Goal: Task Accomplishment & Management: Use online tool/utility

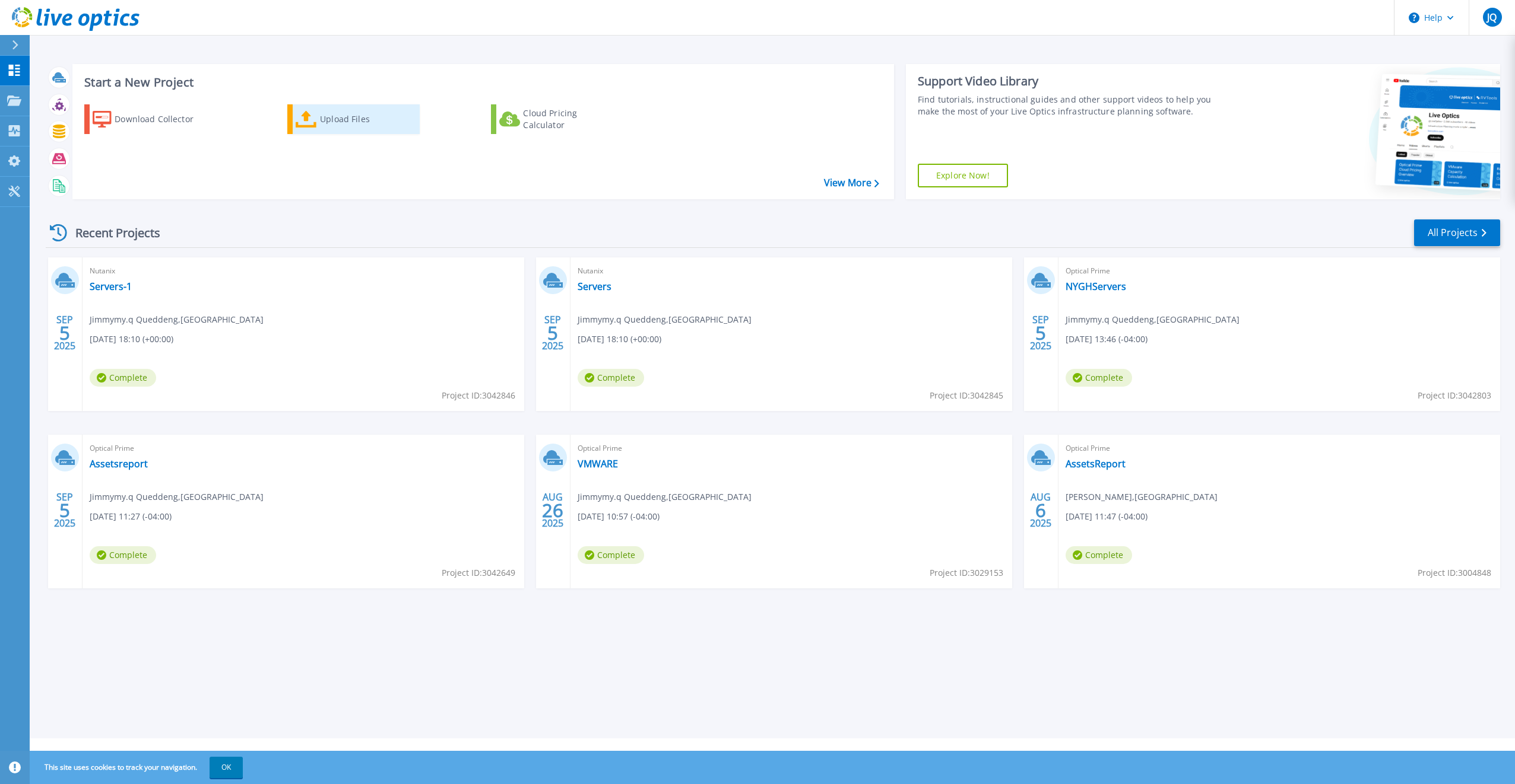
click at [346, 120] on div "Upload Files" at bounding box center [367, 119] width 95 height 23
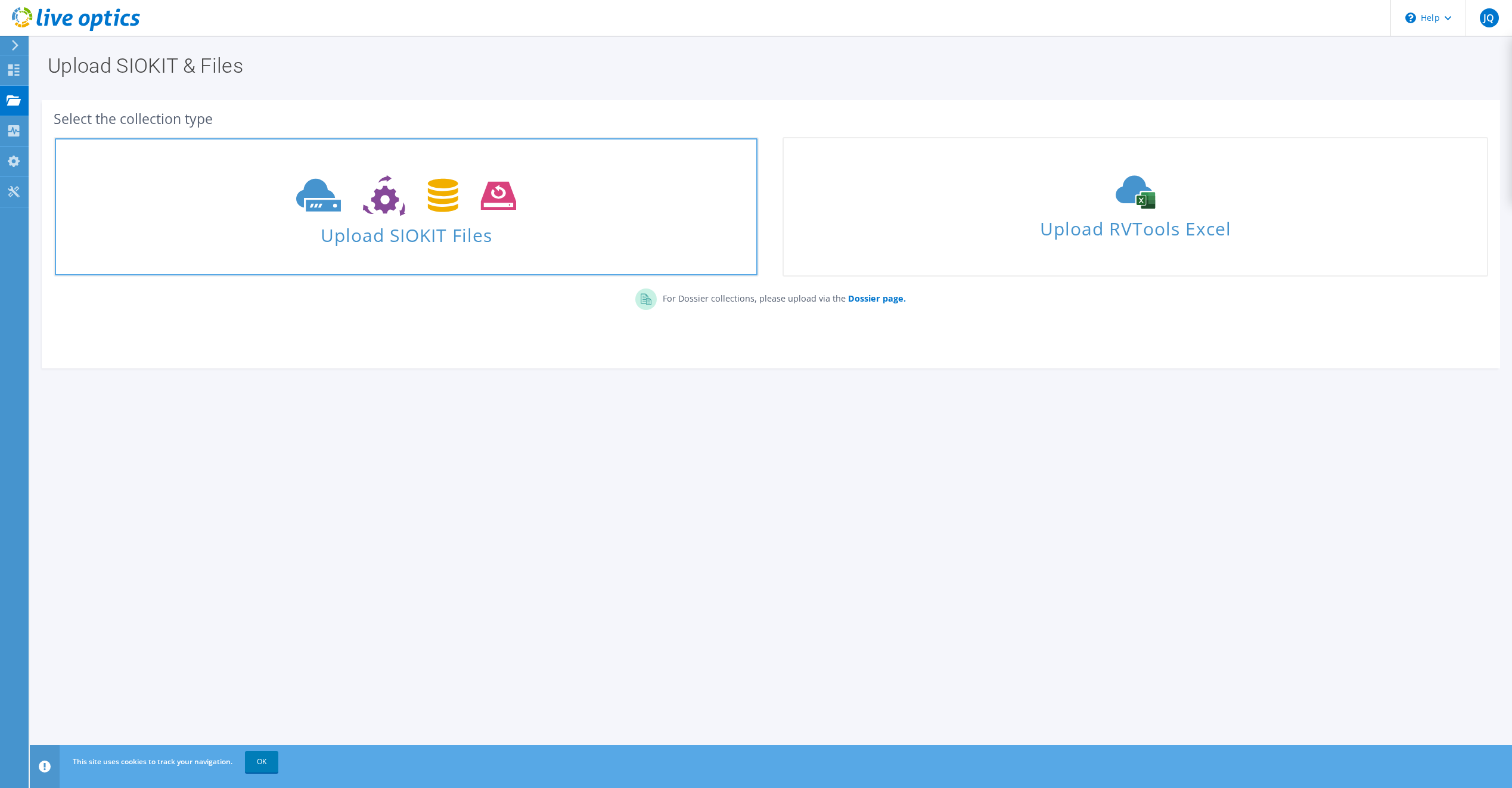
click at [391, 243] on span "Upload SIOKIT Files" at bounding box center [406, 231] width 702 height 25
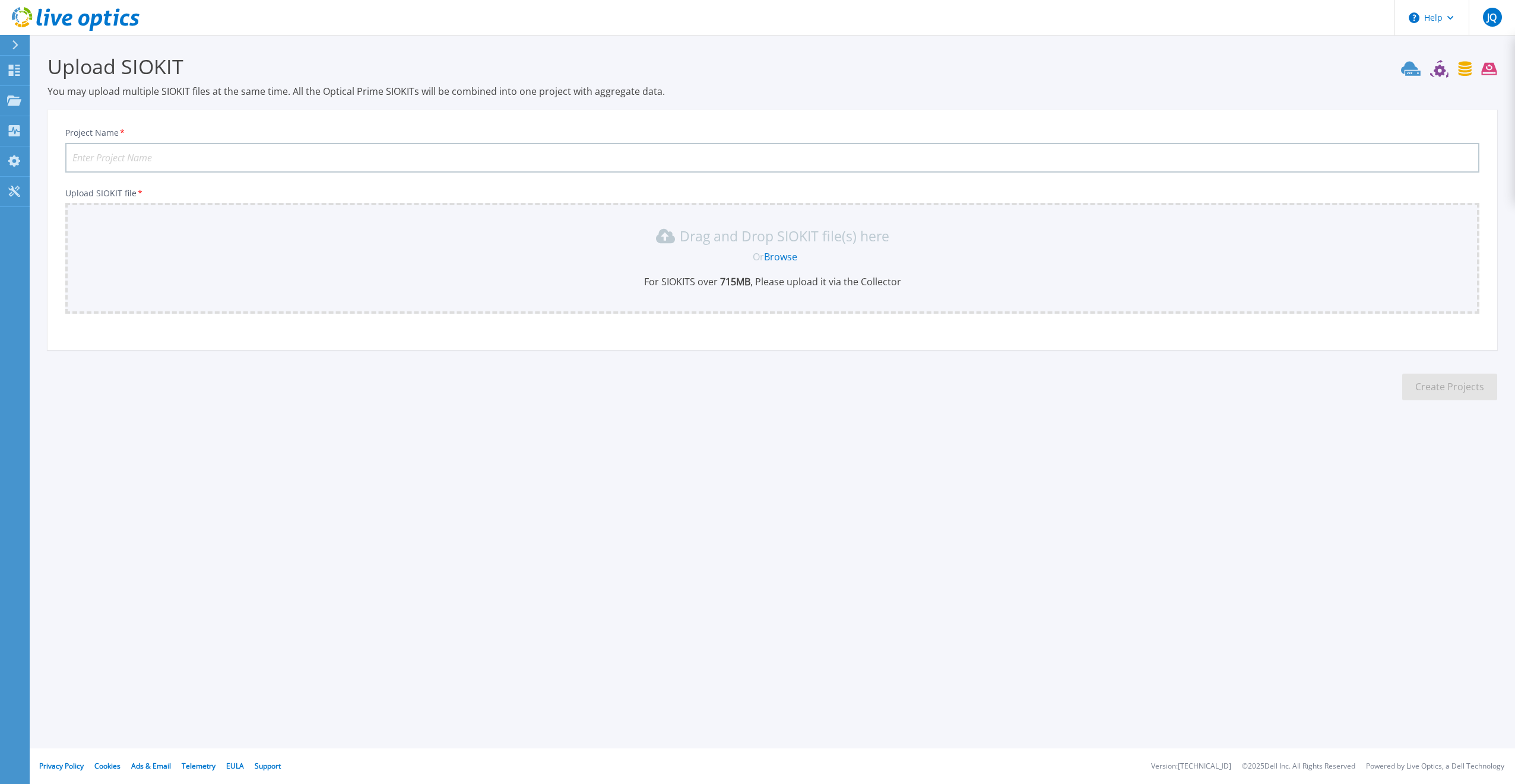
click at [782, 259] on link "Browse" at bounding box center [780, 256] width 33 height 13
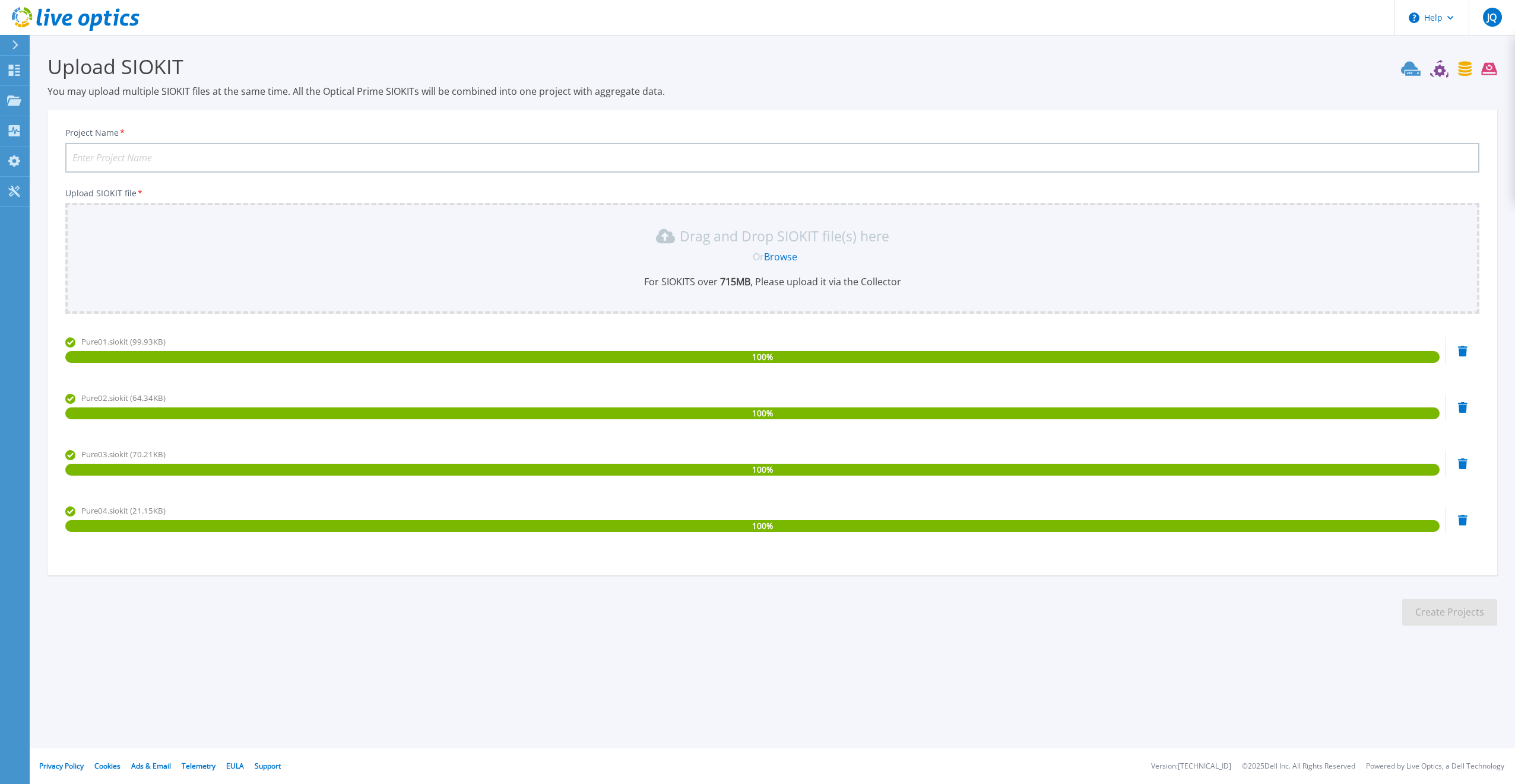
click at [336, 160] on input "Project Name *" at bounding box center [771, 158] width 1414 height 29
type input "Pure"
click at [1438, 614] on button "Create Projects" at bounding box center [1450, 612] width 95 height 27
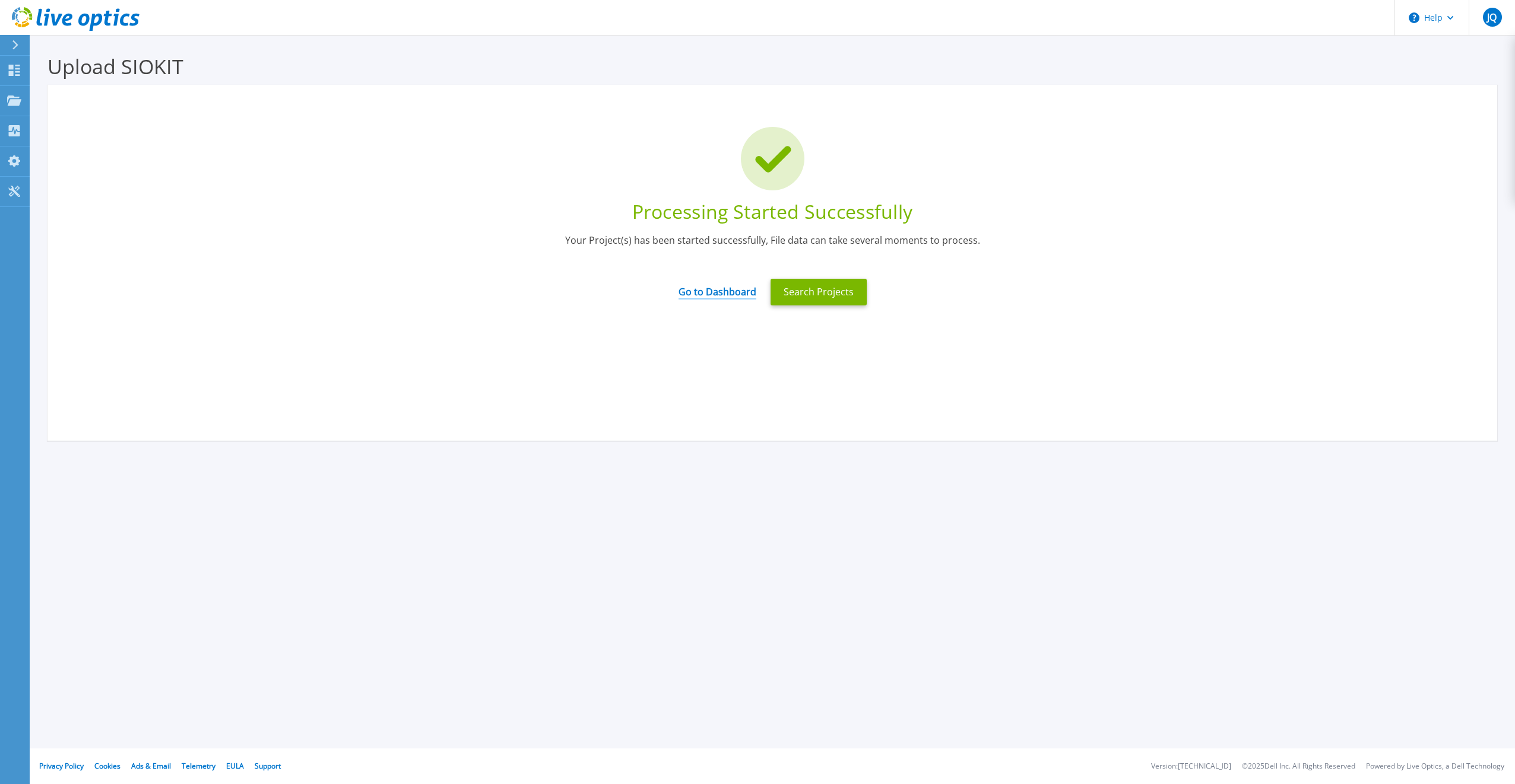
click at [733, 295] on link "Go to Dashboard" at bounding box center [718, 288] width 78 height 23
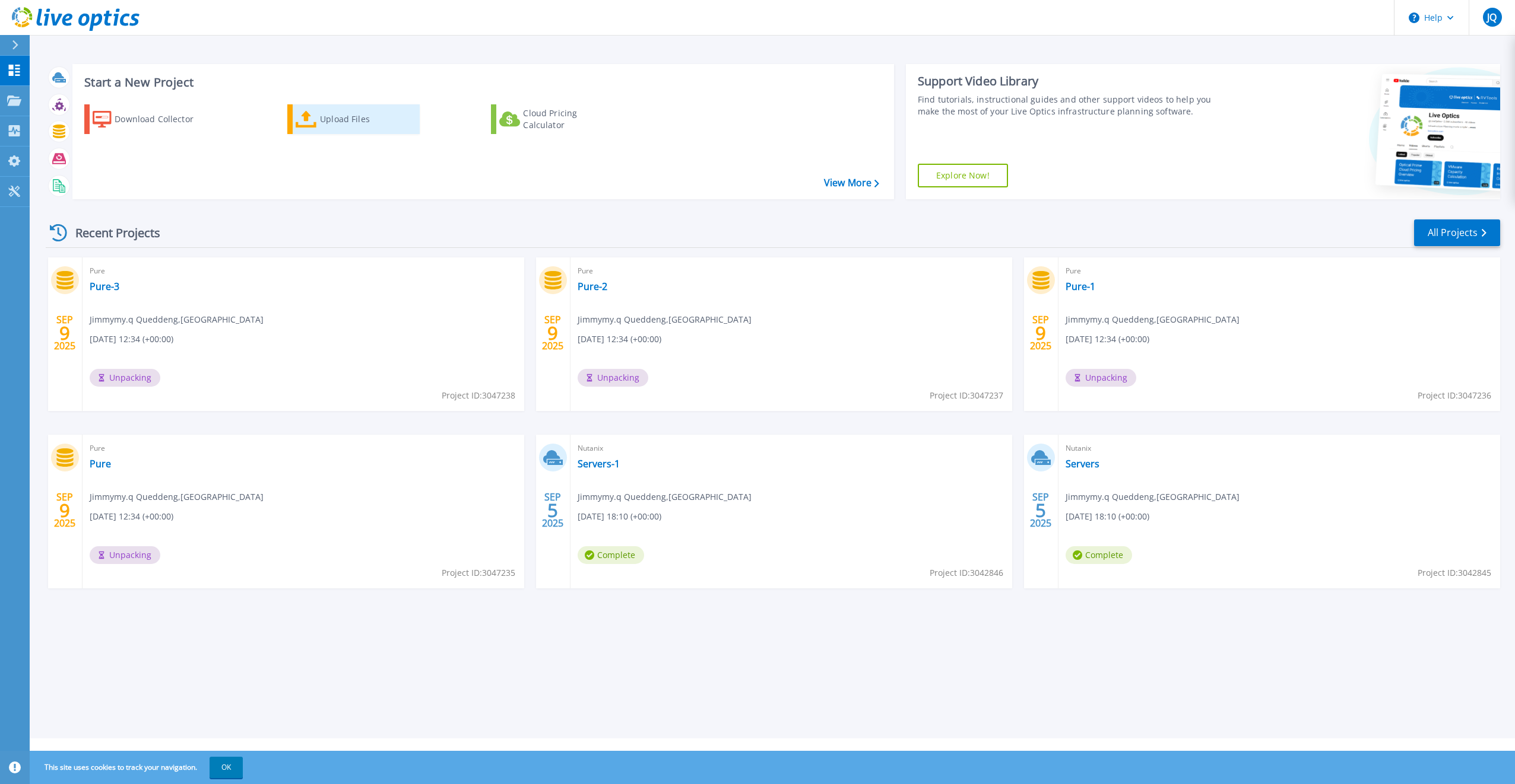
click at [330, 116] on div "Upload Files" at bounding box center [367, 119] width 95 height 23
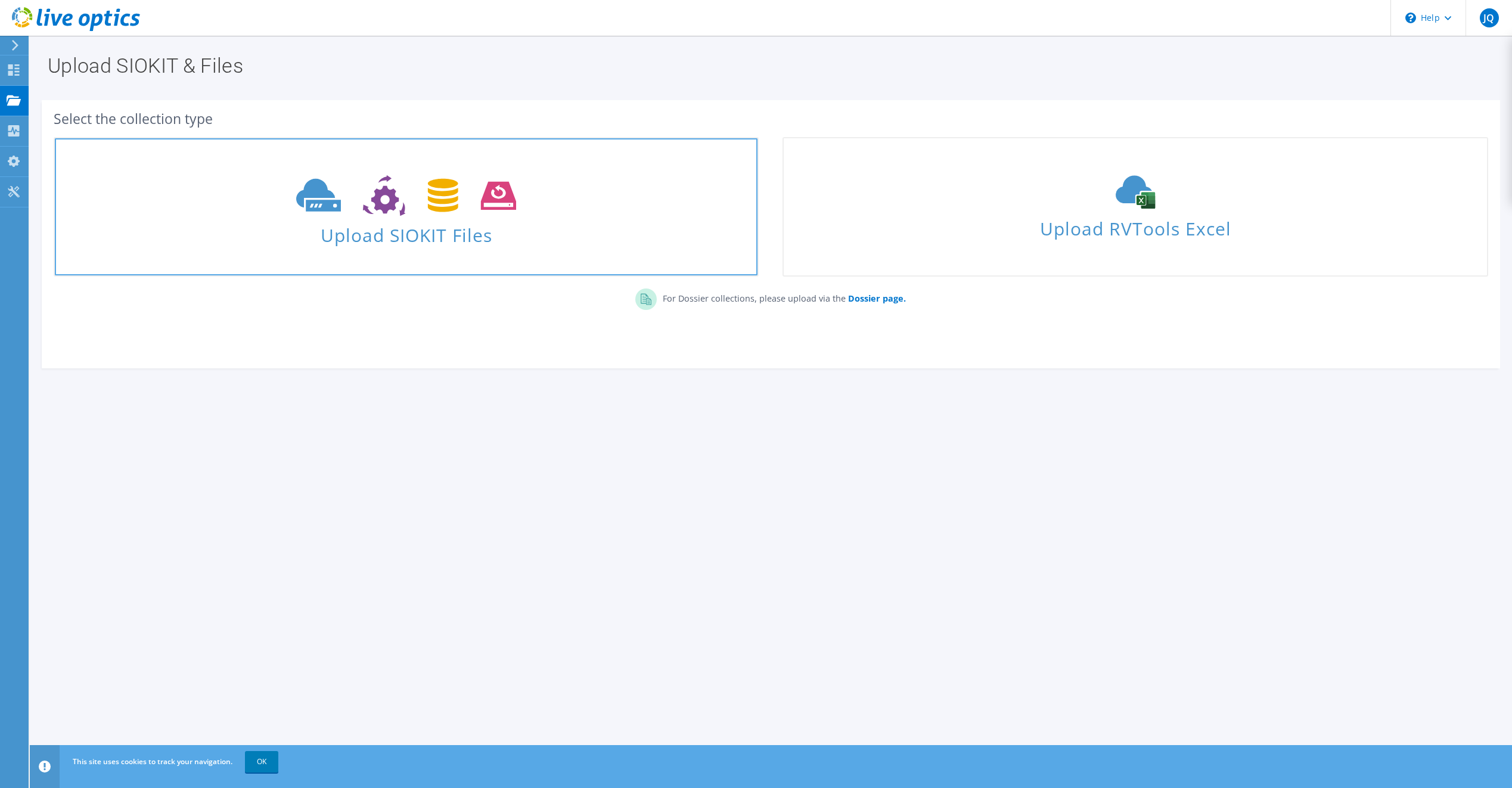
click at [397, 239] on span "Upload SIOKIT Files" at bounding box center [406, 231] width 702 height 25
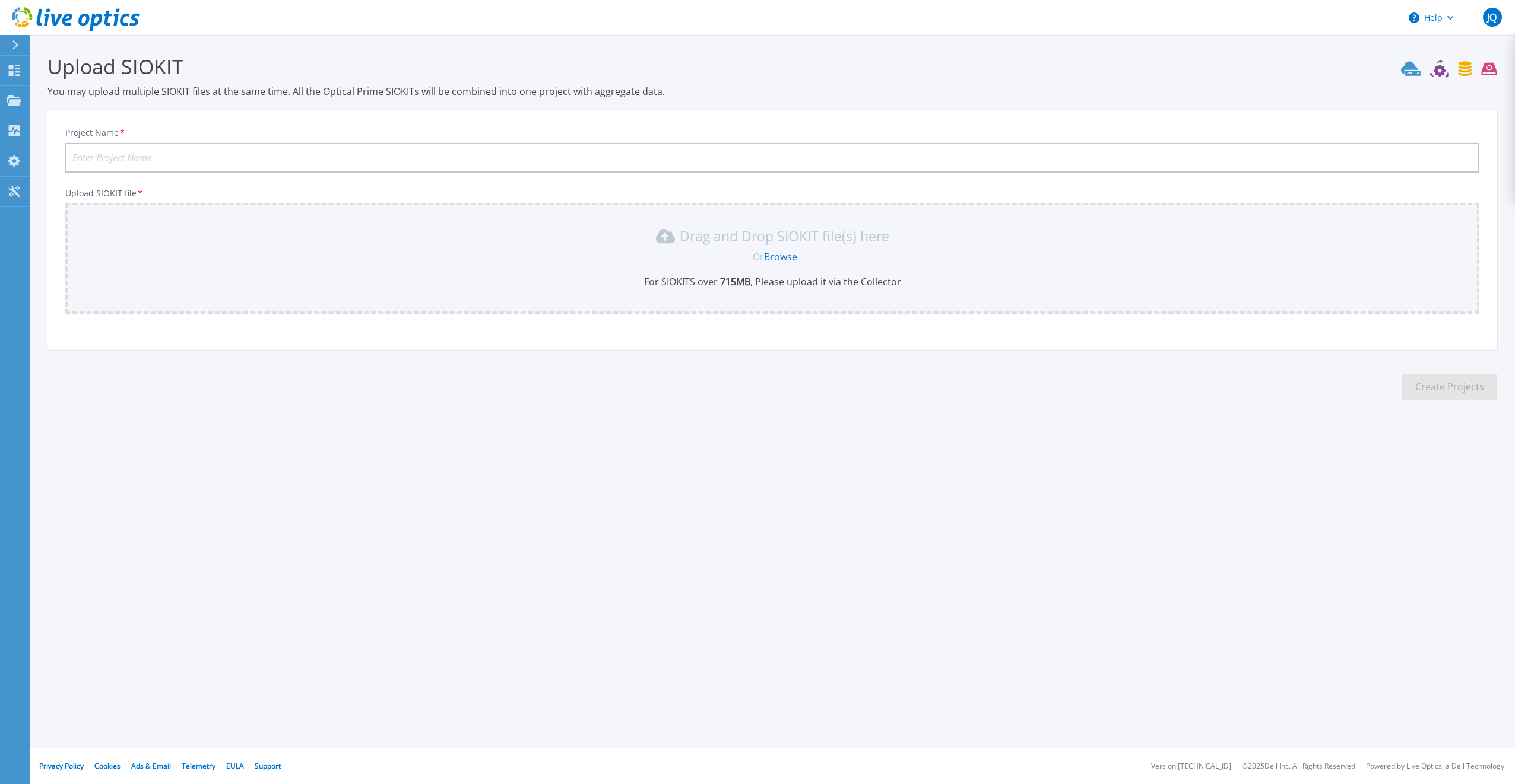
click at [788, 254] on link "Browse" at bounding box center [780, 256] width 33 height 13
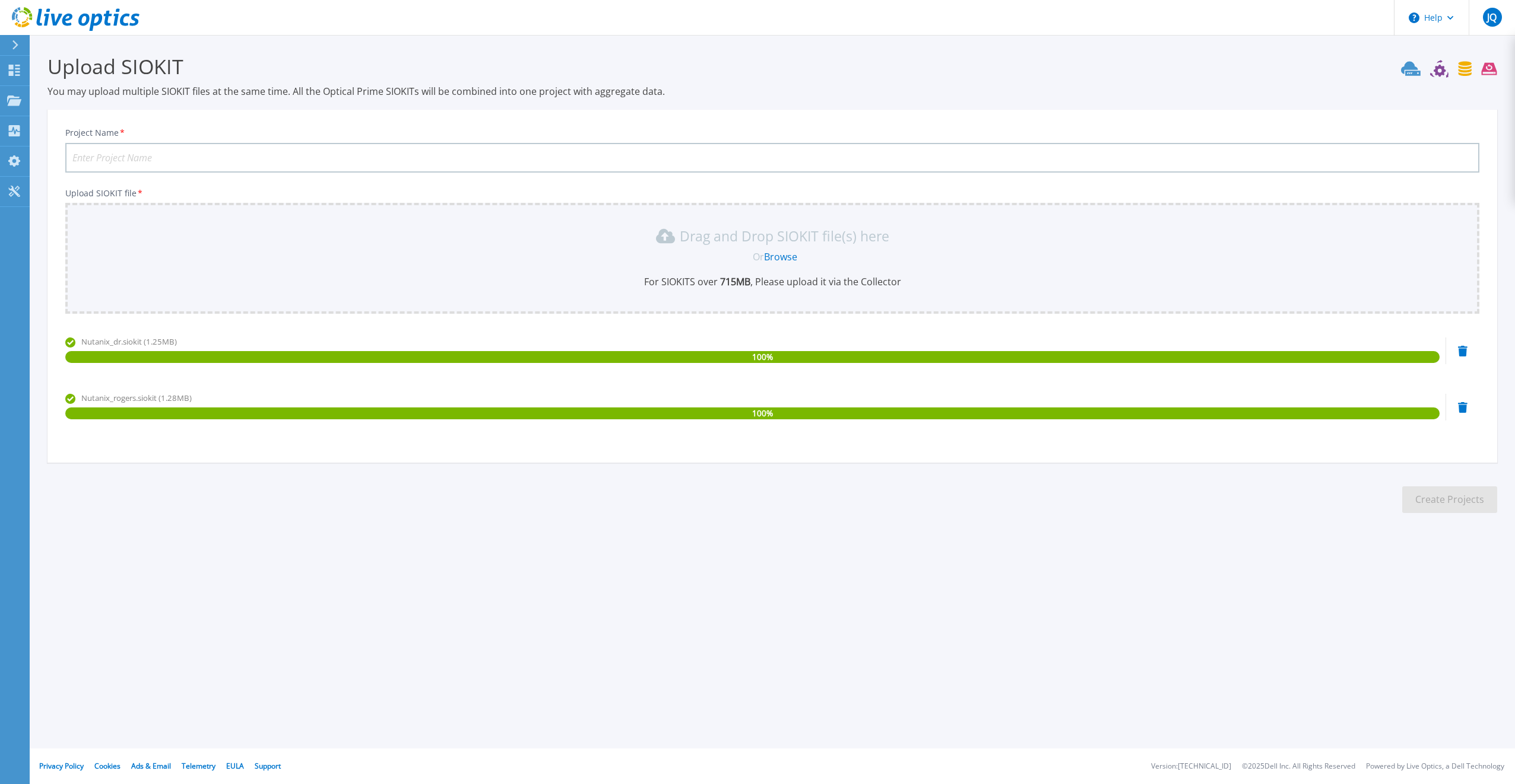
click at [209, 152] on input "Project Name *" at bounding box center [771, 158] width 1414 height 29
type input "Nutanix"
click at [1437, 497] on button "Create Projects" at bounding box center [1450, 500] width 95 height 27
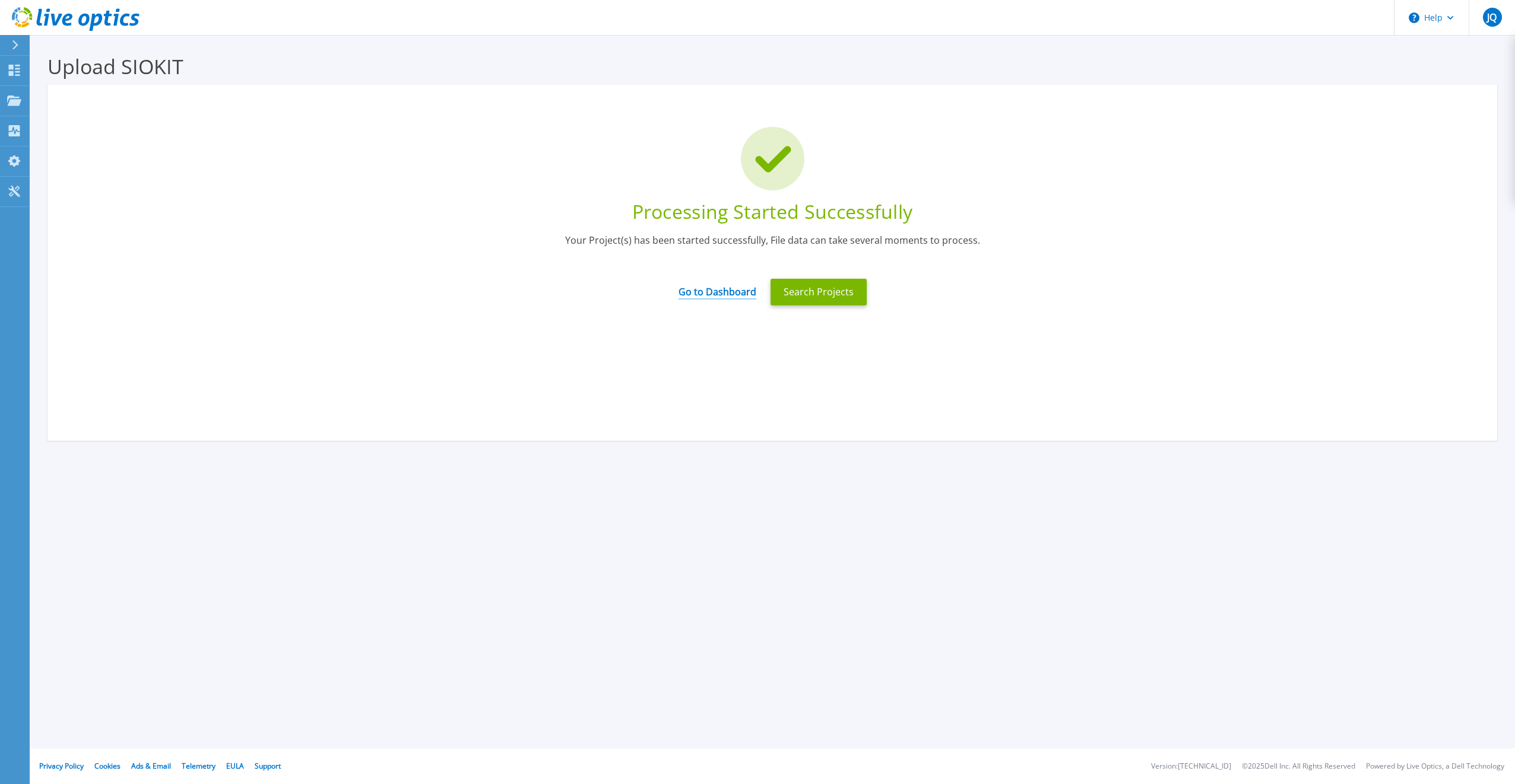
click at [727, 294] on link "Go to Dashboard" at bounding box center [718, 288] width 78 height 23
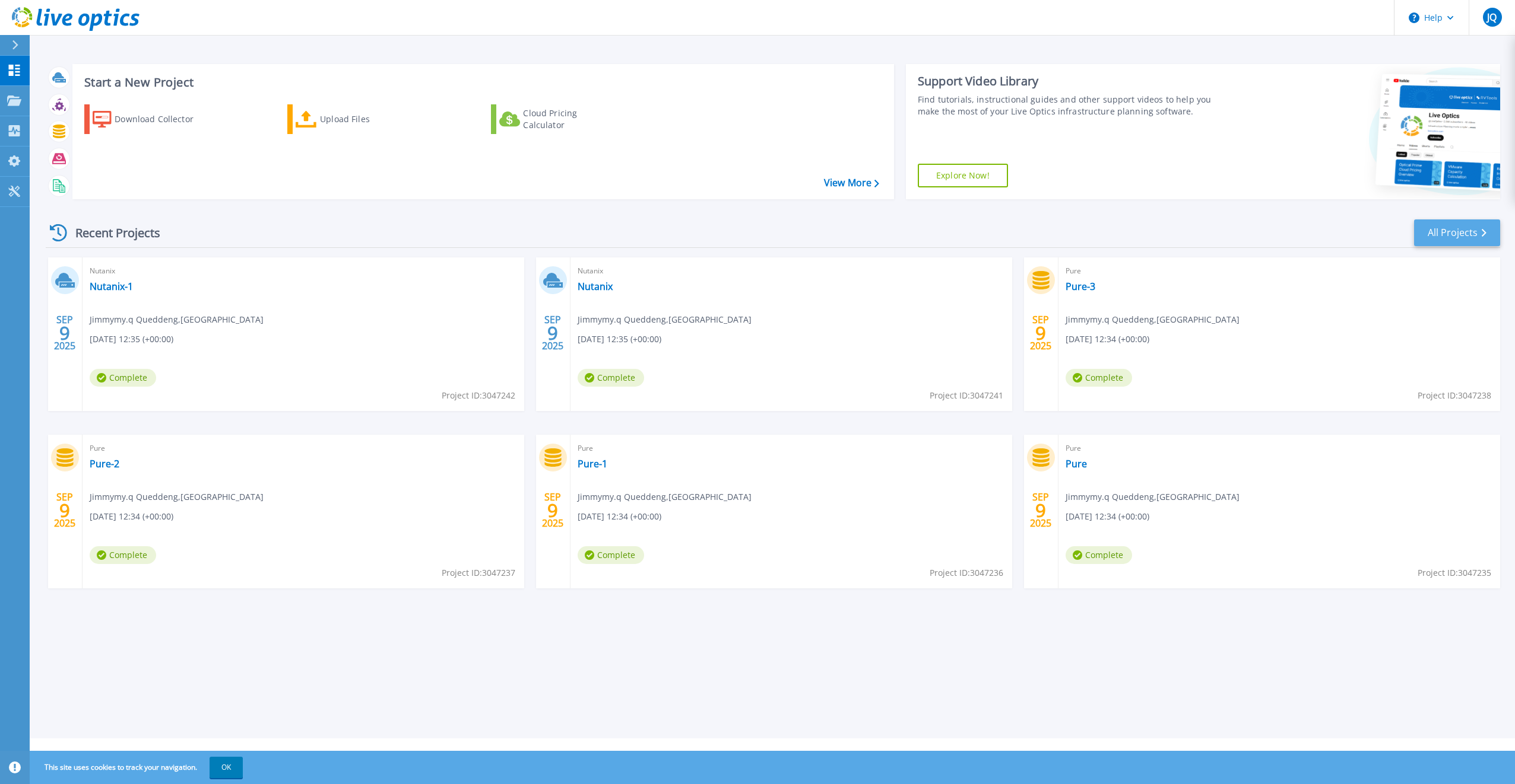
click at [1452, 225] on link "All Projects" at bounding box center [1456, 232] width 86 height 27
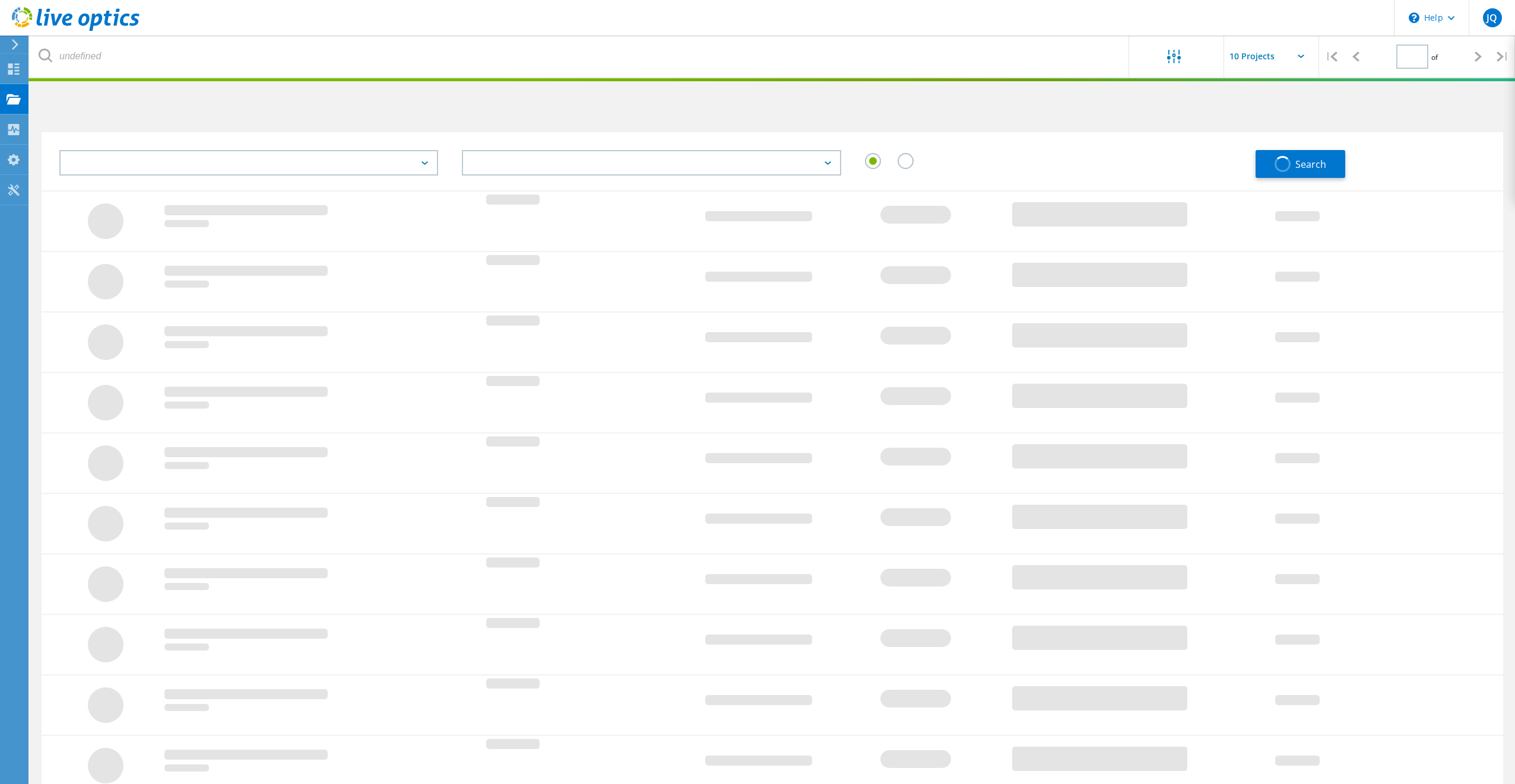
type input "1"
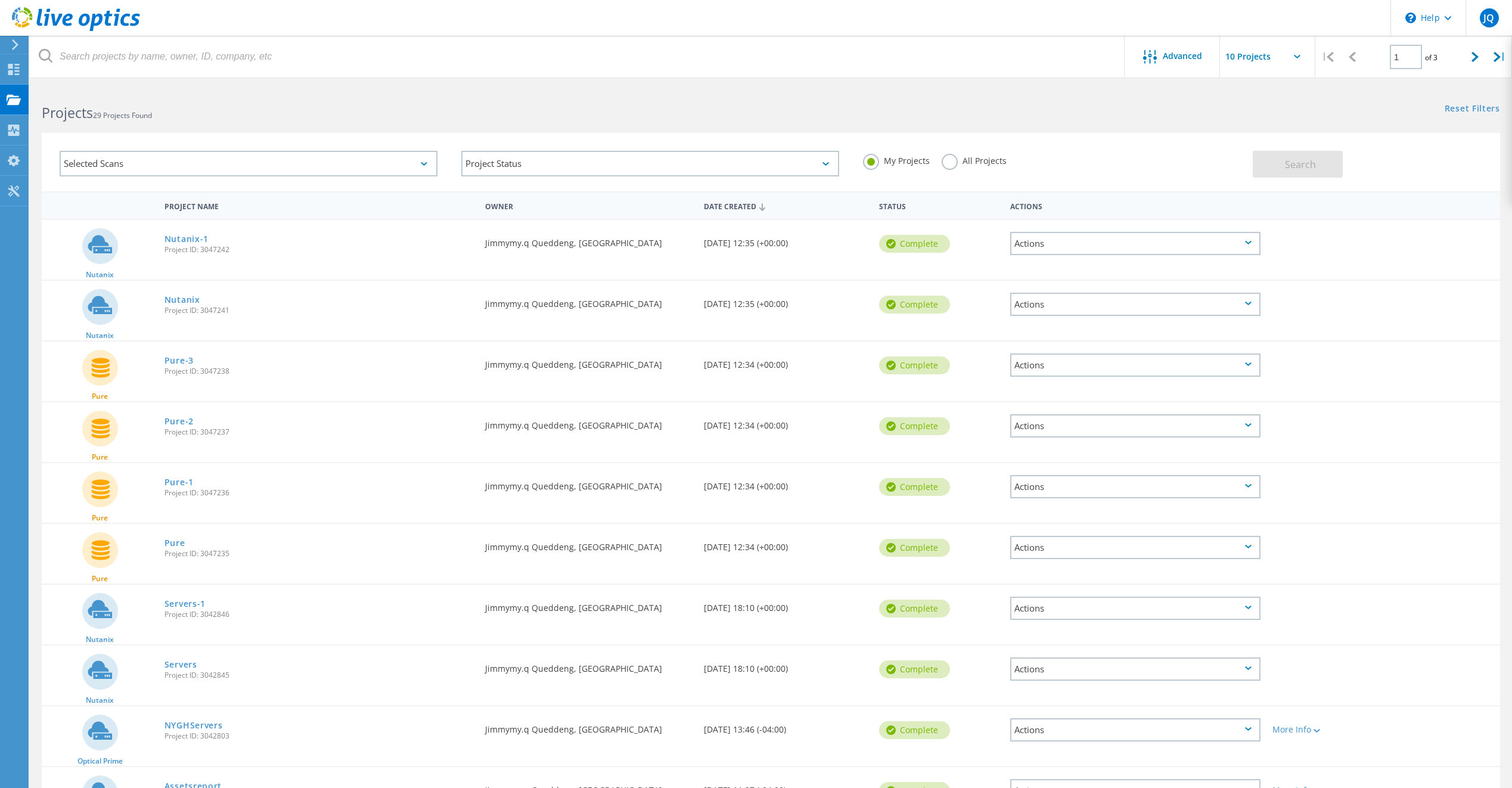
click at [1042, 250] on div "Actions" at bounding box center [1136, 243] width 251 height 24
click at [633, 360] on div "Requested By Jimmymy.q Queddeng, NORTH YORK GENERAL HOSPITAL" at bounding box center [588, 360] width 218 height 39
click at [1045, 361] on div "Actions" at bounding box center [1136, 365] width 251 height 24
click at [1046, 346] on div "Download XLSX" at bounding box center [1135, 347] width 248 height 18
click at [37, 138] on div "Collectors" at bounding box center [60, 130] width 65 height 30
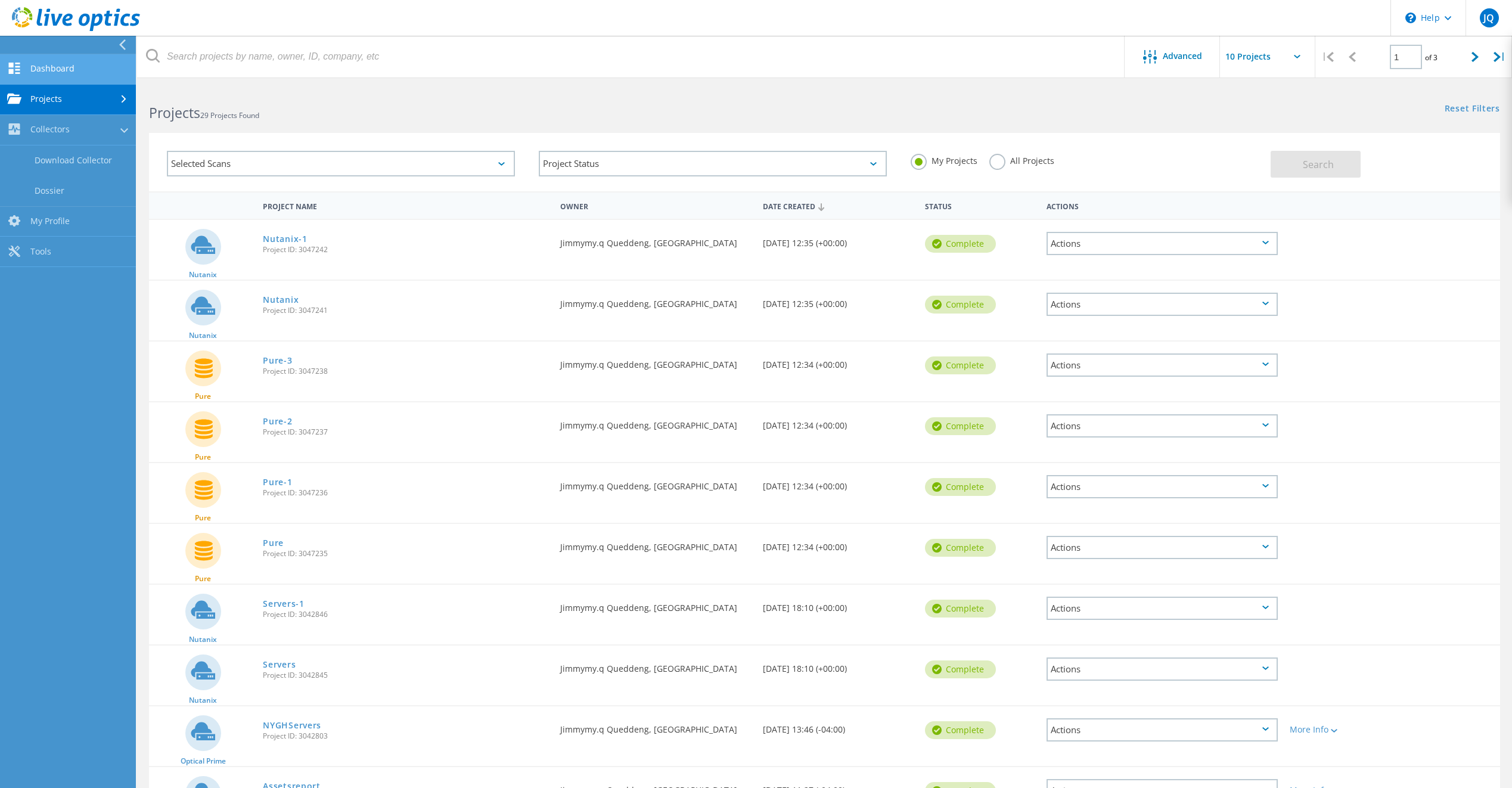
click at [50, 70] on link "Dashboard" at bounding box center [68, 69] width 136 height 30
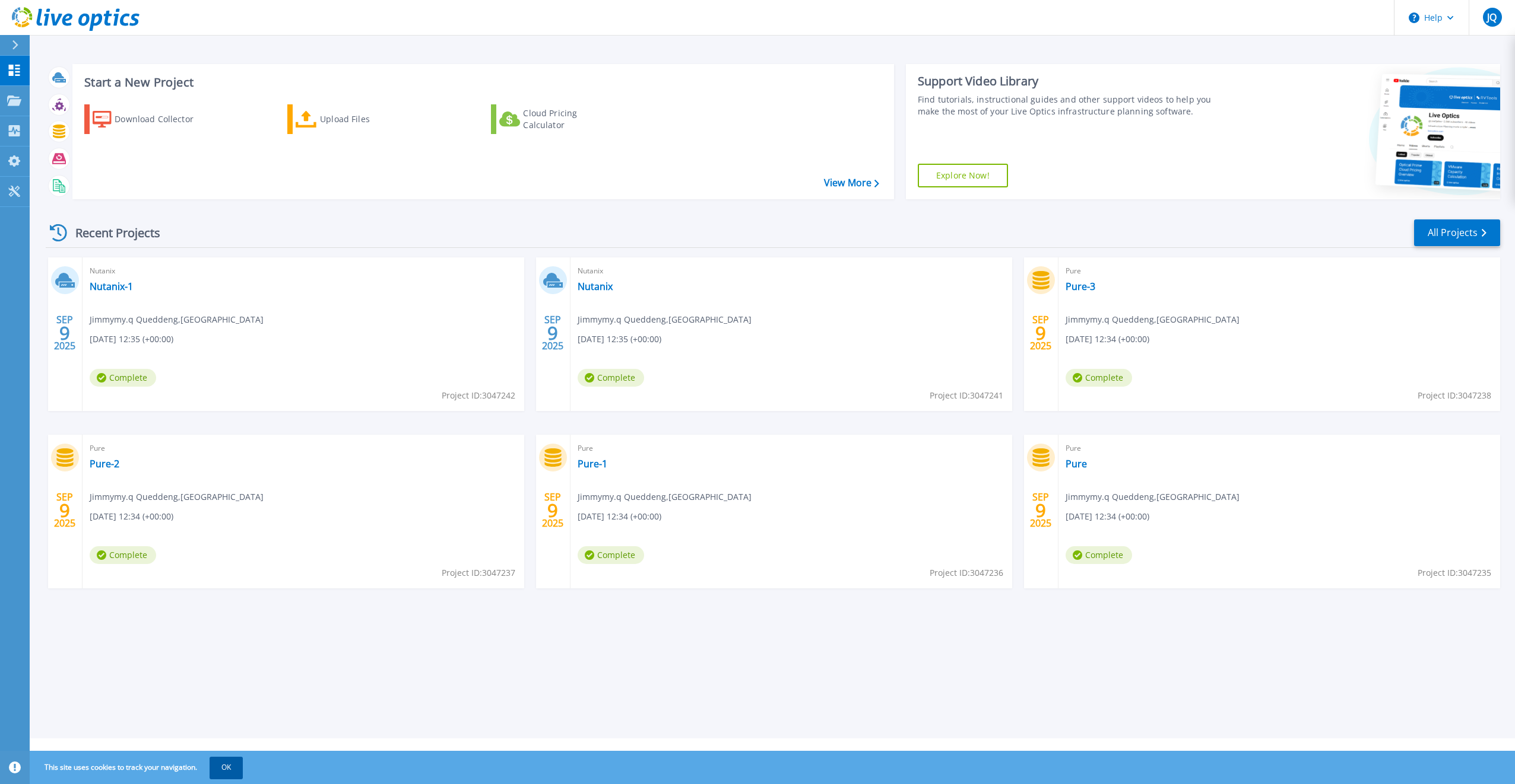
click at [222, 762] on button "OK" at bounding box center [226, 768] width 33 height 22
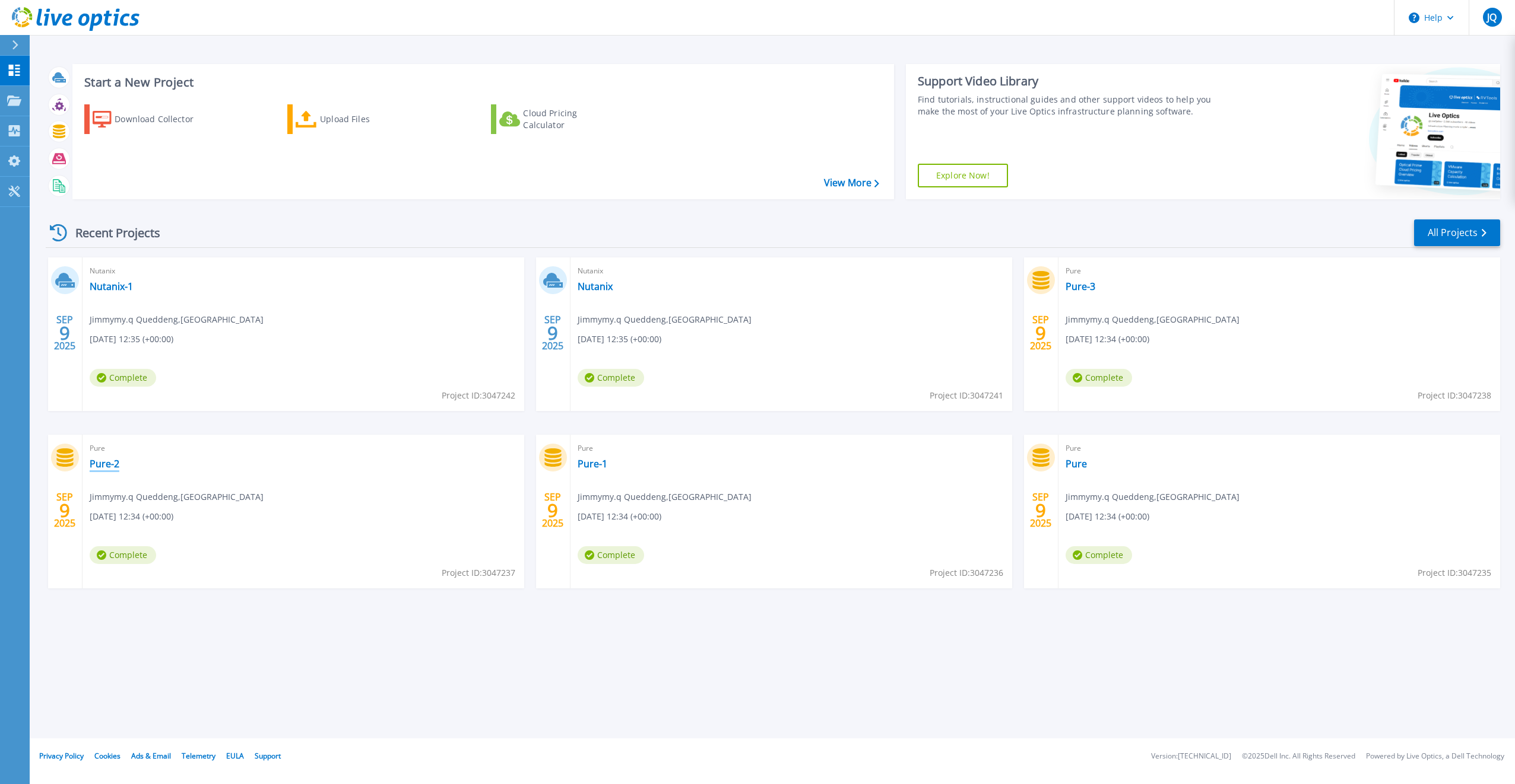
click at [106, 468] on link "Pure-2" at bounding box center [104, 464] width 29 height 12
click at [855, 183] on link "View More" at bounding box center [852, 183] width 55 height 11
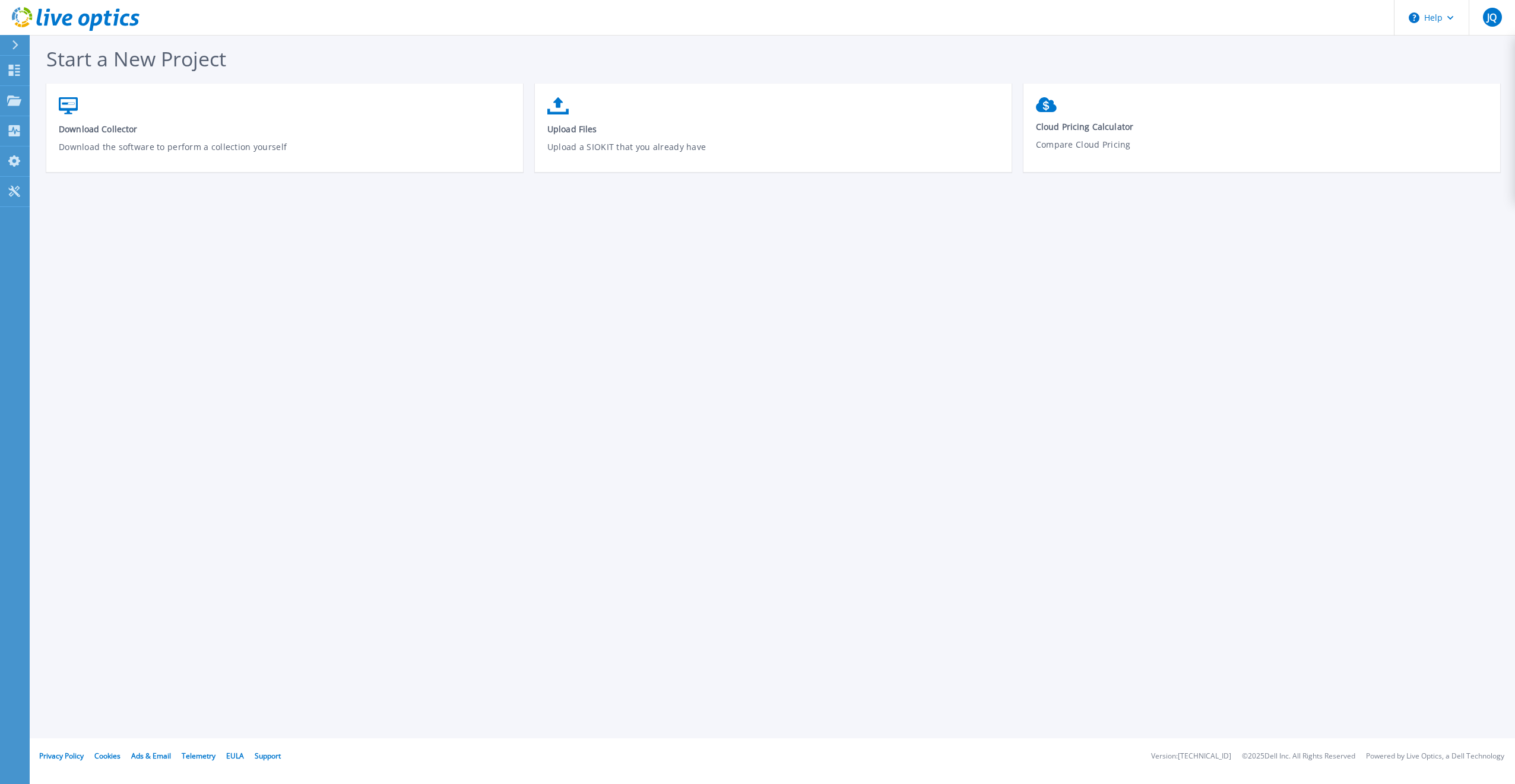
click at [12, 42] on icon at bounding box center [16, 45] width 7 height 10
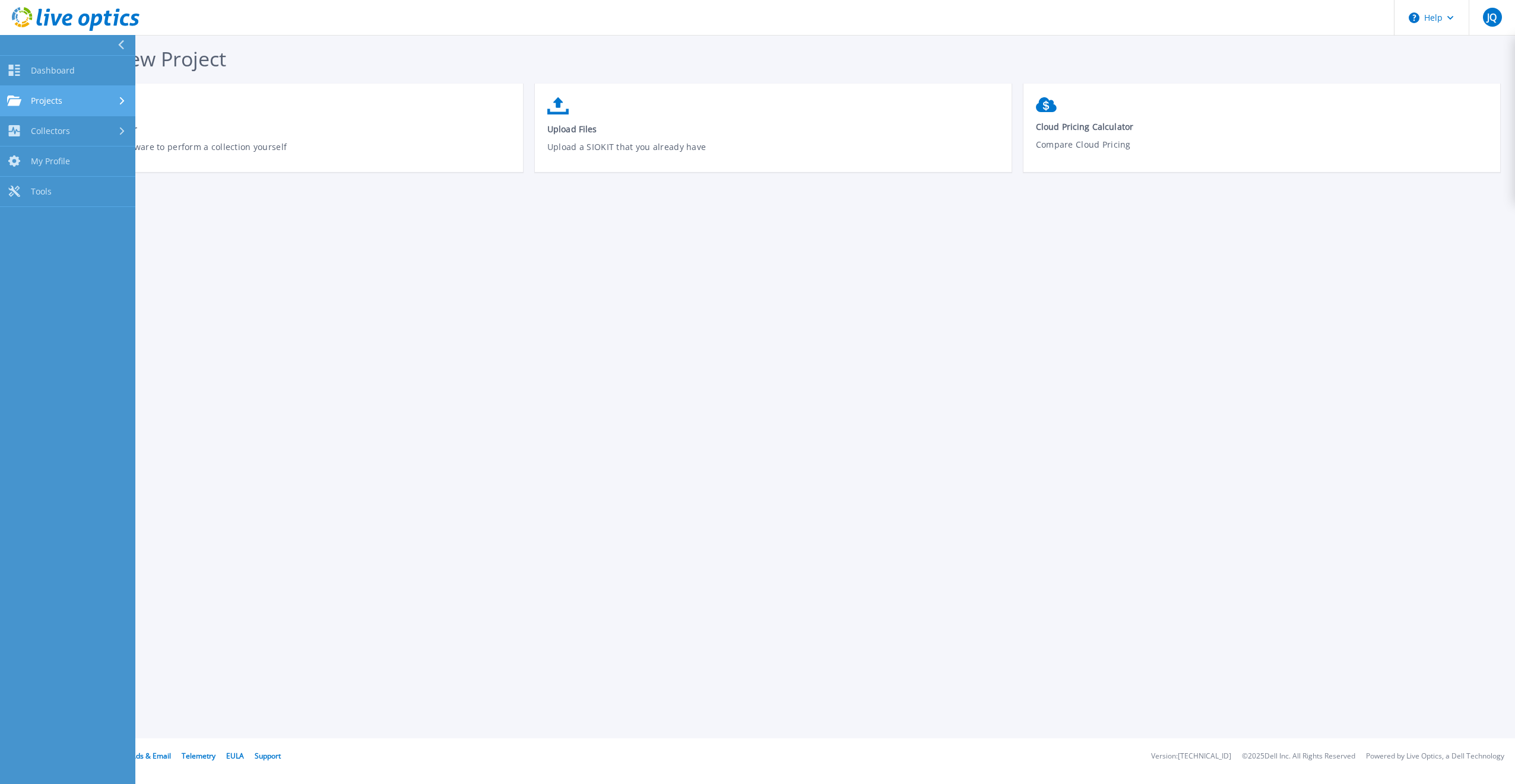
click at [59, 100] on span "Projects" at bounding box center [47, 100] width 31 height 10
click at [67, 198] on link "Optical Prime Collector Runs" at bounding box center [68, 196] width 135 height 38
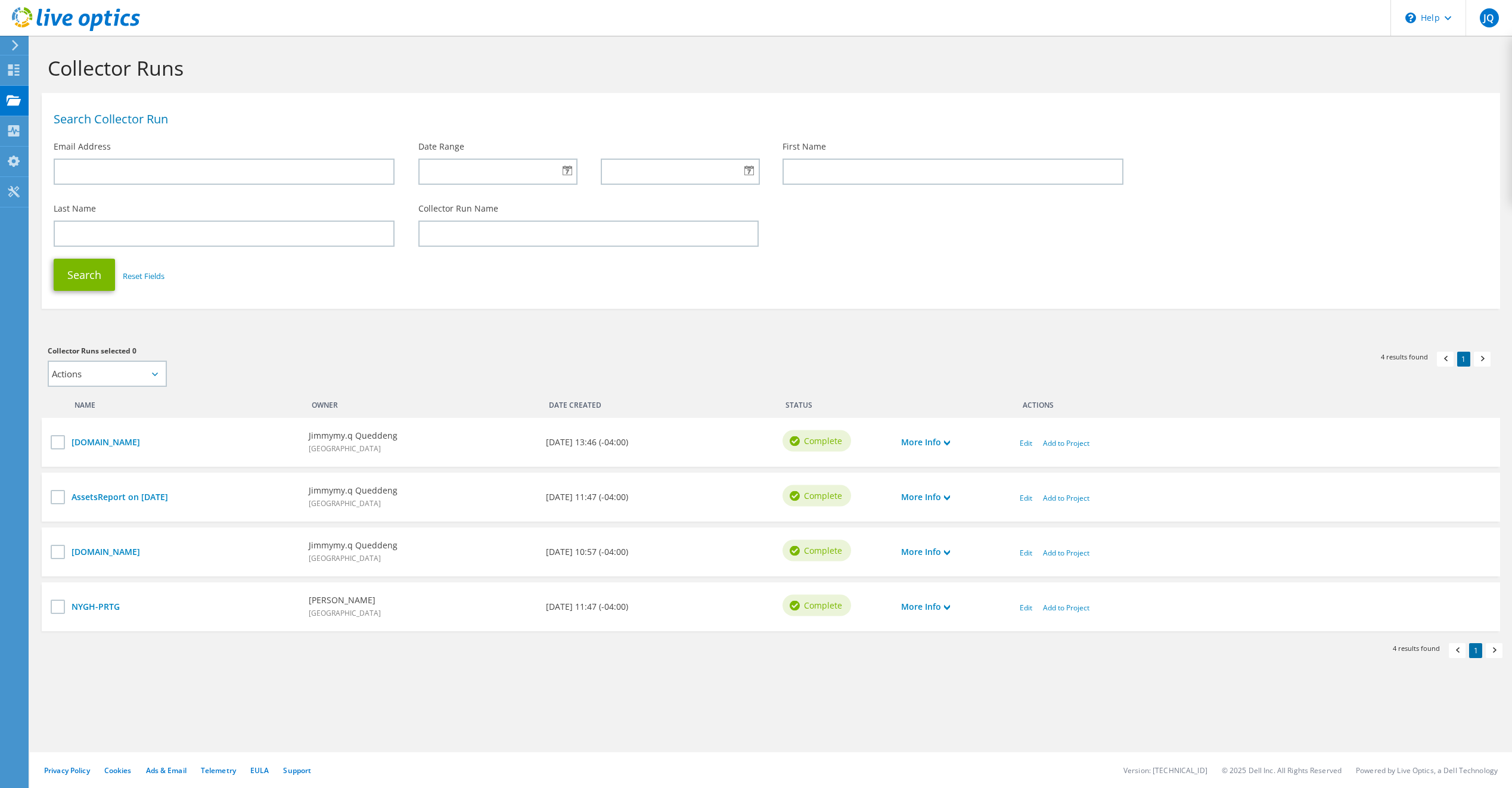
click at [1132, 582] on div "[DOMAIN_NAME] [GEOGRAPHIC_DATA]q Queddeng [GEOGRAPHIC_DATA] [DATE] 13:46 (-04:0…" at bounding box center [771, 528] width 1471 height 232
click at [14, 45] on icon at bounding box center [15, 45] width 9 height 10
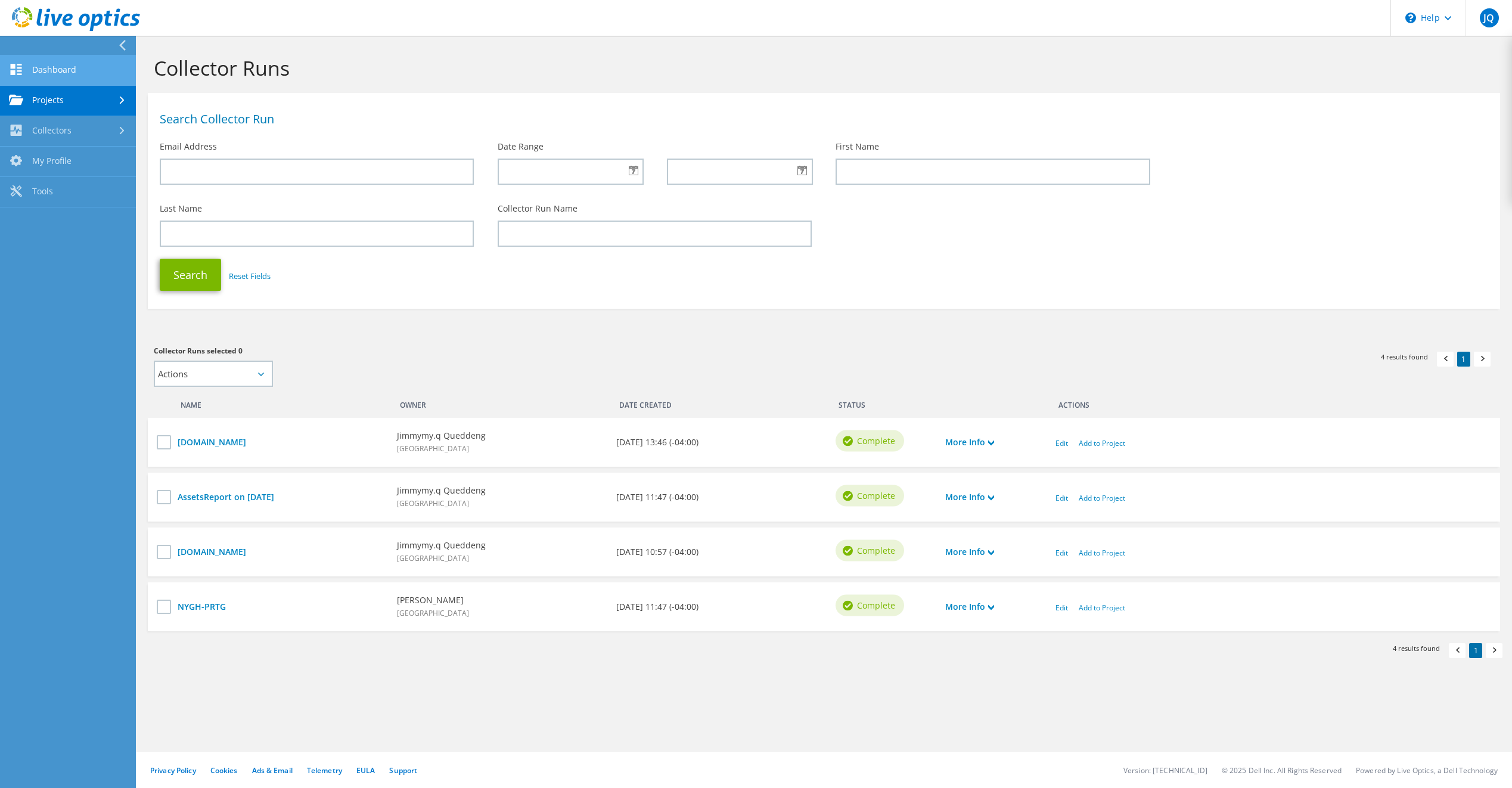
click at [52, 71] on link "Dashboard" at bounding box center [68, 71] width 136 height 30
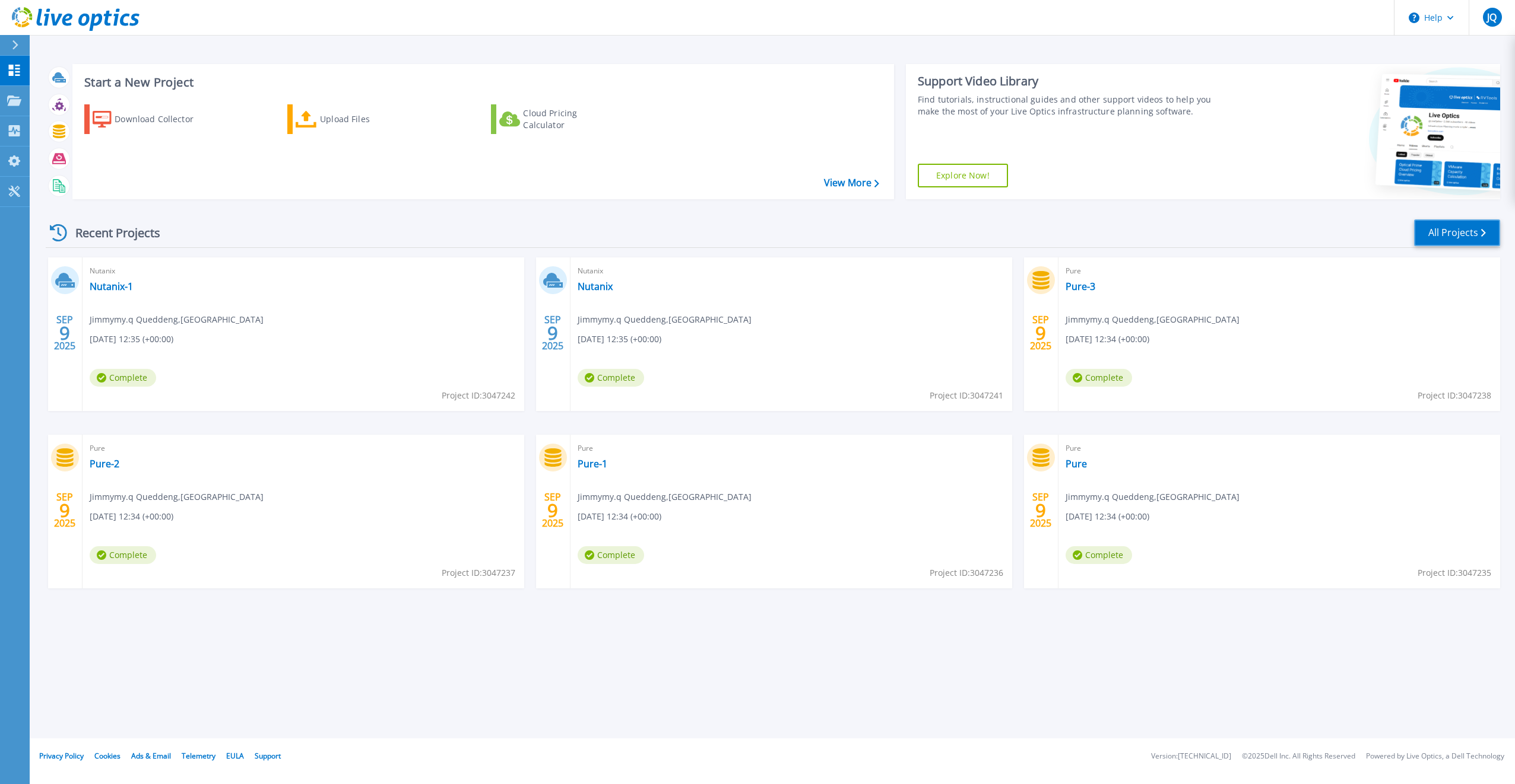
click at [1465, 238] on link "All Projects" at bounding box center [1456, 232] width 86 height 27
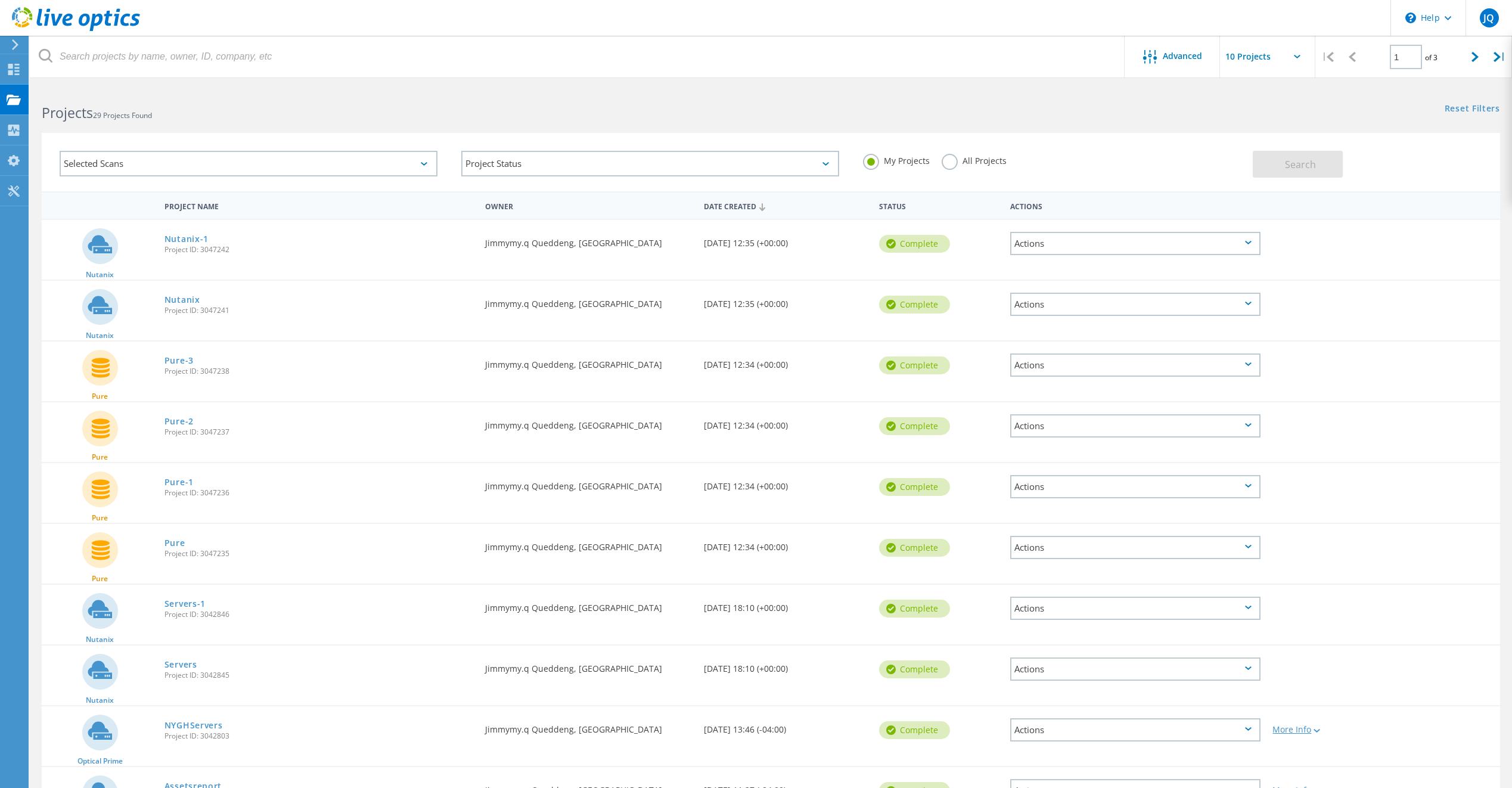
click at [1303, 728] on div "More Info" at bounding box center [1325, 730] width 105 height 9
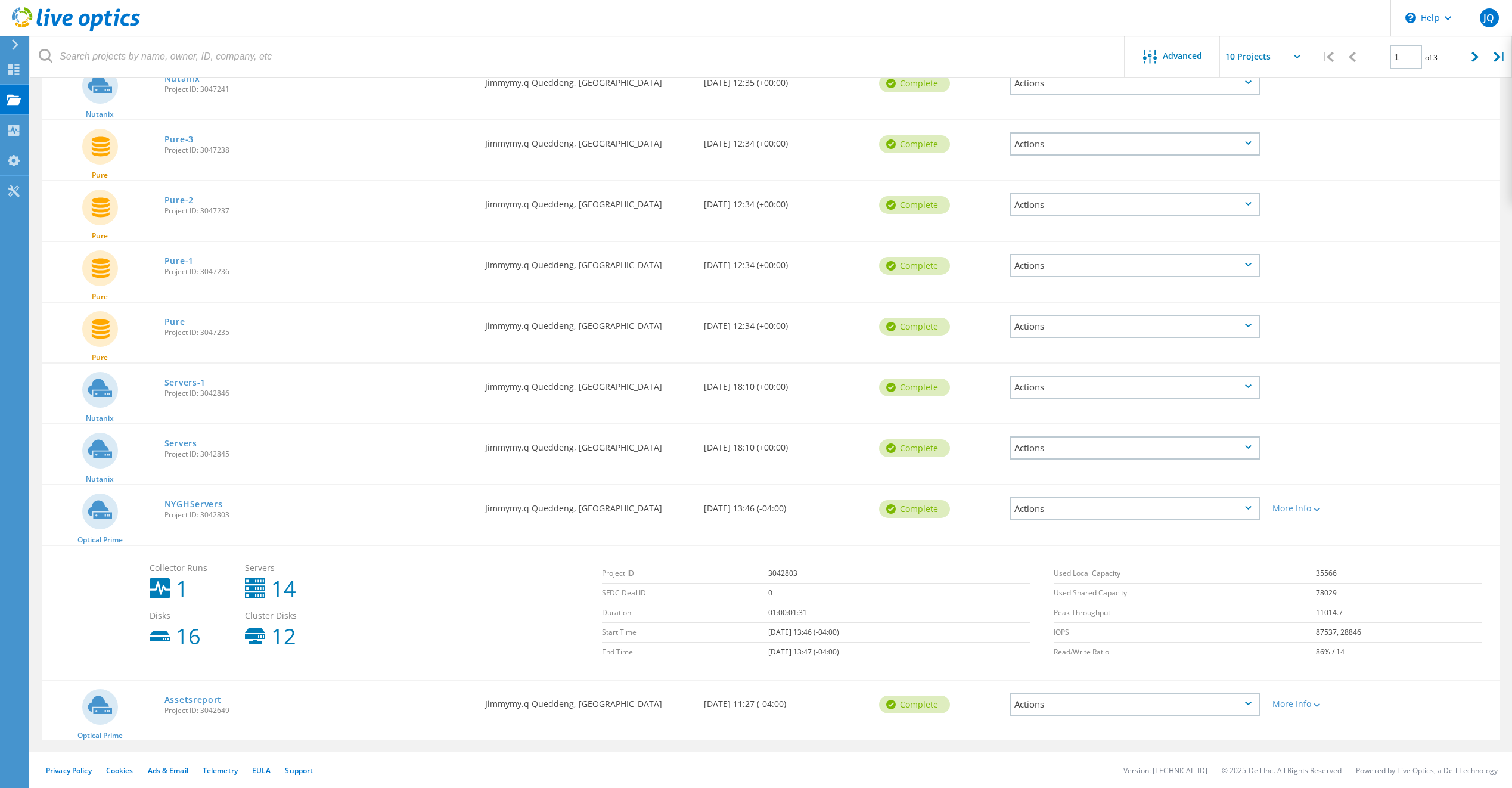
click at [1302, 704] on div "More Info" at bounding box center [1325, 704] width 105 height 9
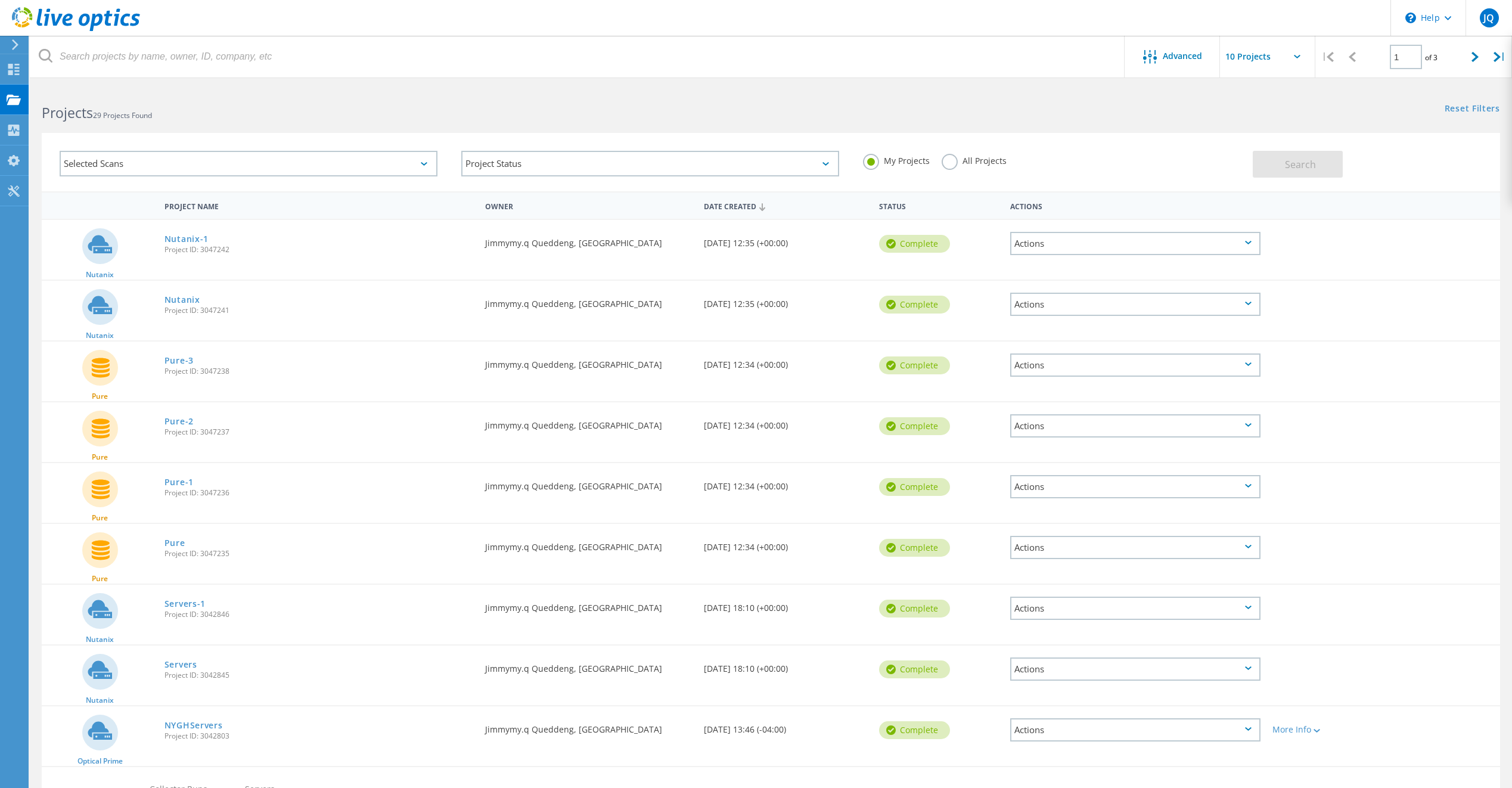
scroll to position [356, 0]
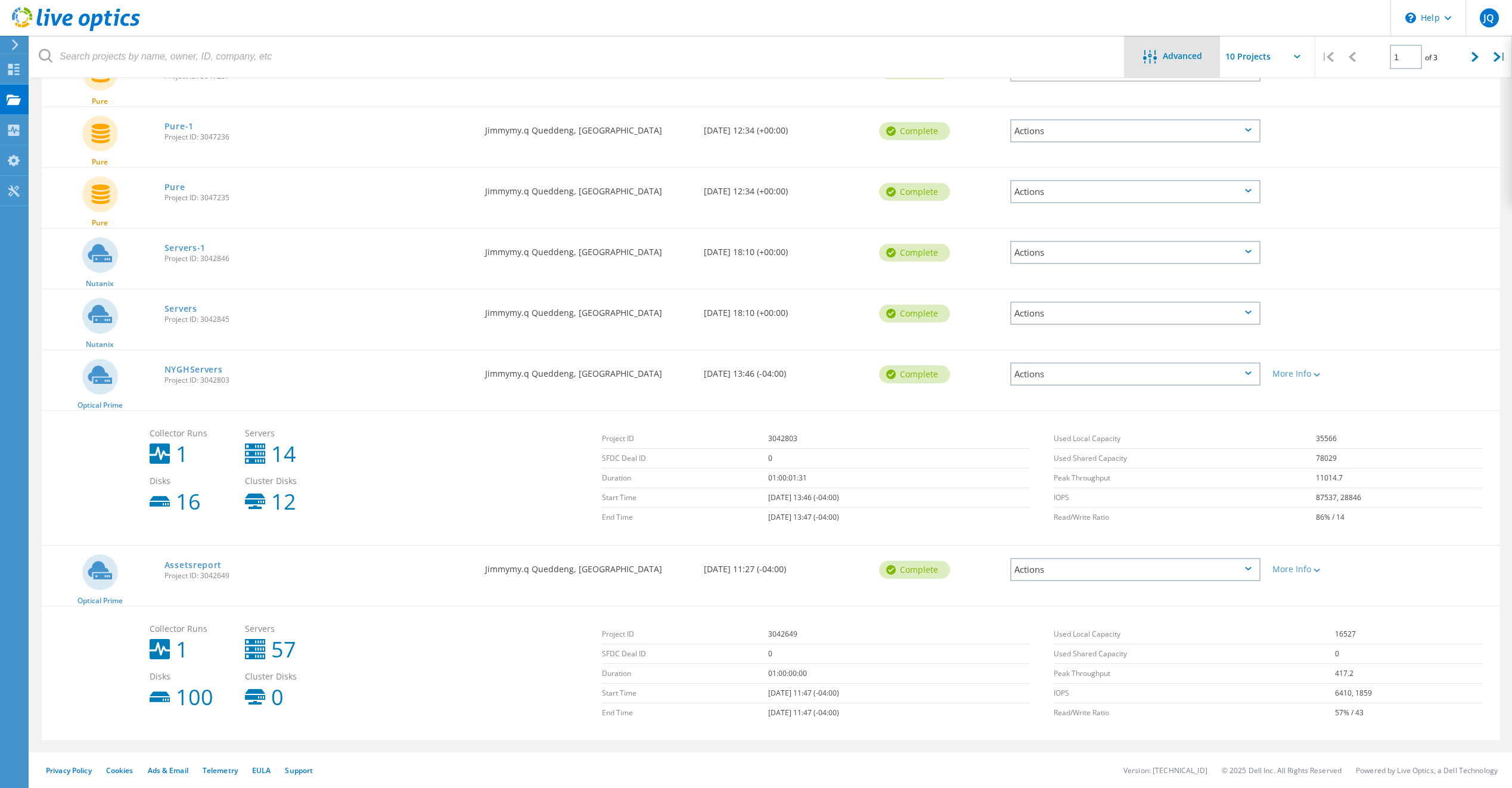
click at [1167, 56] on span "Advanced" at bounding box center [1182, 57] width 39 height 9
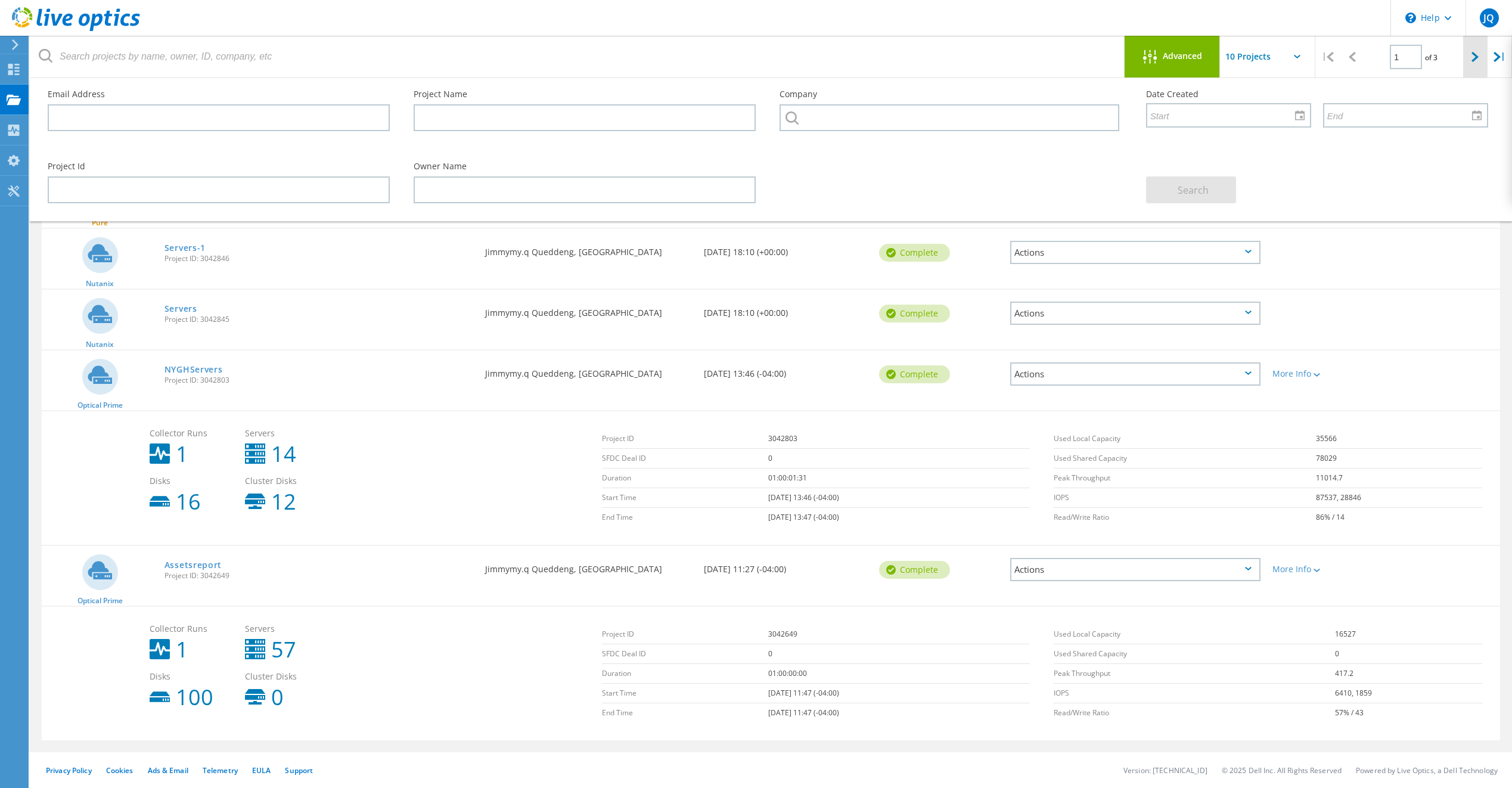
click at [1479, 59] on icon at bounding box center [1475, 57] width 7 height 10
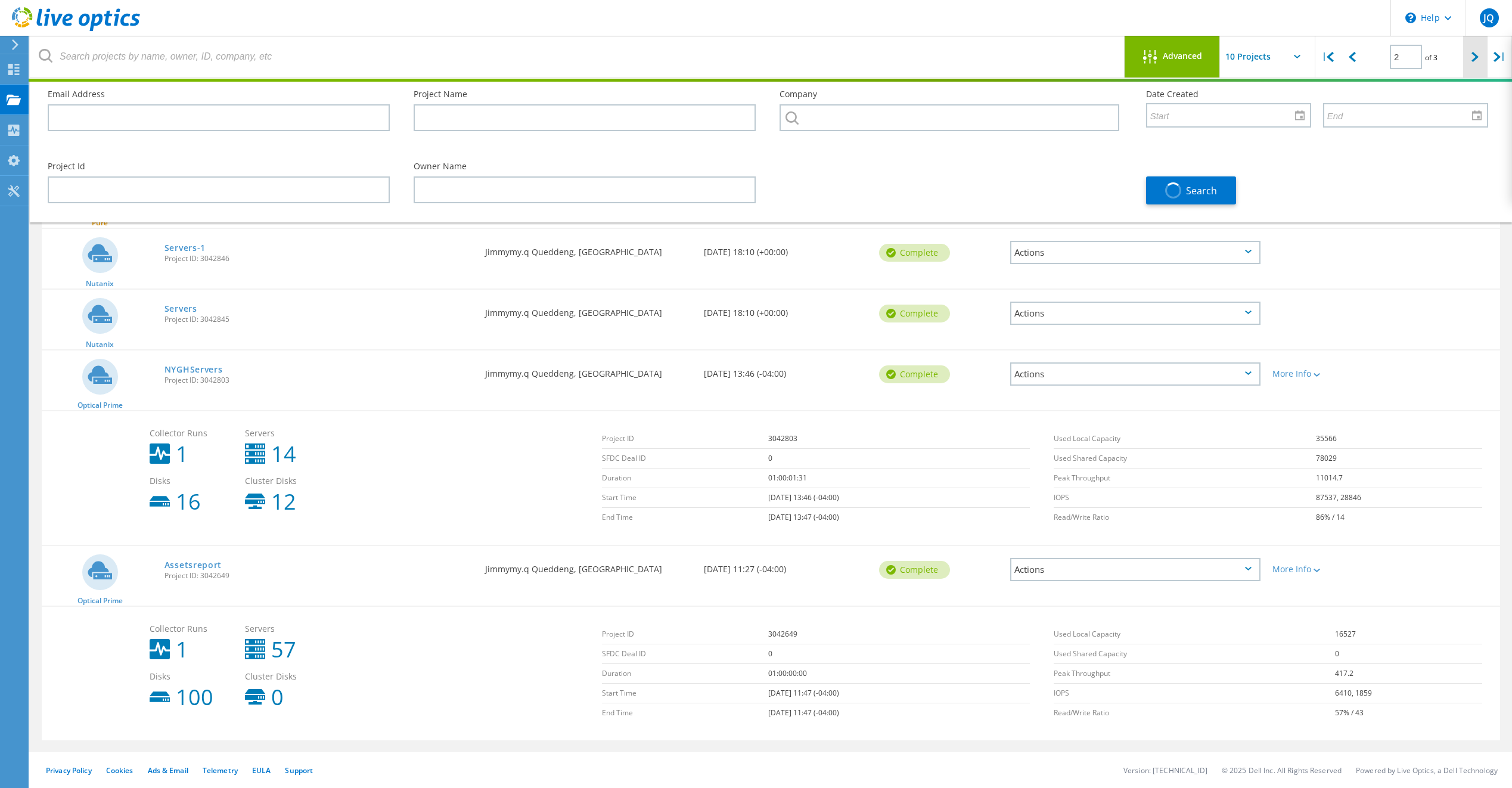
scroll to position [178, 0]
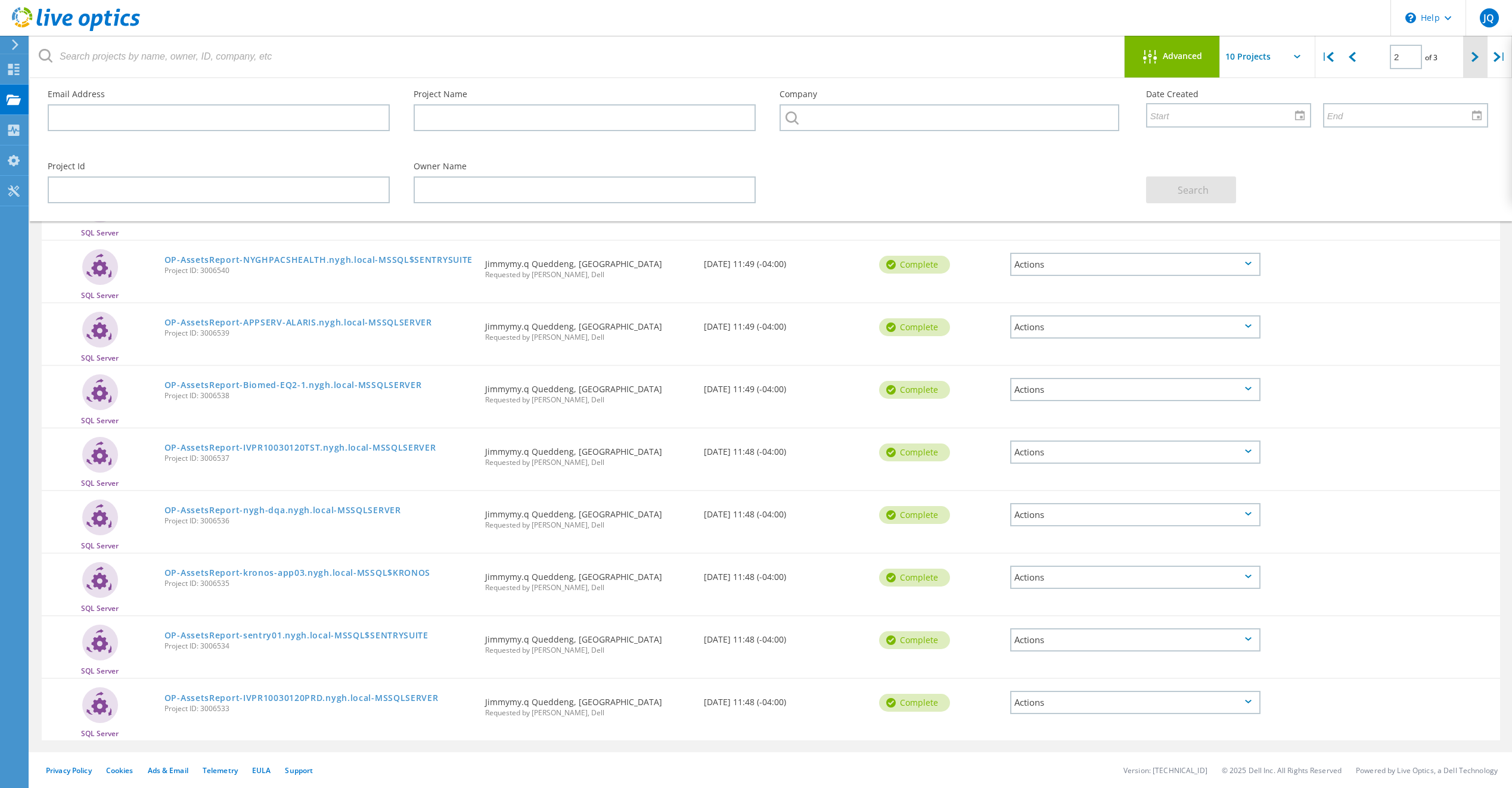
click at [1479, 59] on icon at bounding box center [1475, 57] width 7 height 10
type input "3"
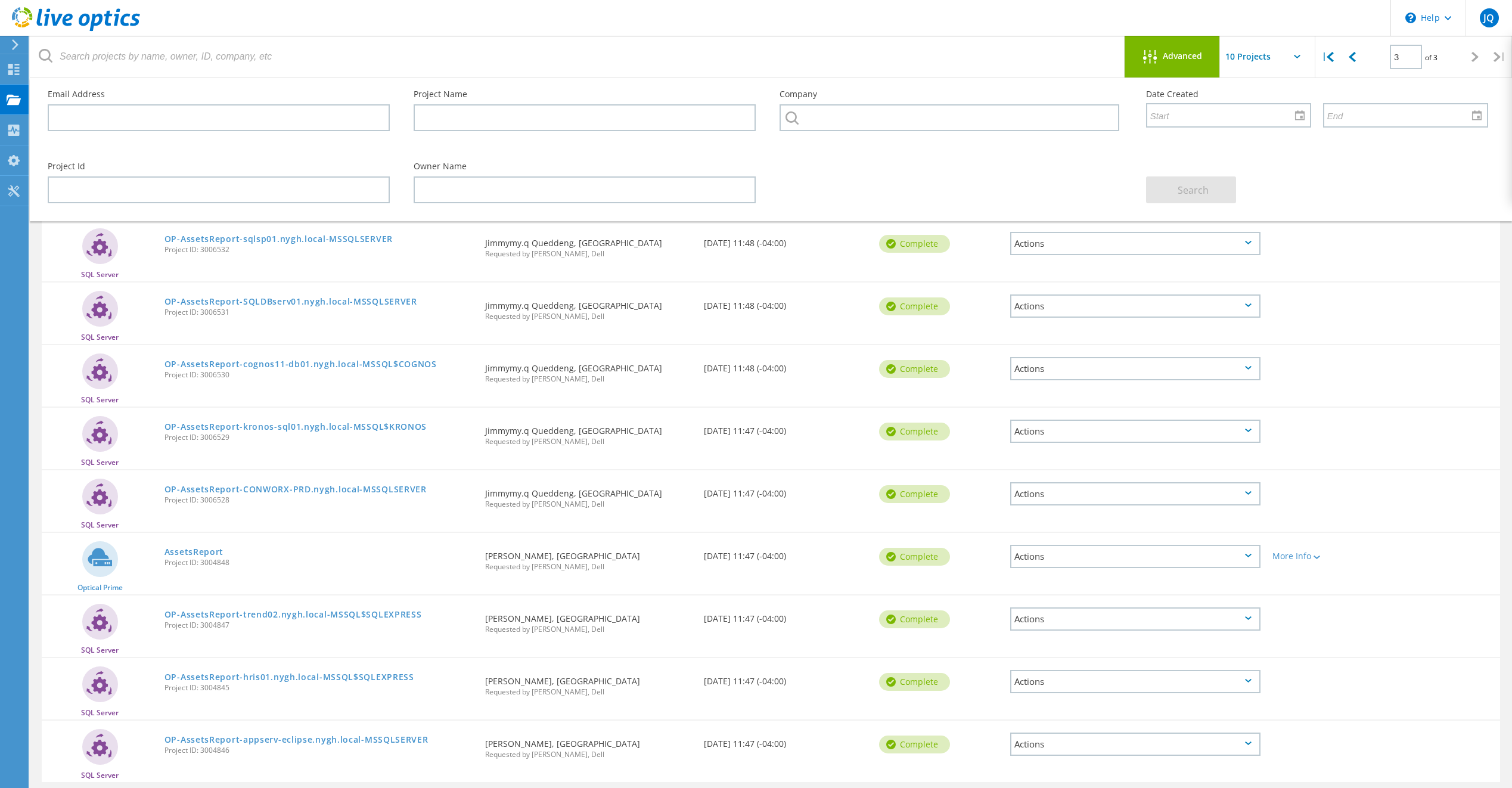
scroll to position [117, 0]
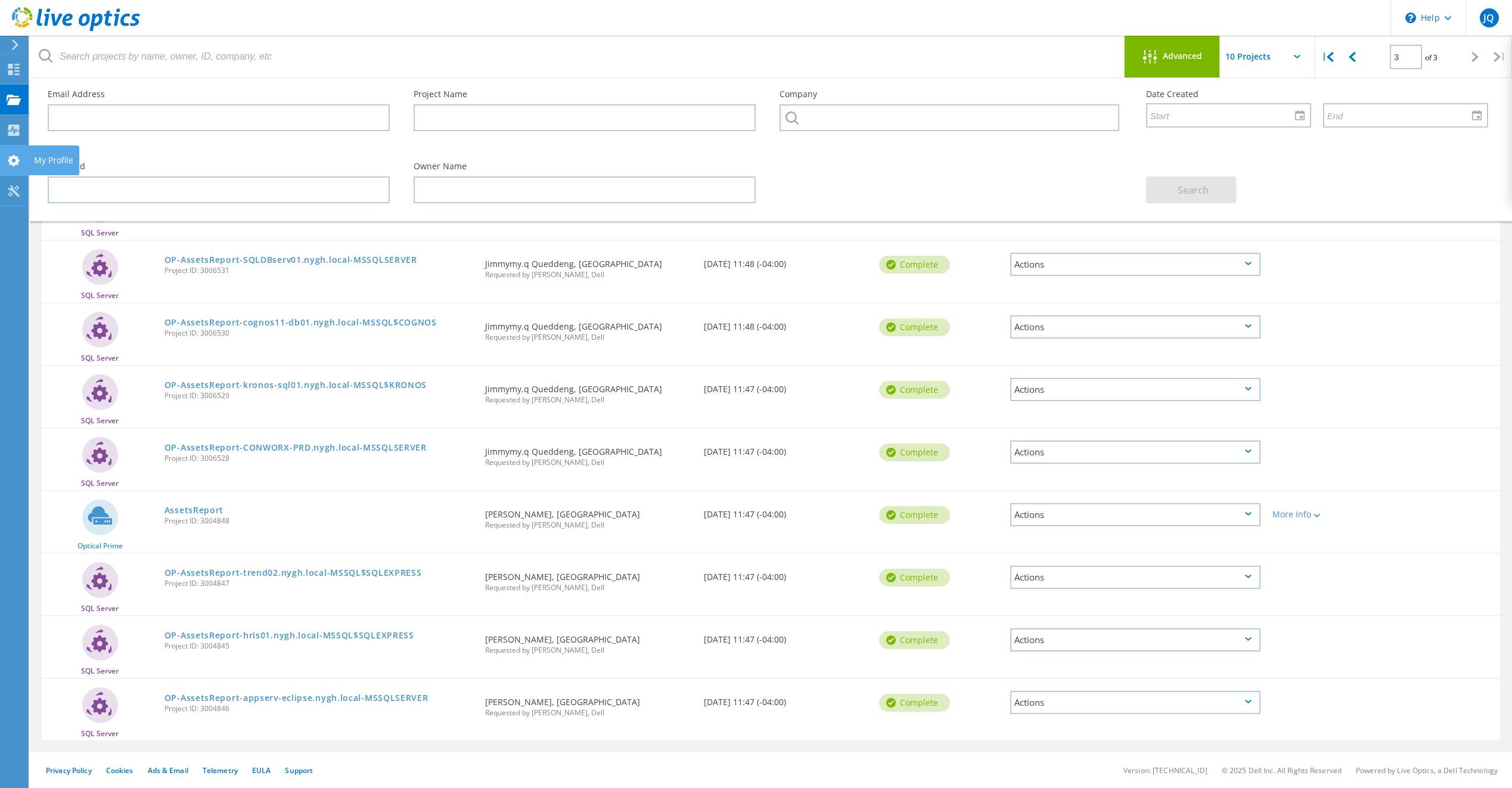
click at [10, 158] on use at bounding box center [14, 160] width 12 height 11
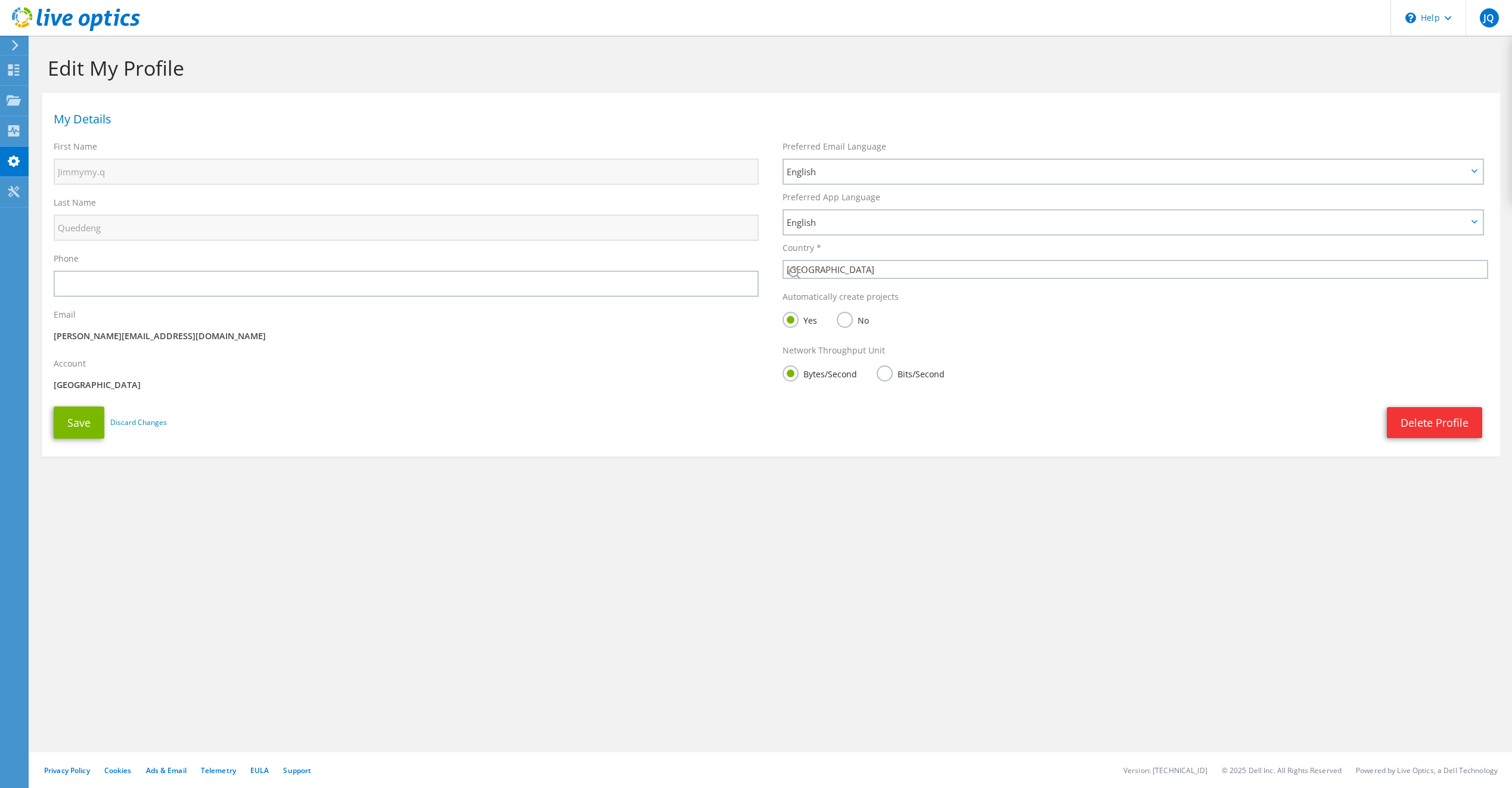
select select "37"
click at [10, 41] on div at bounding box center [13, 45] width 13 height 10
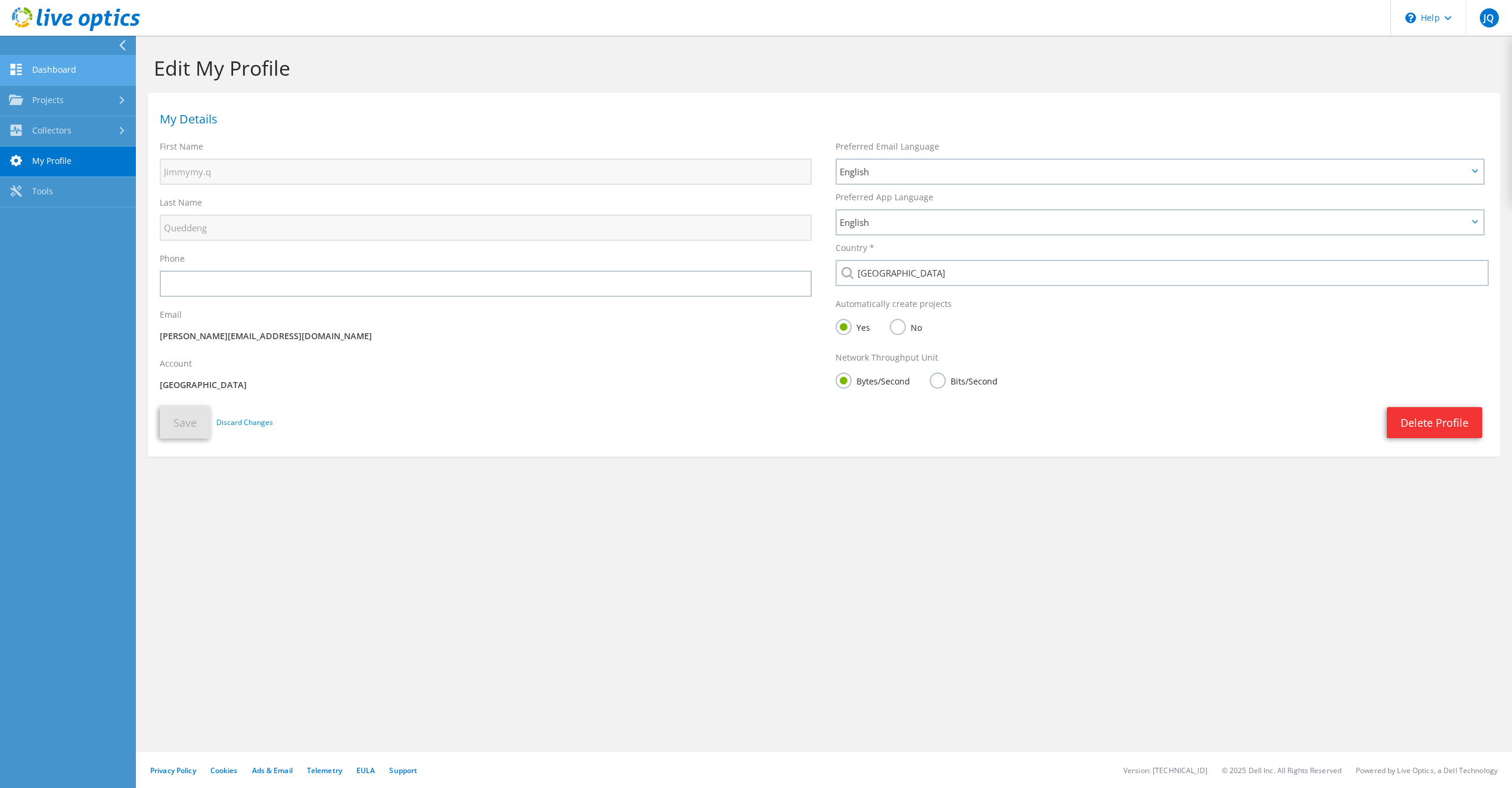
click at [37, 72] on link "Dashboard" at bounding box center [68, 71] width 136 height 30
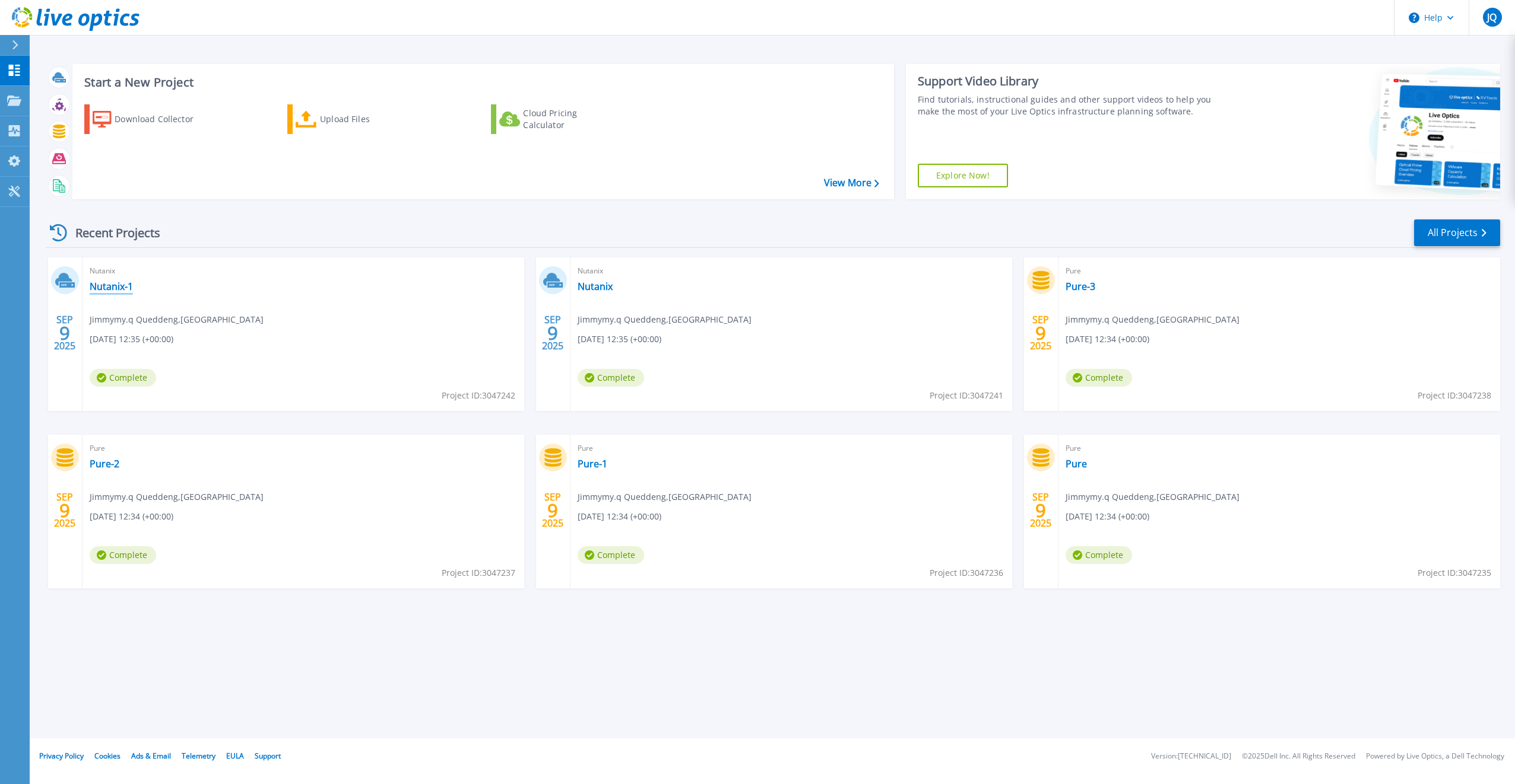
click at [106, 285] on link "Nutanix-1" at bounding box center [111, 287] width 43 height 12
click at [1445, 231] on link "All Projects" at bounding box center [1456, 232] width 86 height 27
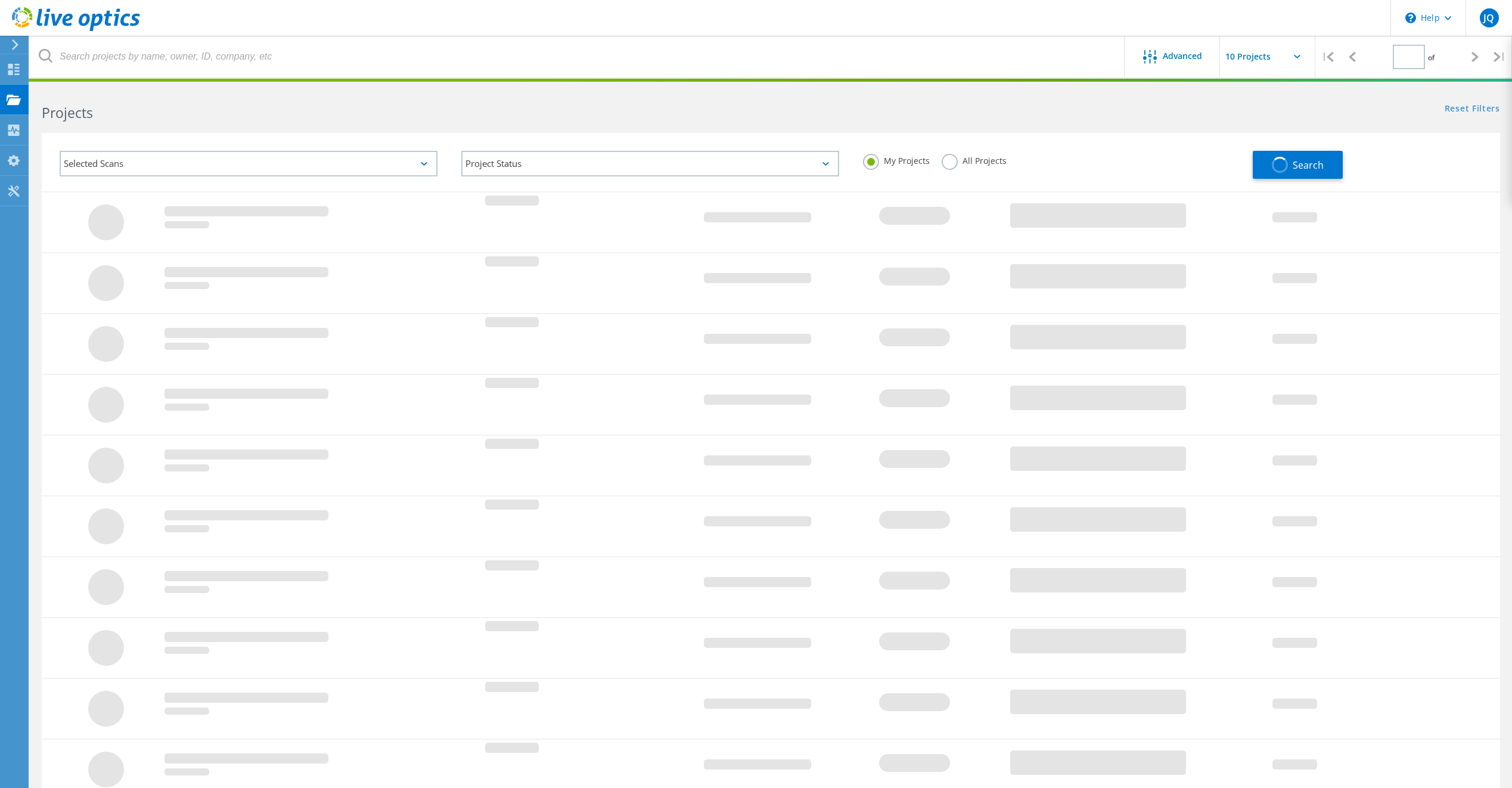
type input "1"
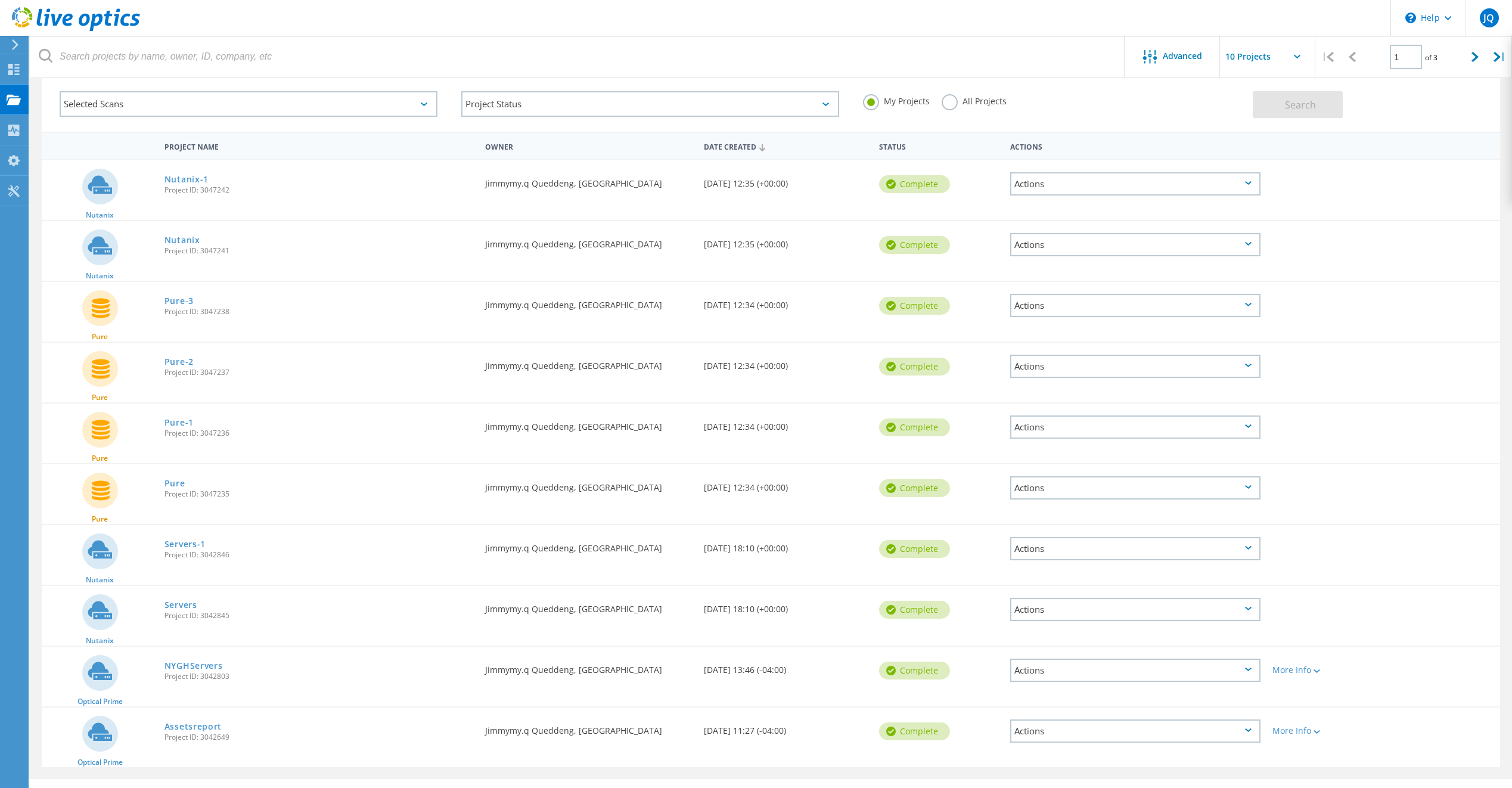
scroll to position [86, 0]
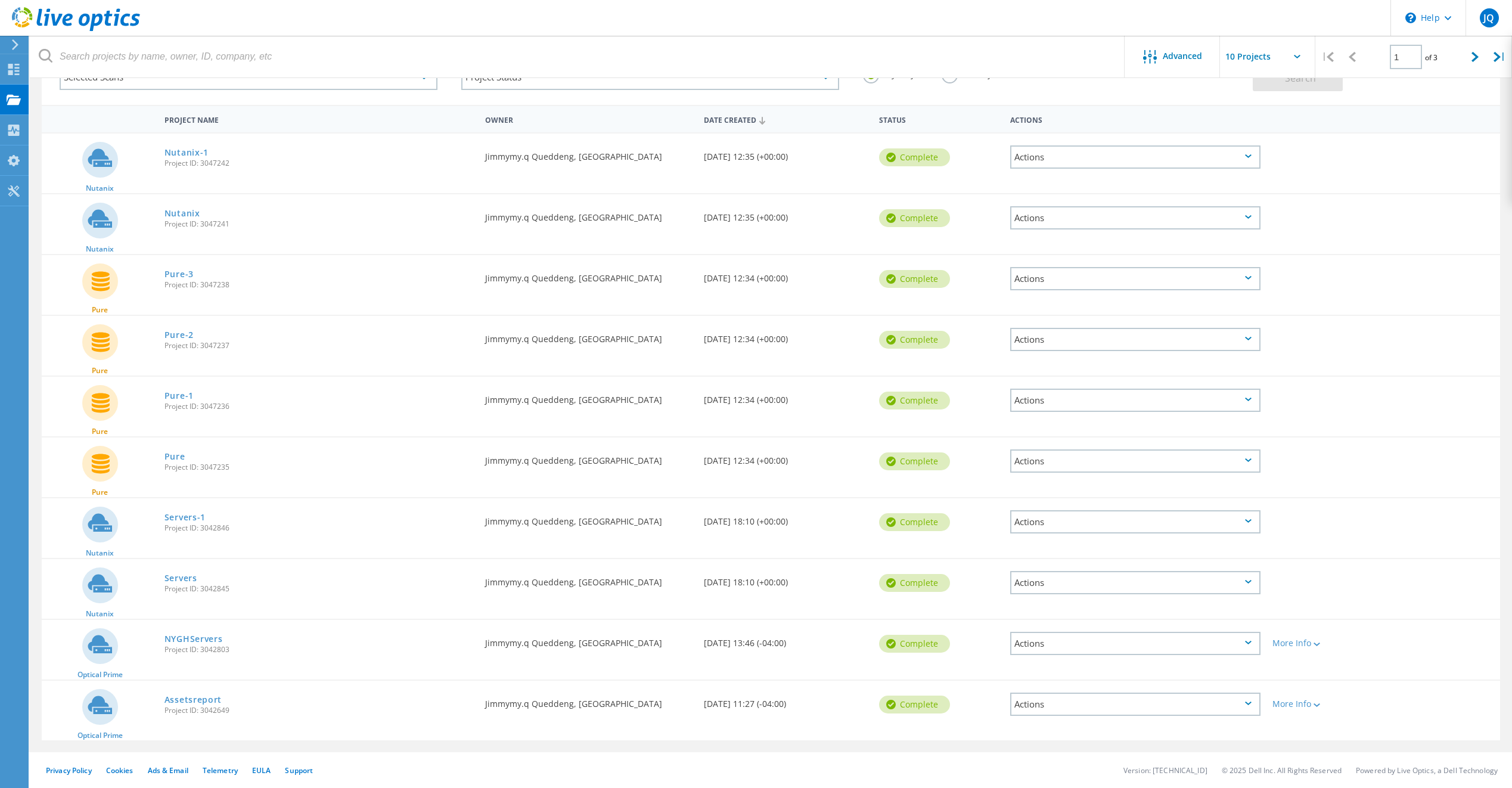
click at [1200, 161] on div "Actions" at bounding box center [1136, 157] width 251 height 24
click at [1060, 144] on div "Download XLSX" at bounding box center [1135, 148] width 248 height 18
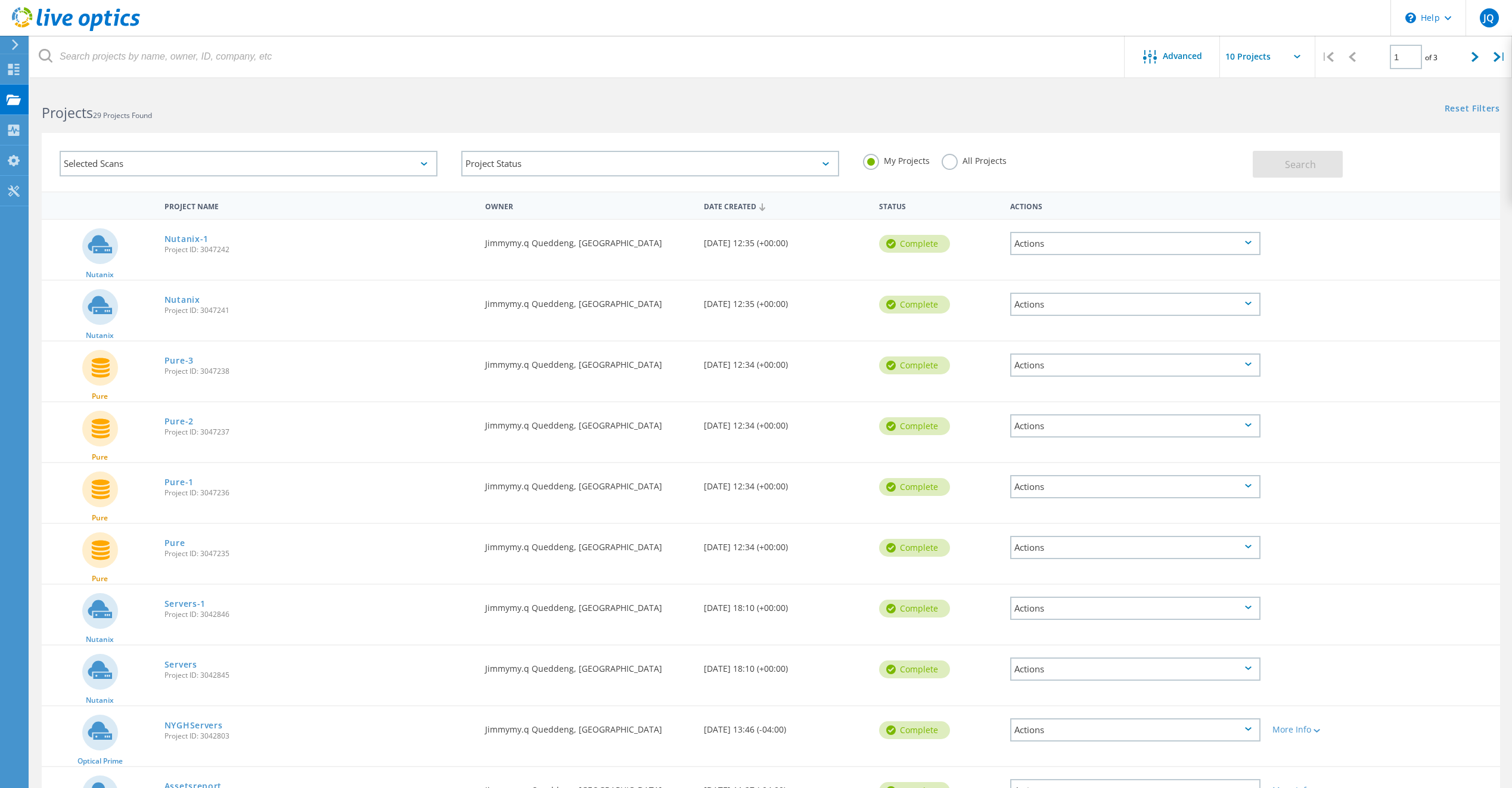
click at [18, 48] on icon at bounding box center [15, 44] width 9 height 10
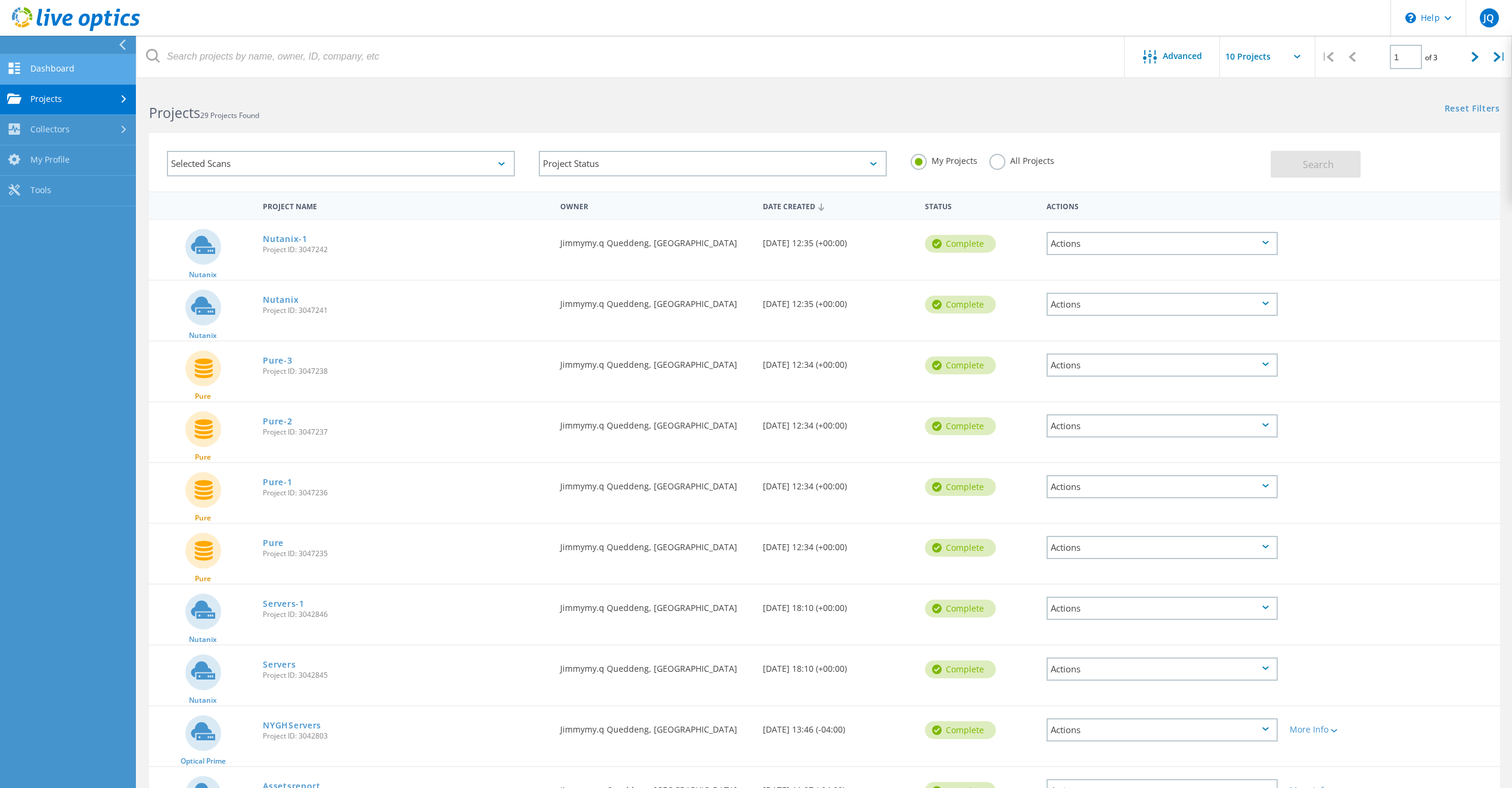
click at [37, 67] on link "Dashboard" at bounding box center [68, 69] width 136 height 30
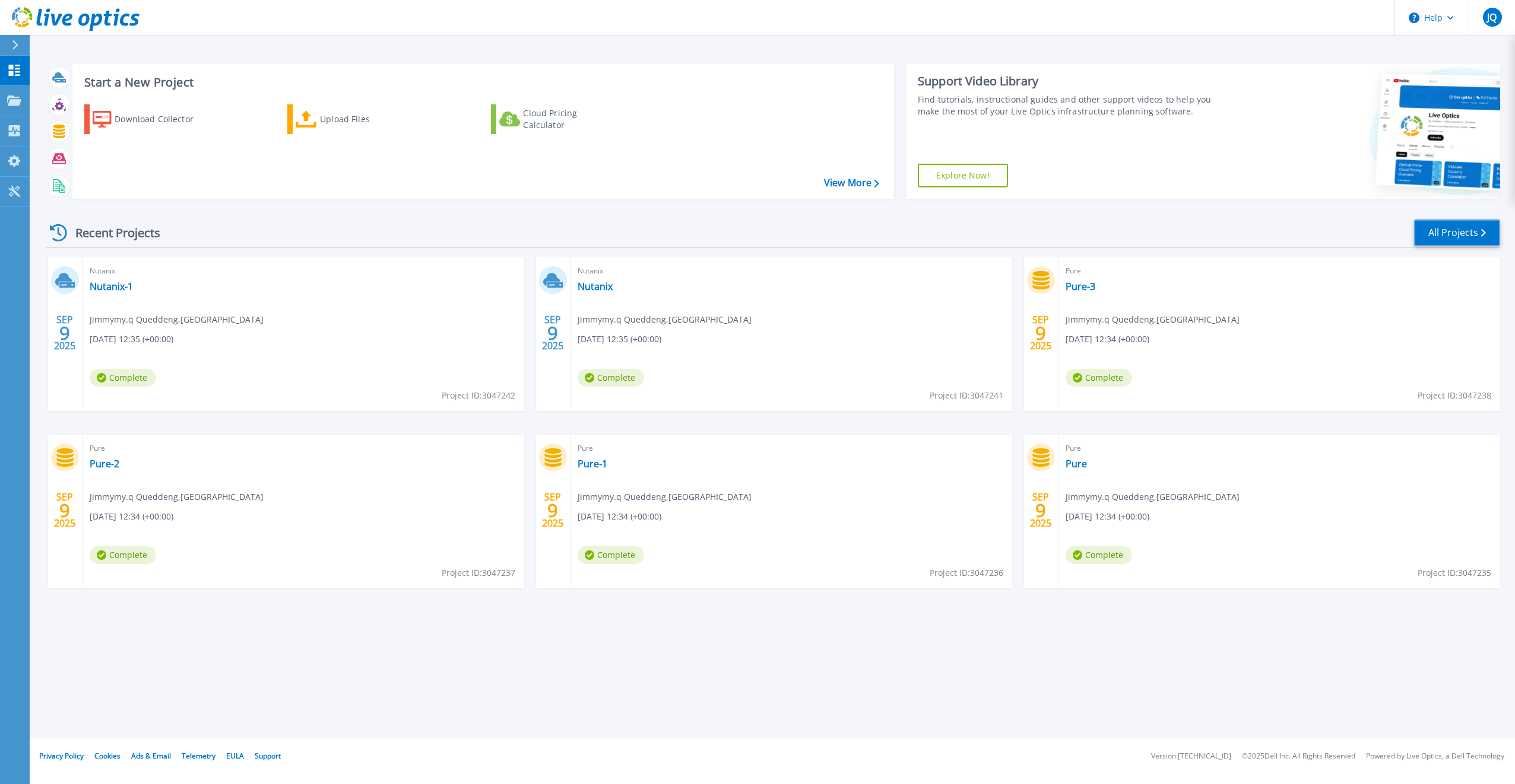
click at [1470, 235] on link "All Projects" at bounding box center [1456, 232] width 86 height 27
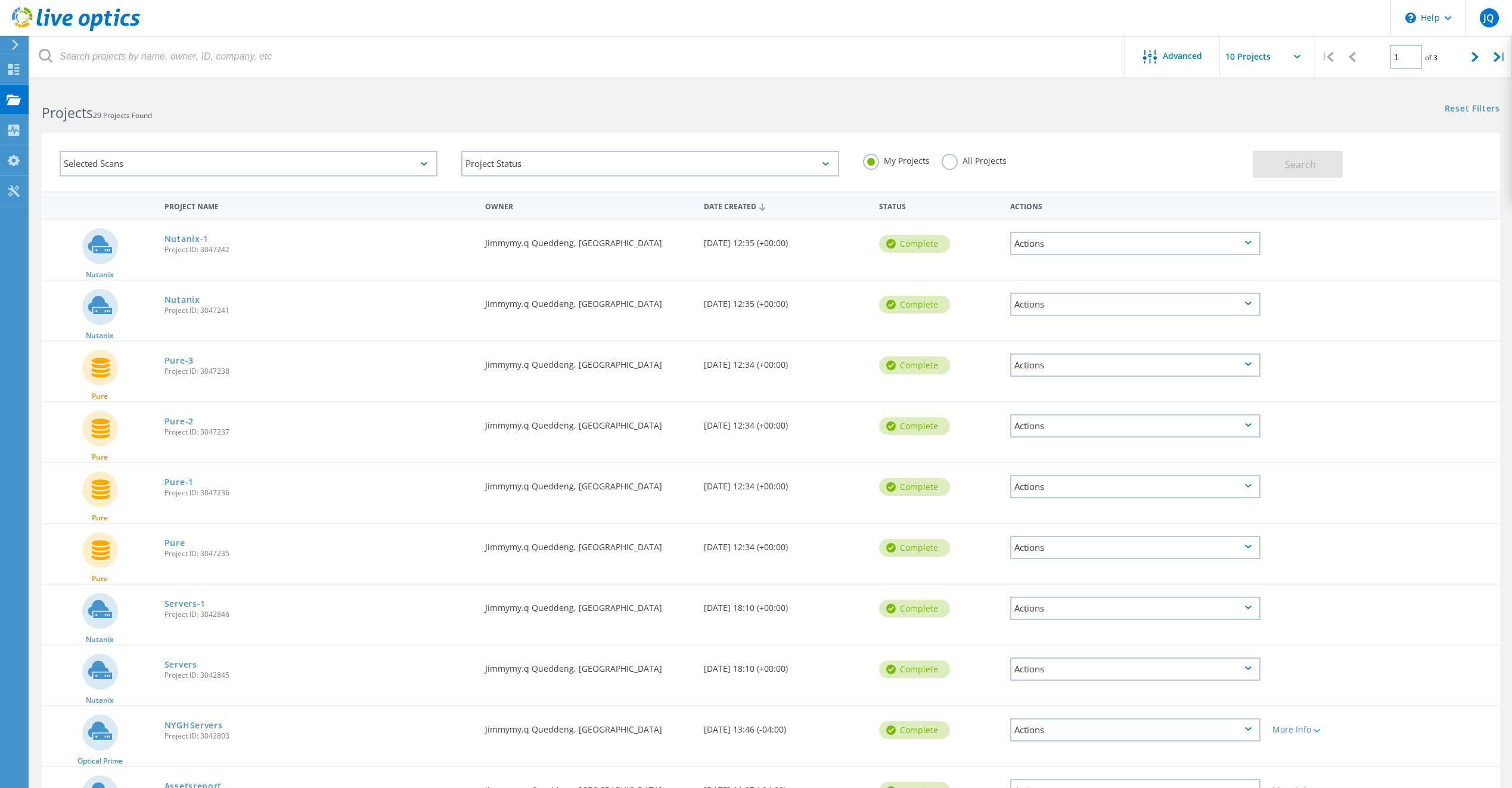
click at [952, 165] on label "All Projects" at bounding box center [974, 159] width 65 height 11
click at [0, 0] on input "All Projects" at bounding box center [0, 0] width 0 height 0
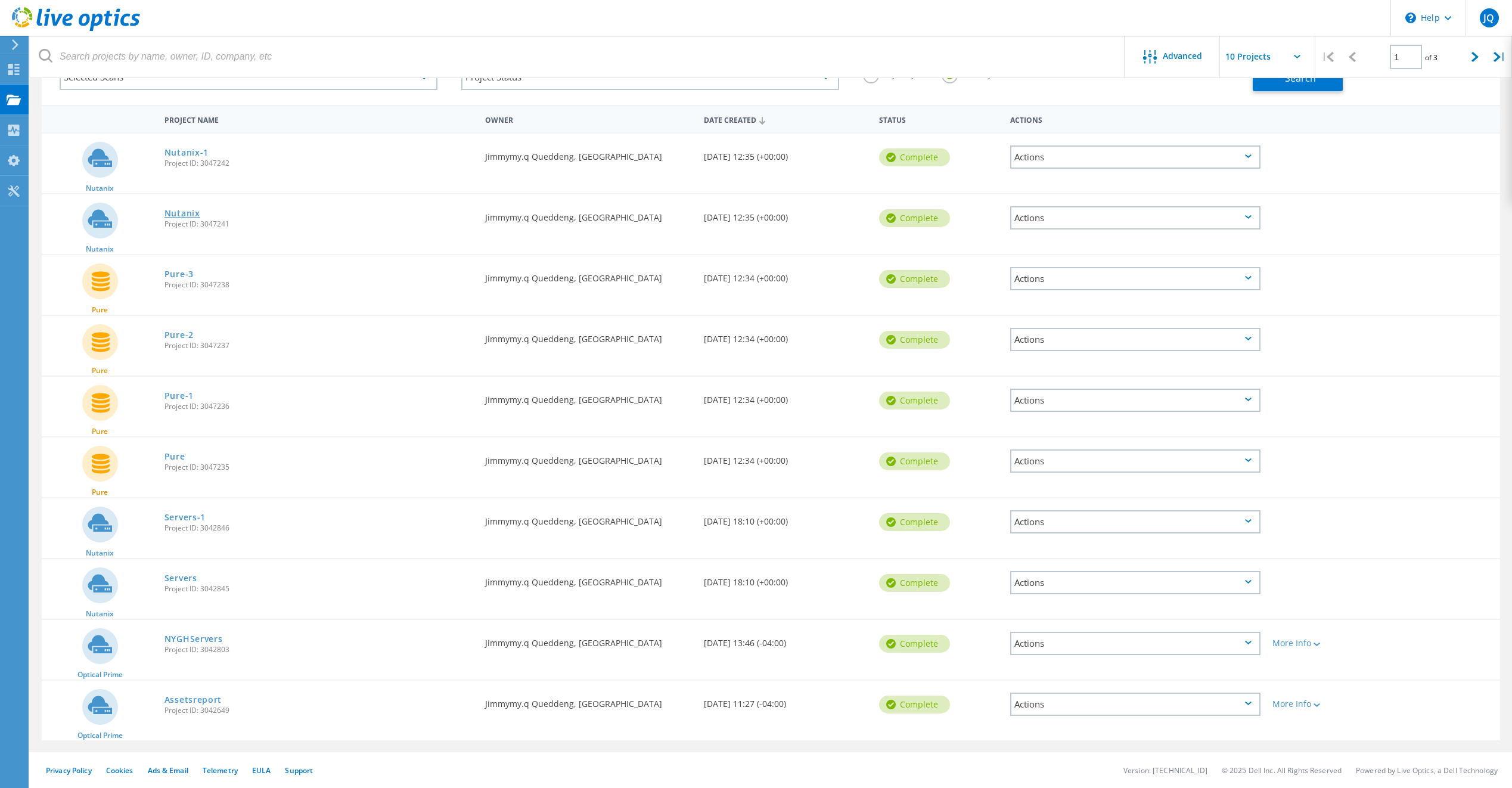
click at [177, 215] on link "Nutanix" at bounding box center [182, 213] width 36 height 9
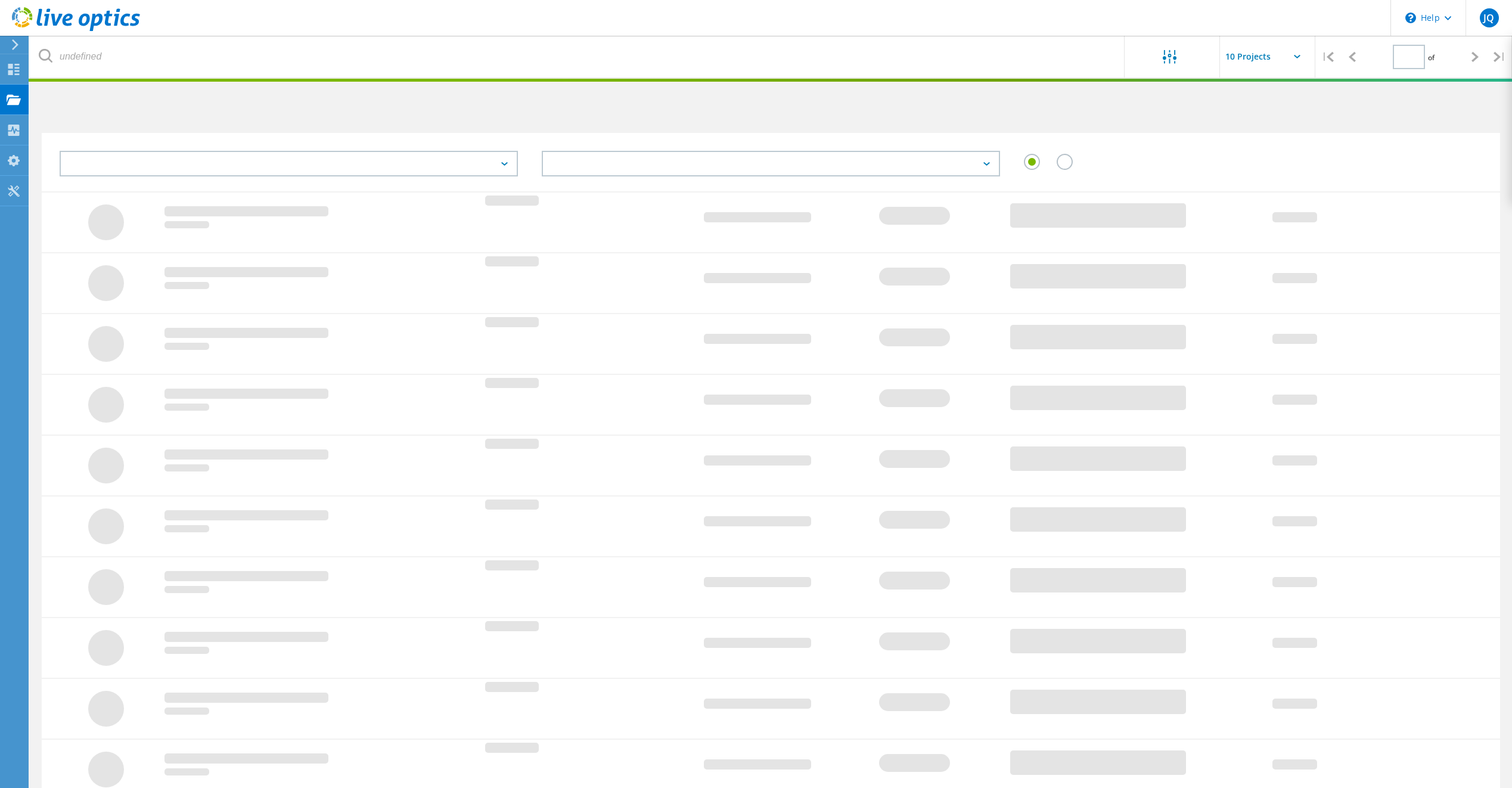
type input "1"
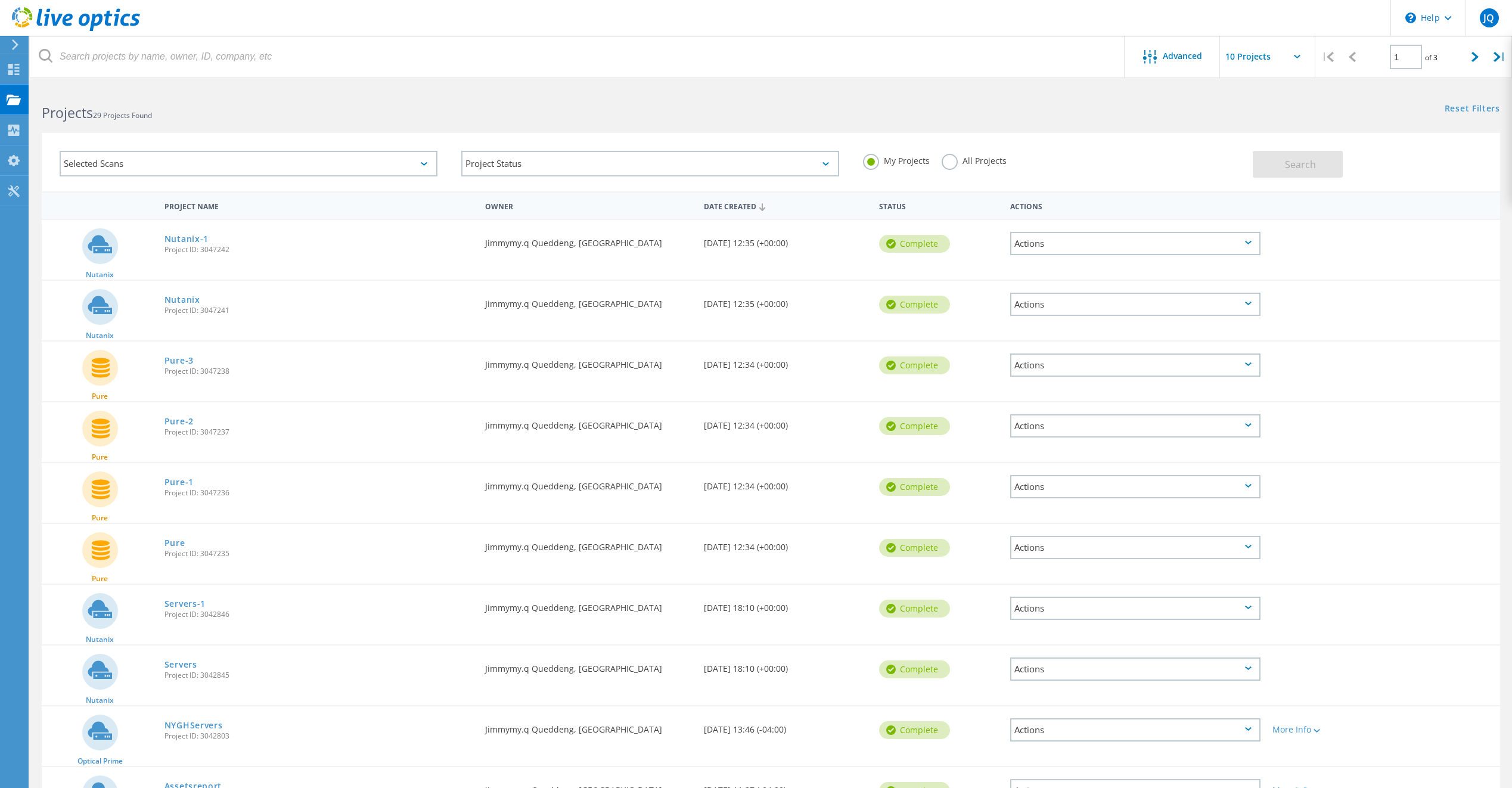
click at [188, 783] on link "Assetsreport" at bounding box center [193, 787] width 57 height 9
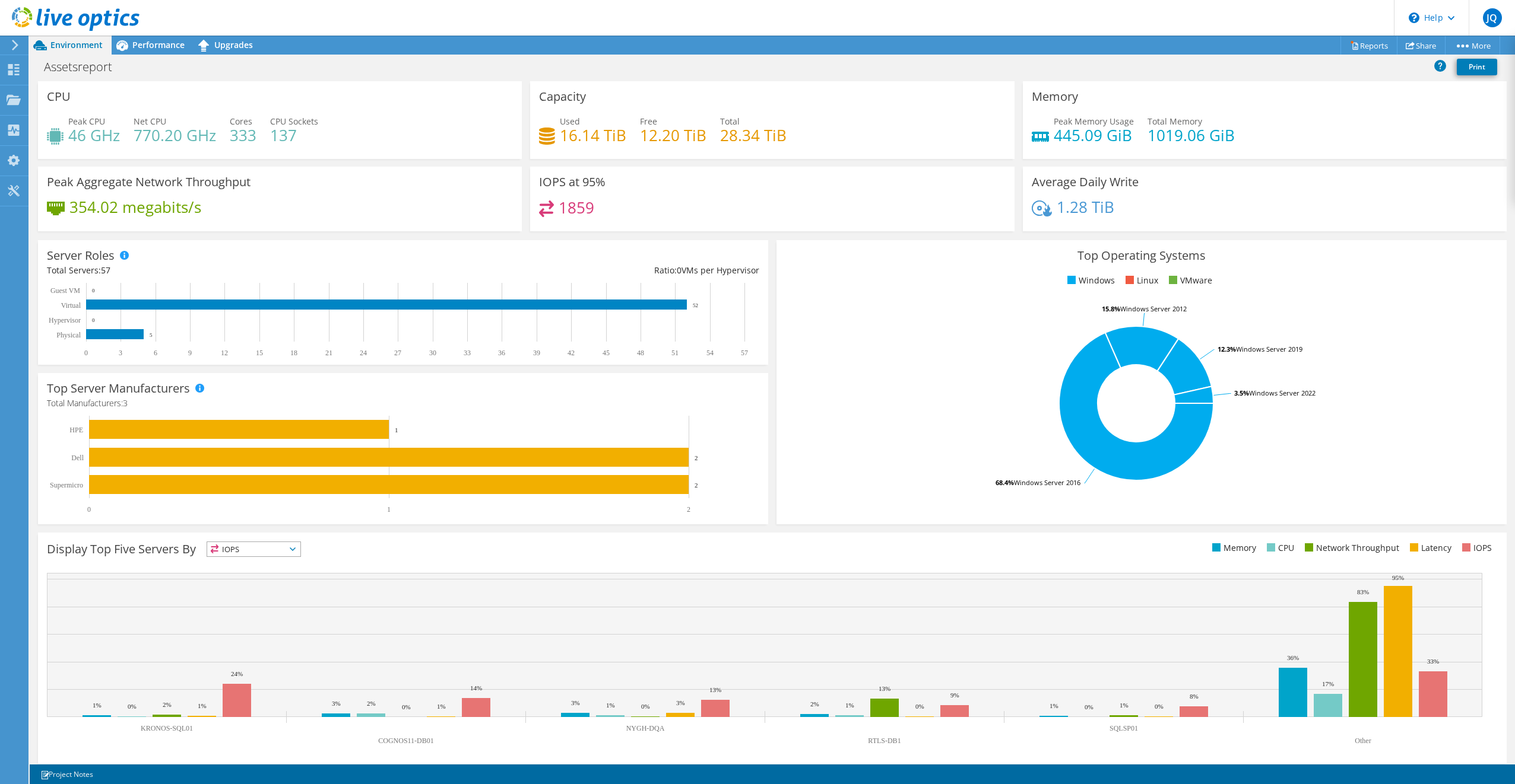
scroll to position [8, 0]
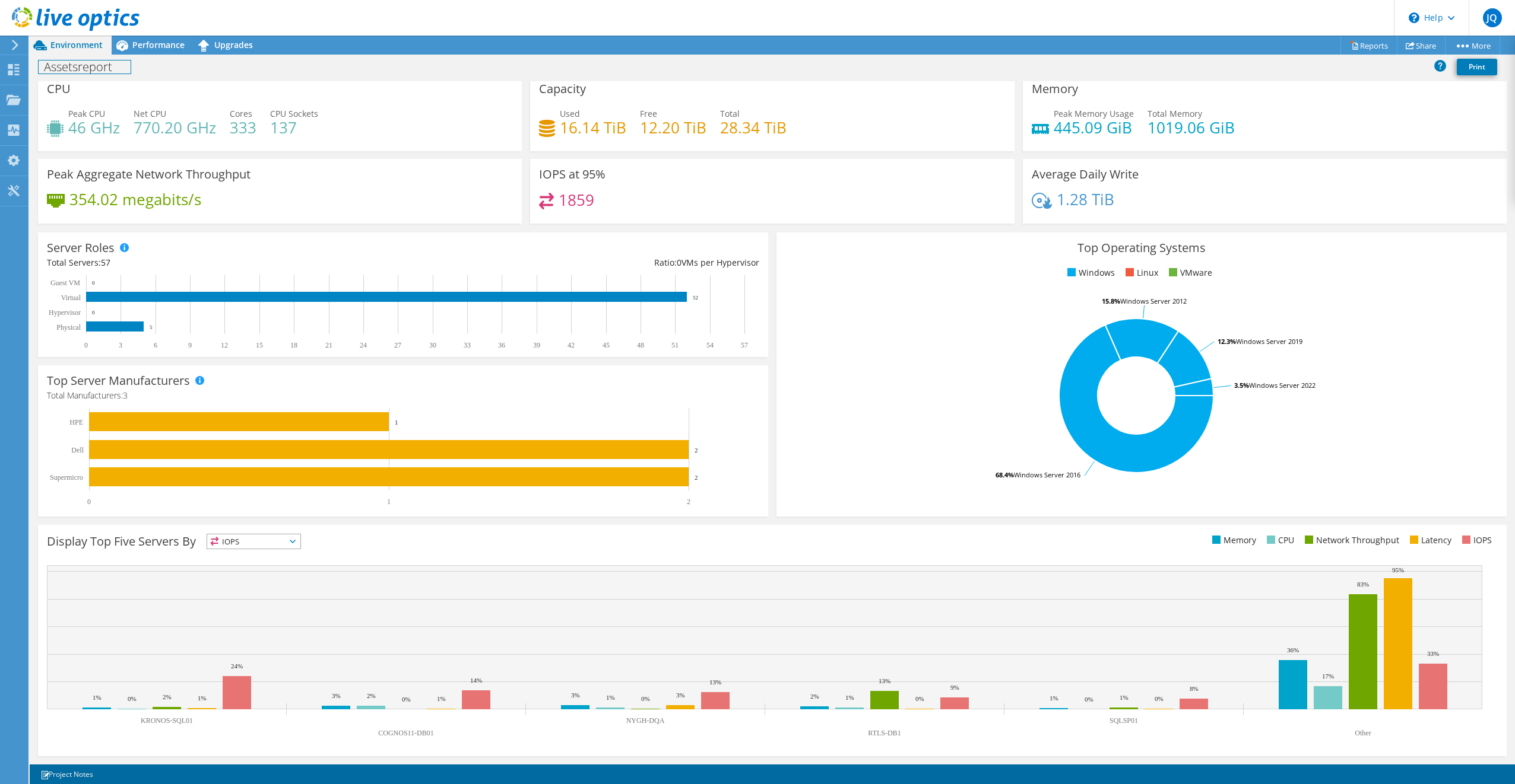
click at [81, 68] on h1 "Assetsreport" at bounding box center [85, 67] width 92 height 13
click at [75, 256] on div "Server Roles Physical Servers represent bare metal servers that were targets of…" at bounding box center [403, 295] width 730 height 125
click at [39, 103] on div "Projects" at bounding box center [56, 100] width 57 height 29
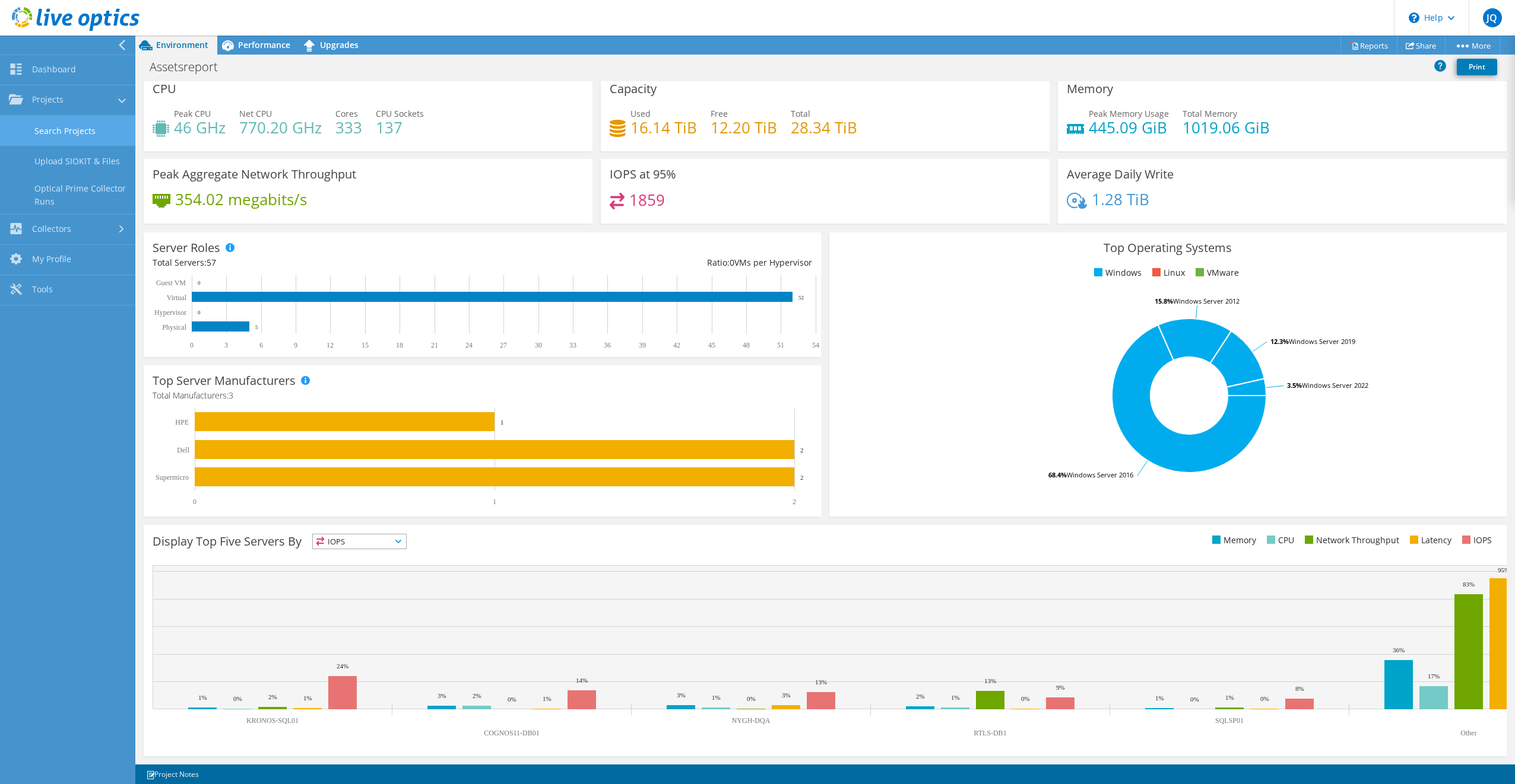
click at [57, 135] on link "Search Projects" at bounding box center [68, 131] width 135 height 30
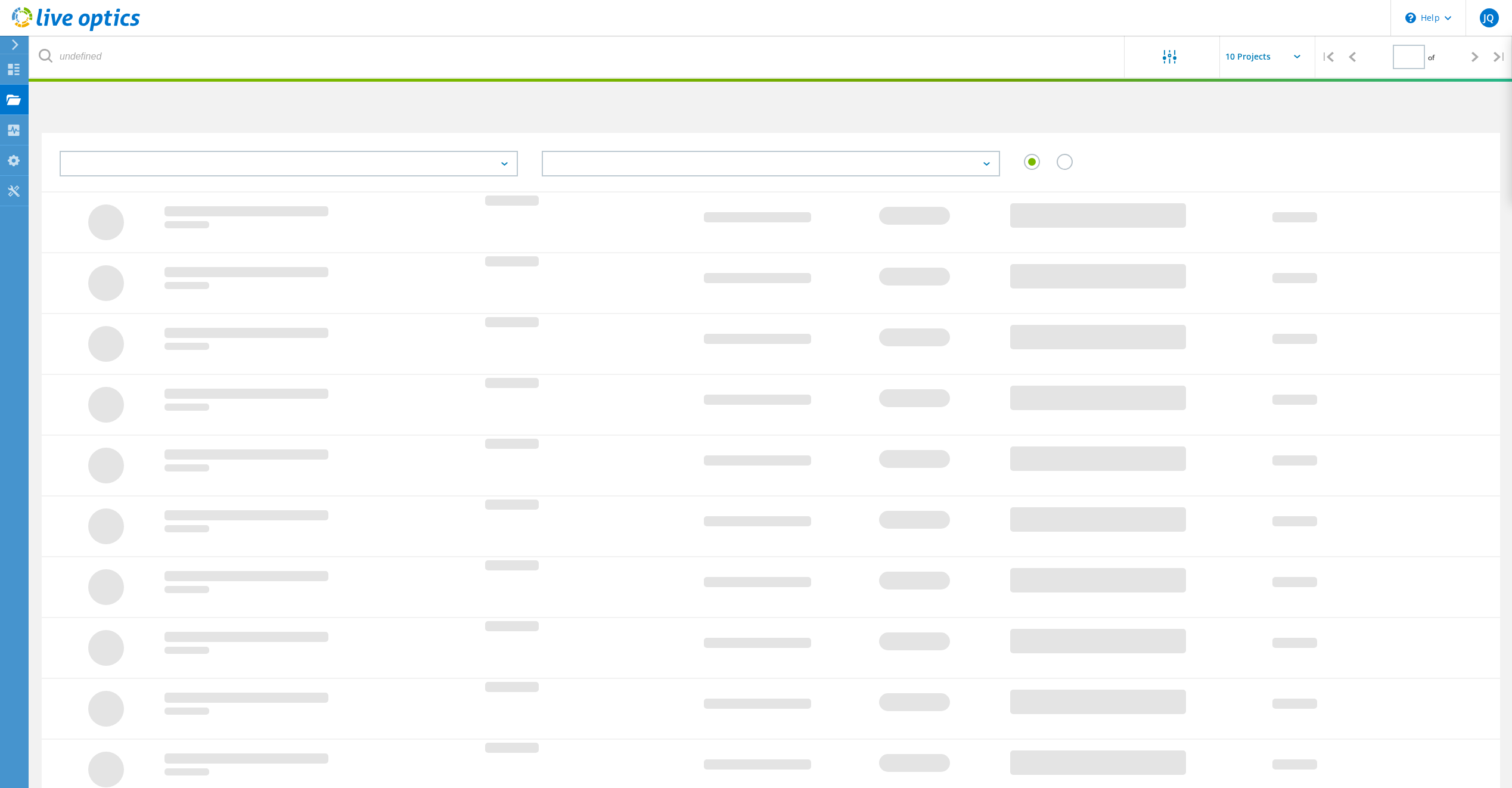
type input "1"
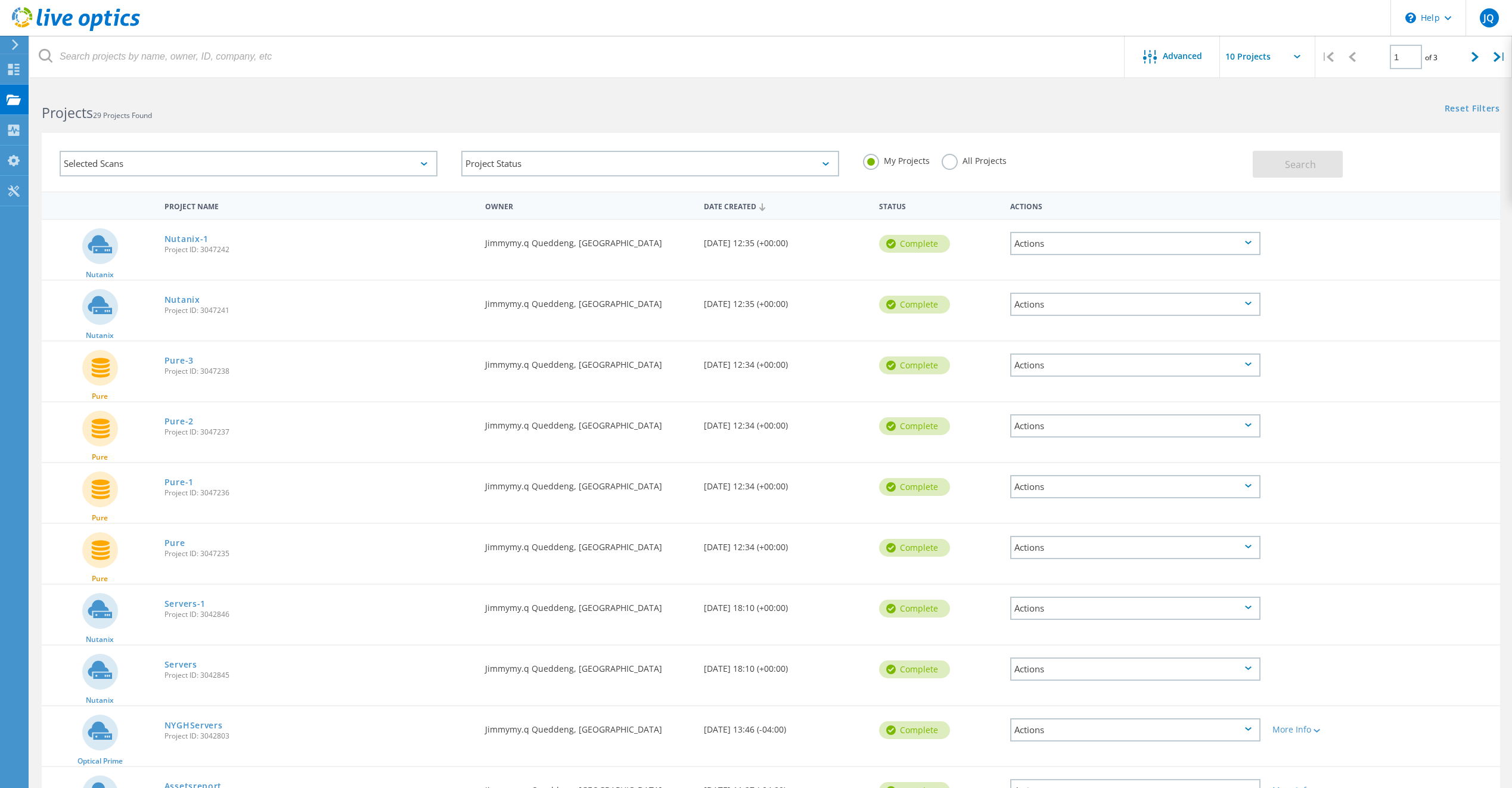
click at [126, 164] on div "Selected Scans" at bounding box center [248, 163] width 378 height 25
click at [99, 295] on label "Nutanix" at bounding box center [259, 296] width 343 height 14
click at [0, 0] on input "Nutanix" at bounding box center [0, 0] width 0 height 0
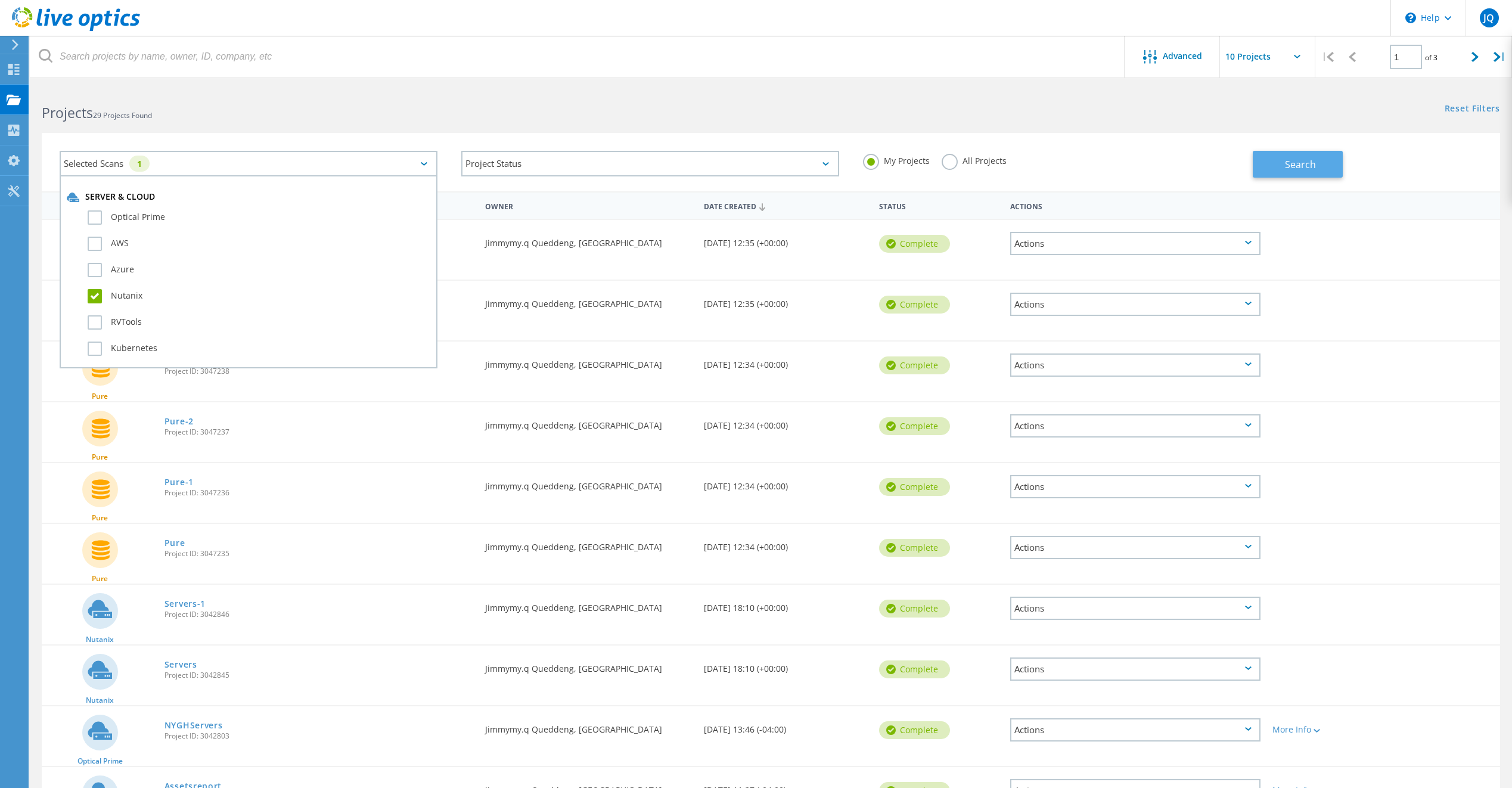
click at [1300, 172] on button "Search" at bounding box center [1298, 164] width 90 height 27
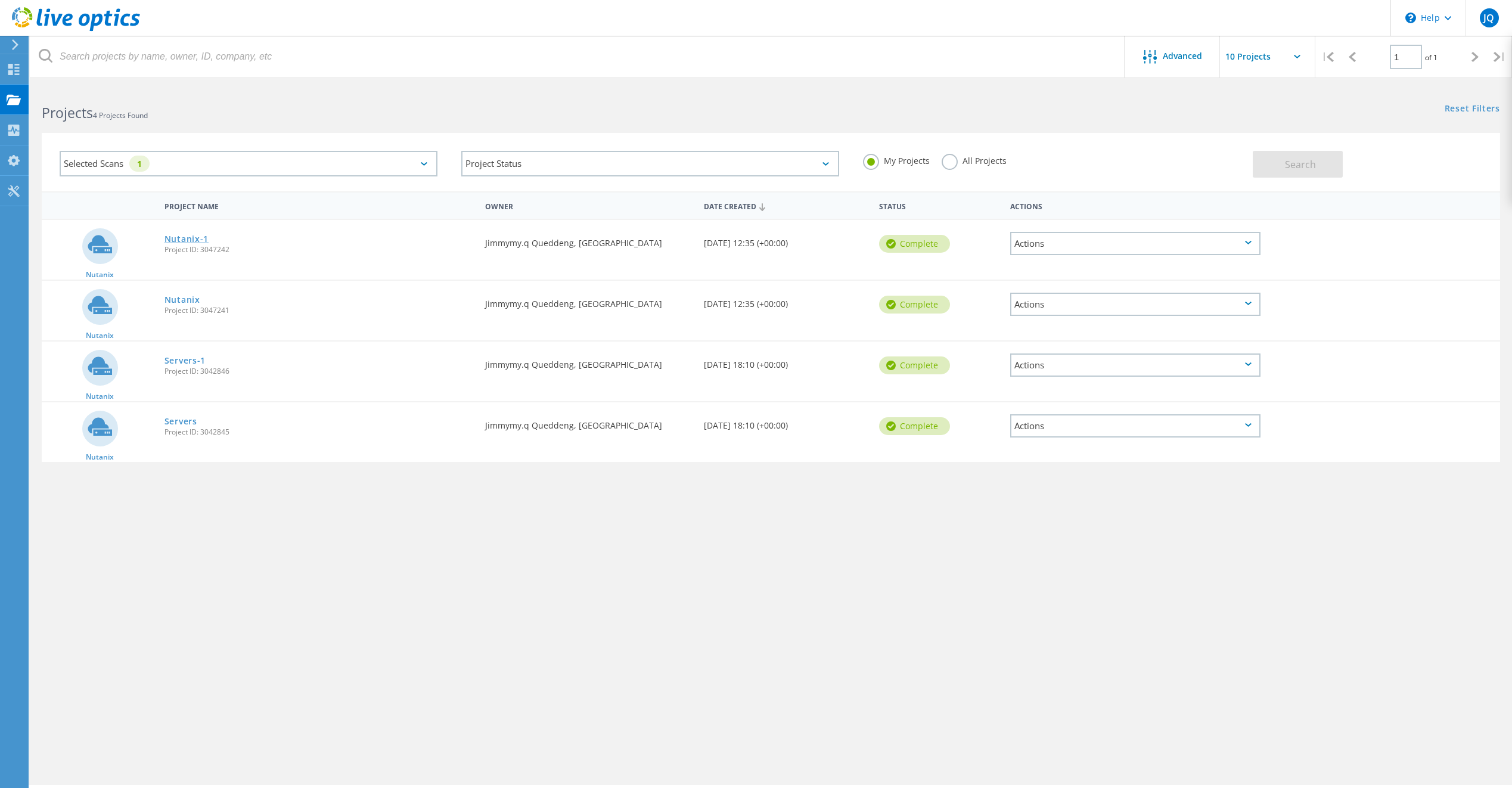
click at [193, 237] on link "Nutanix-1" at bounding box center [186, 239] width 44 height 9
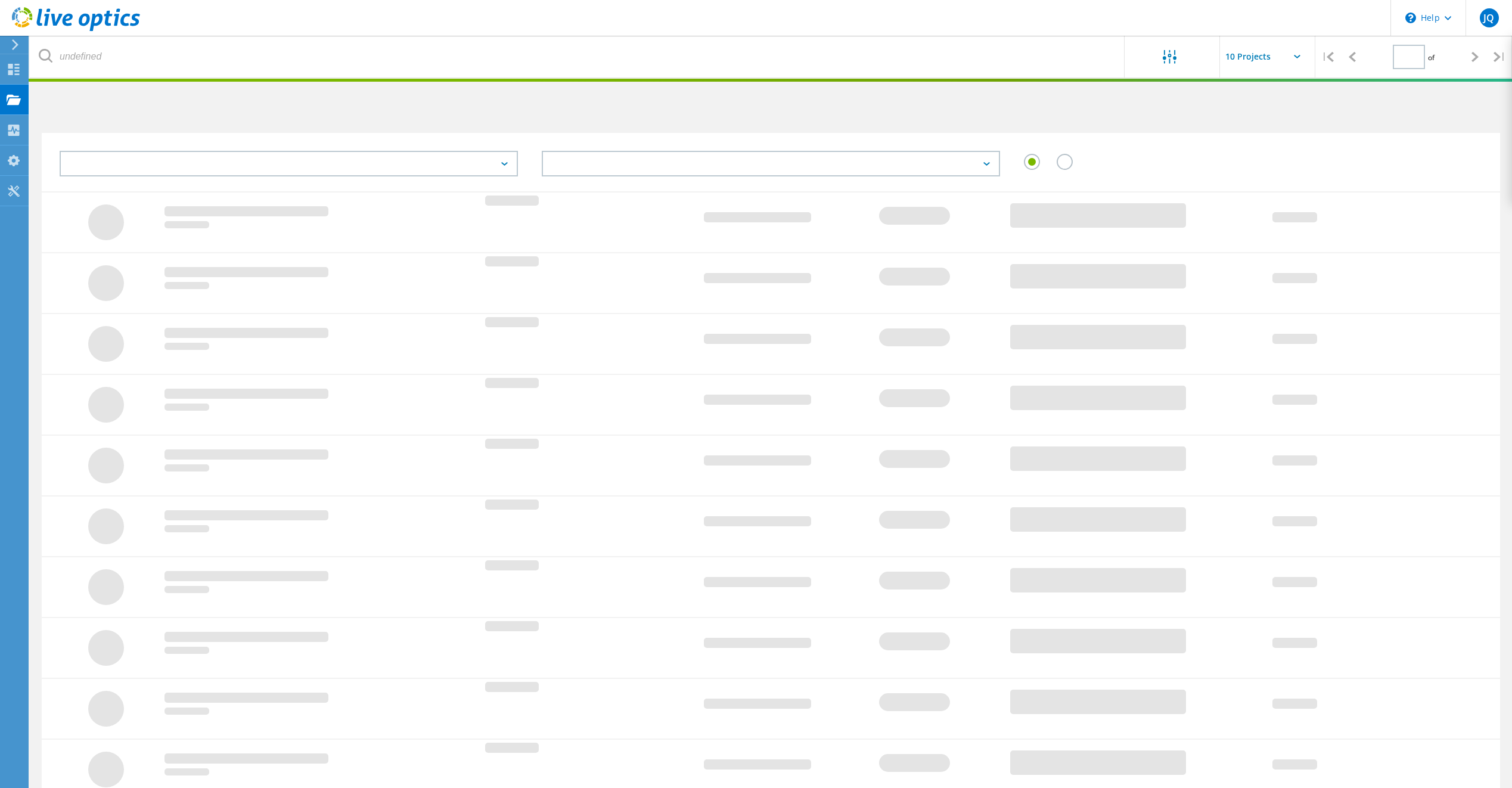
type input "1"
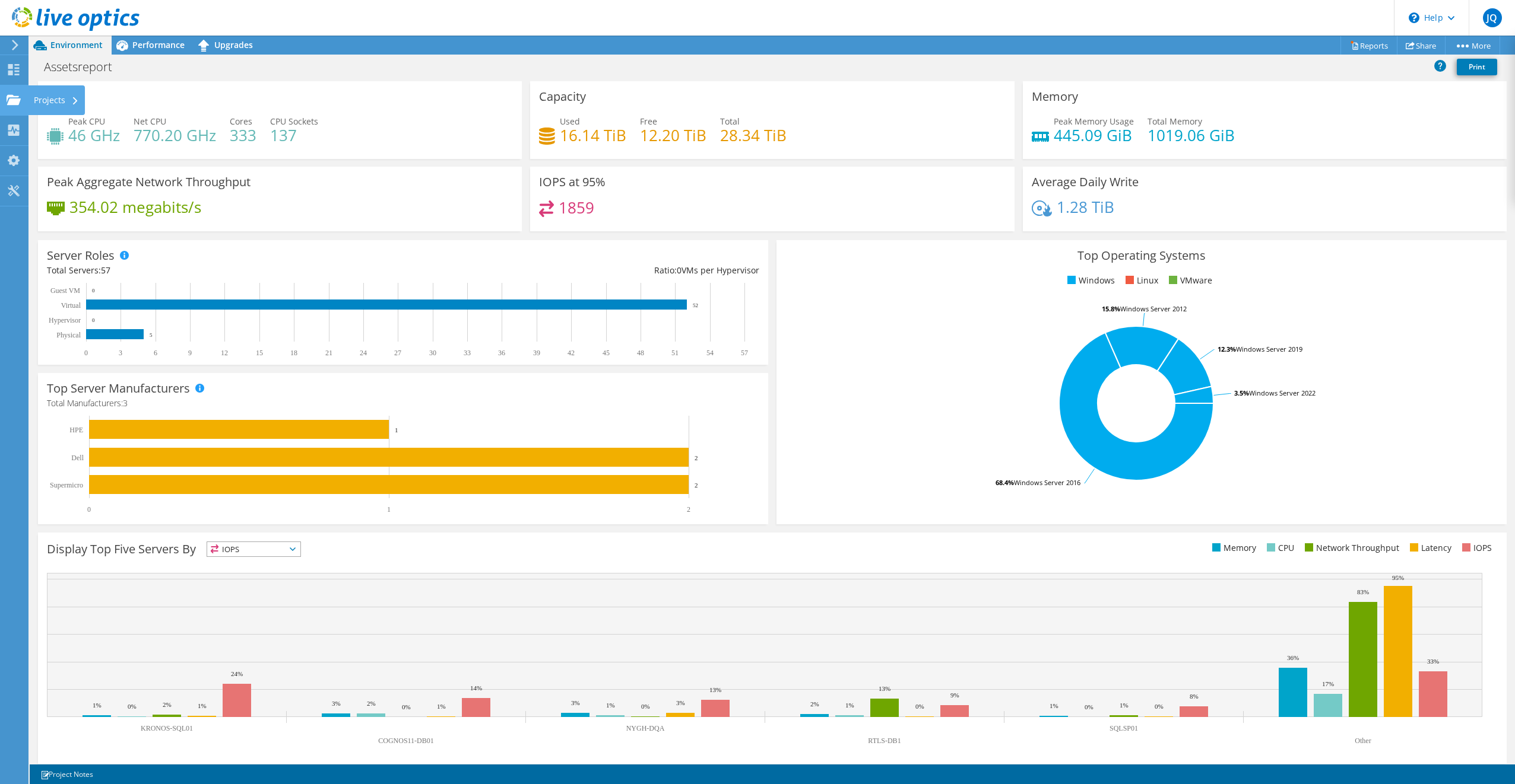
click at [18, 105] on icon at bounding box center [14, 100] width 14 height 11
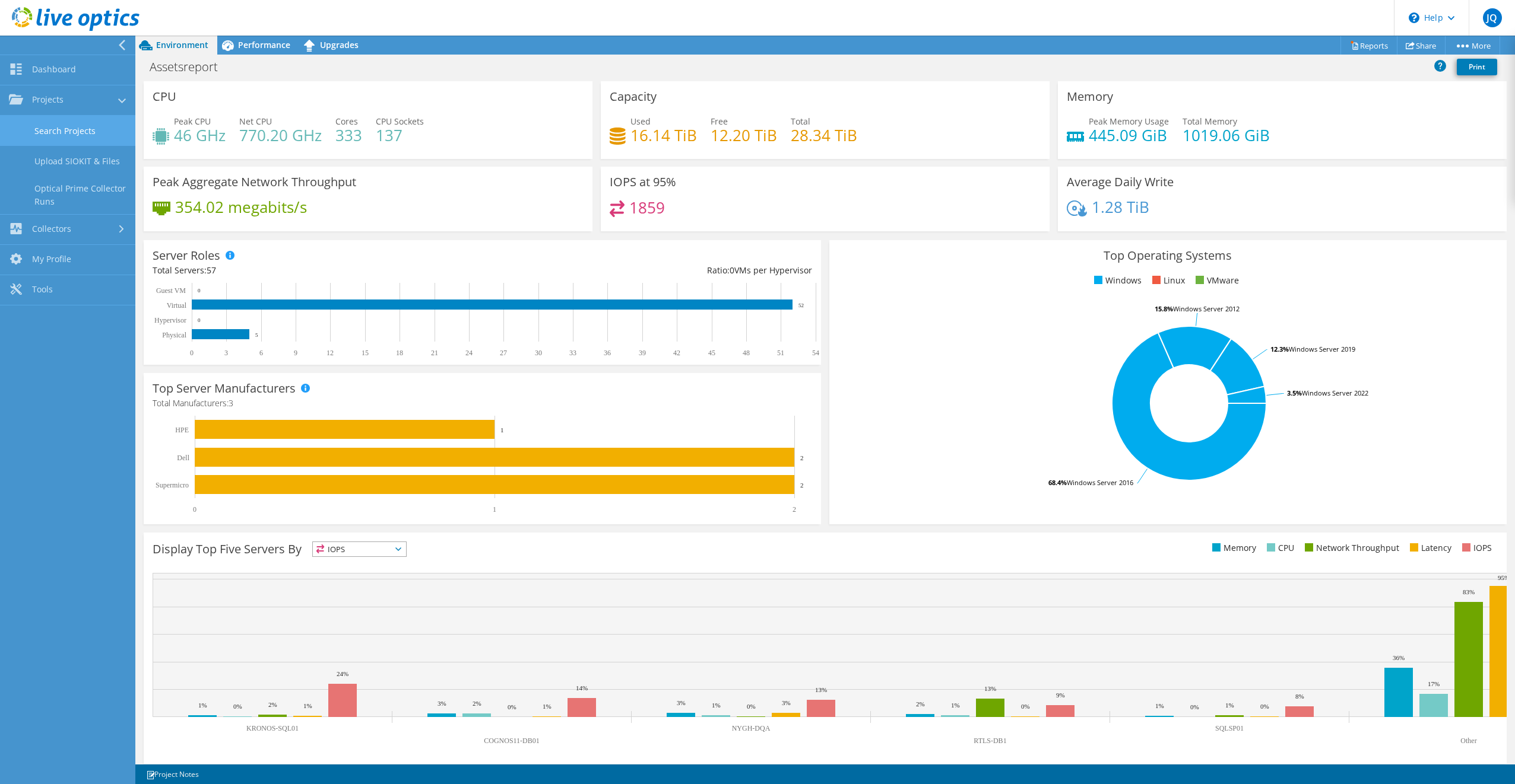
click at [63, 133] on link "Search Projects" at bounding box center [68, 131] width 135 height 30
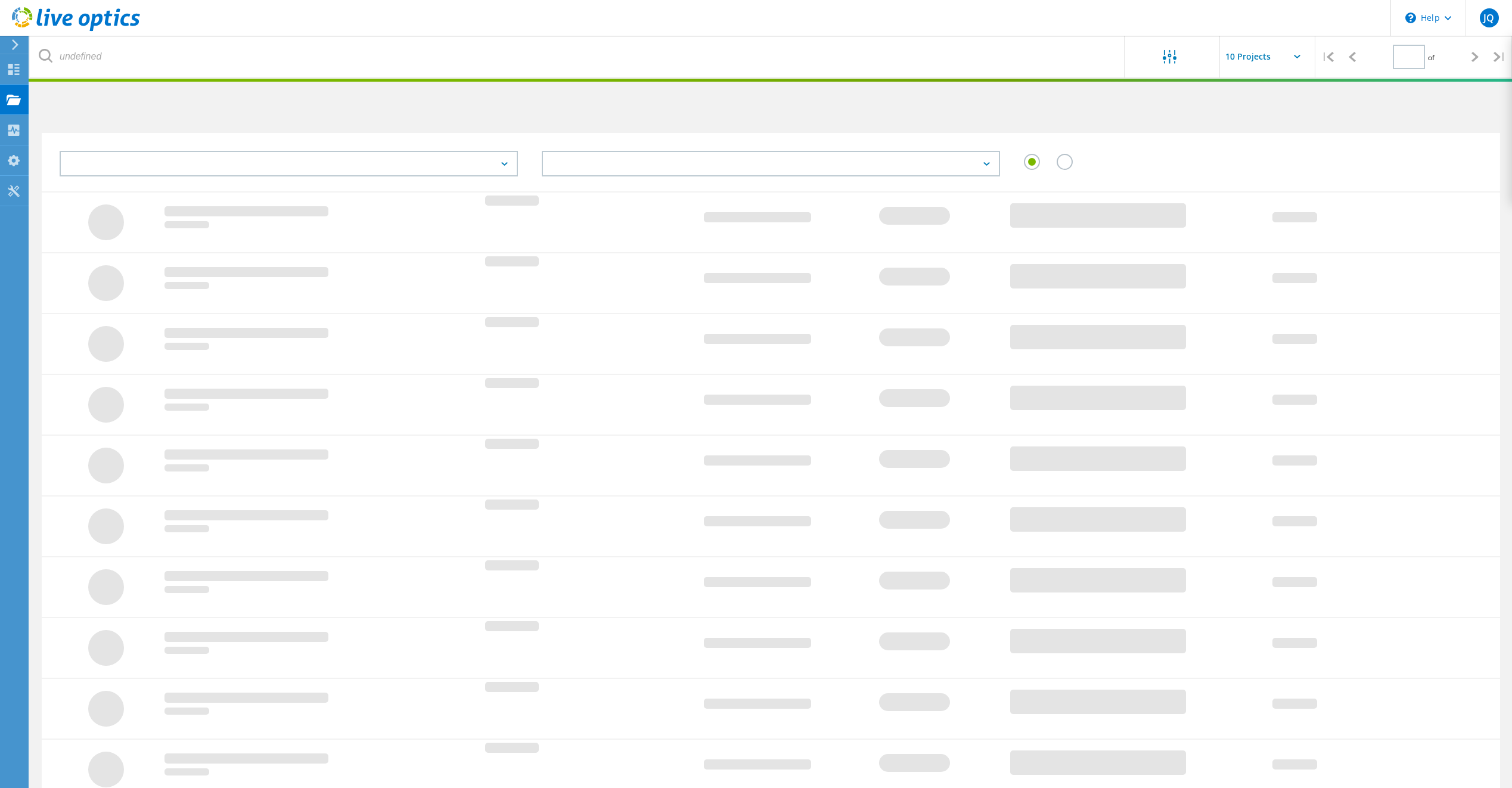
type input "1"
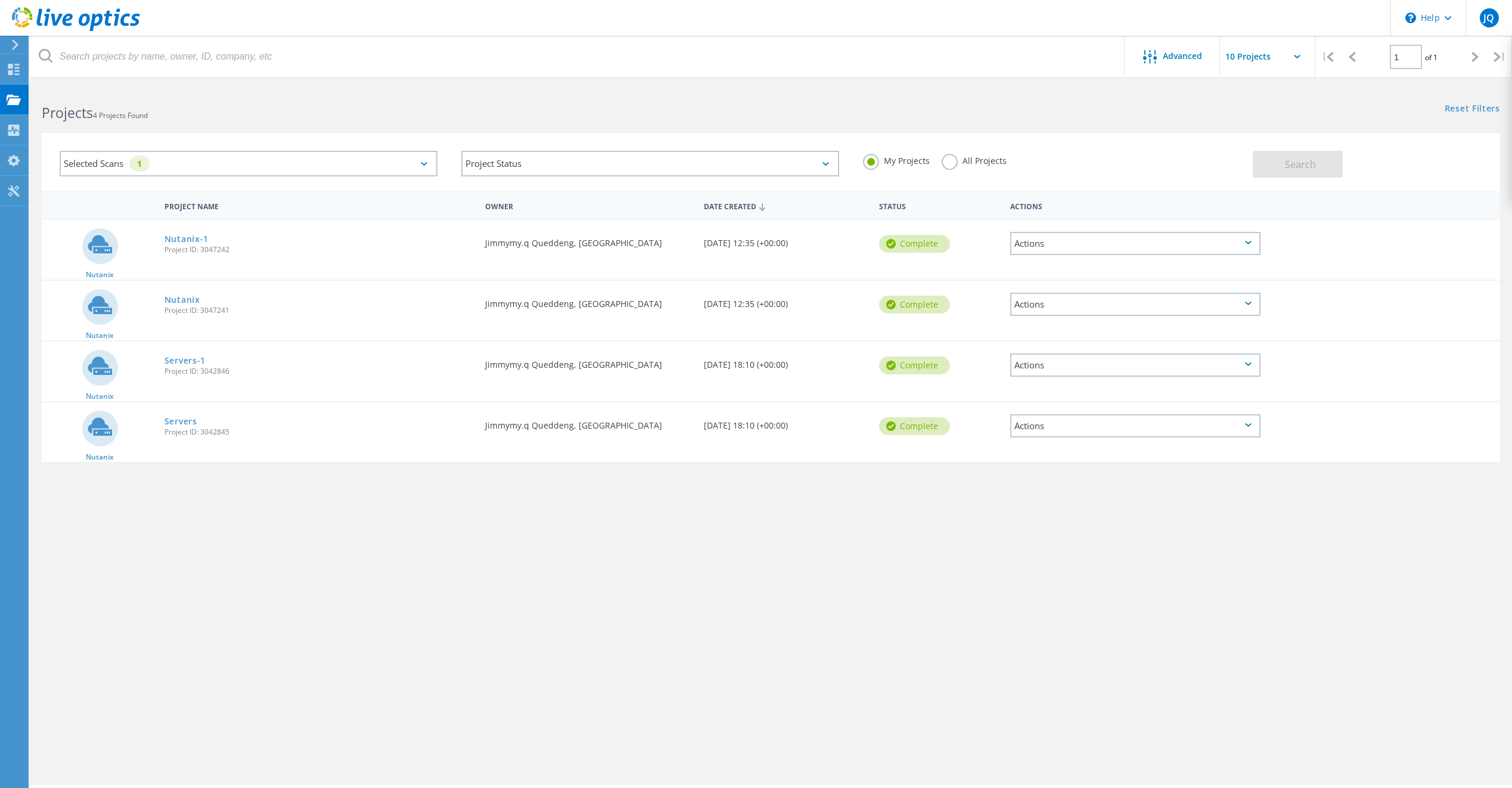
click at [412, 167] on div "Selected Scans 1" at bounding box center [248, 163] width 378 height 25
click at [93, 296] on label "Nutanix" at bounding box center [259, 296] width 343 height 14
click at [0, 0] on input "Nutanix" at bounding box center [0, 0] width 0 height 0
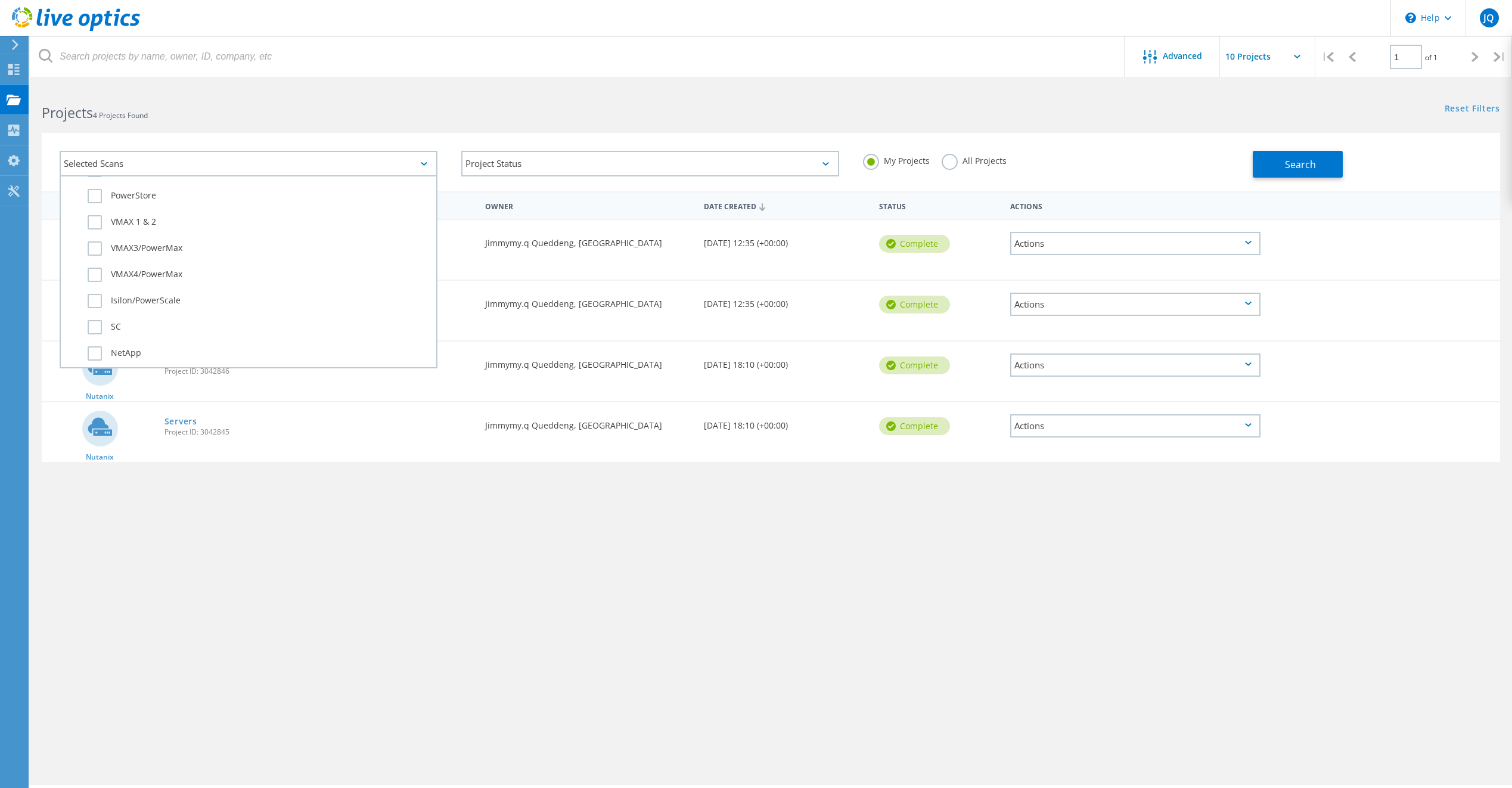
scroll to position [501, 0]
click at [99, 267] on label "Pure" at bounding box center [259, 266] width 343 height 14
click at [0, 0] on input "Pure" at bounding box center [0, 0] width 0 height 0
click at [1306, 152] on button "Search" at bounding box center [1298, 164] width 90 height 27
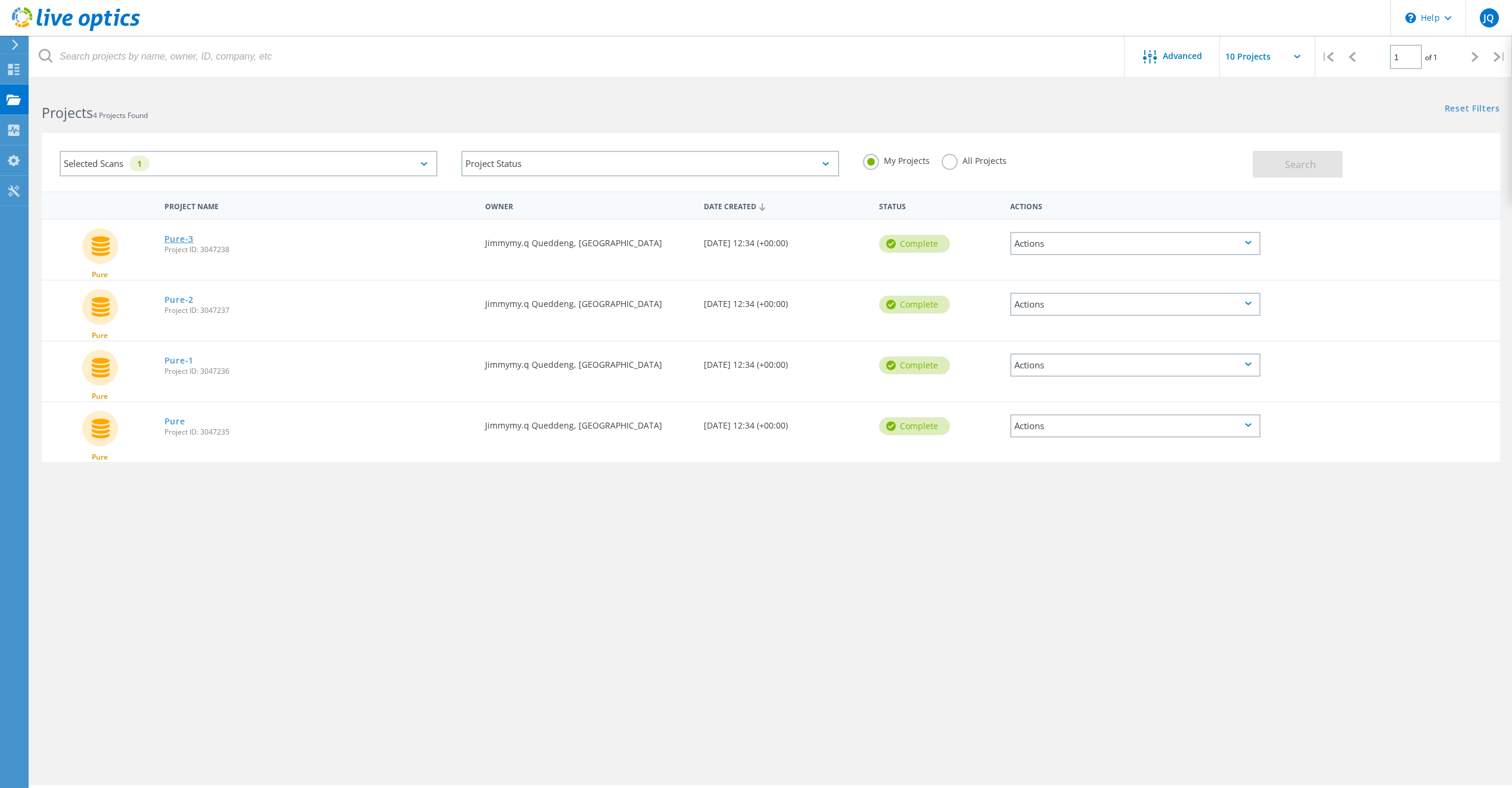
click at [175, 239] on link "Pure-3" at bounding box center [179, 239] width 30 height 9
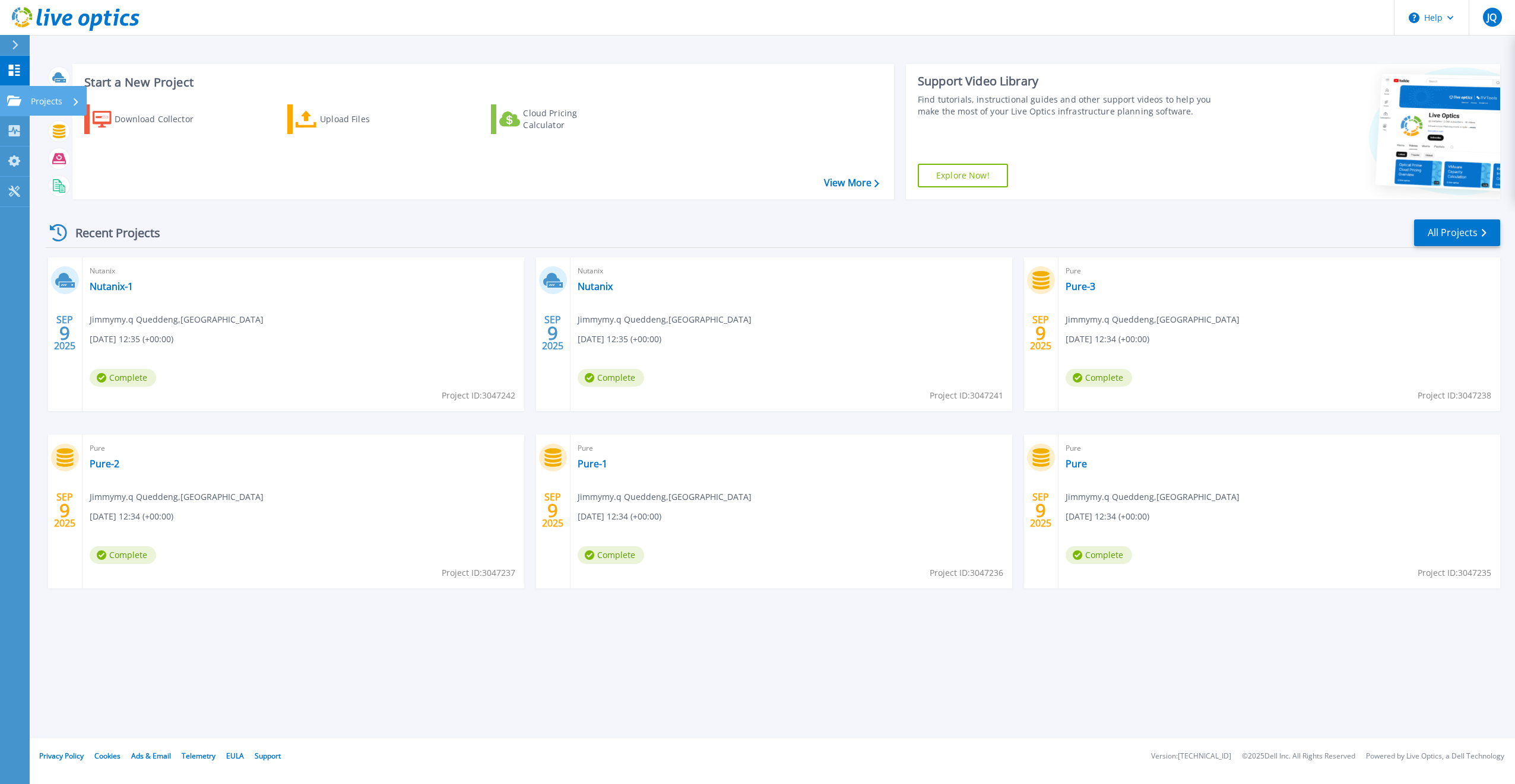
click at [12, 98] on icon at bounding box center [14, 100] width 14 height 10
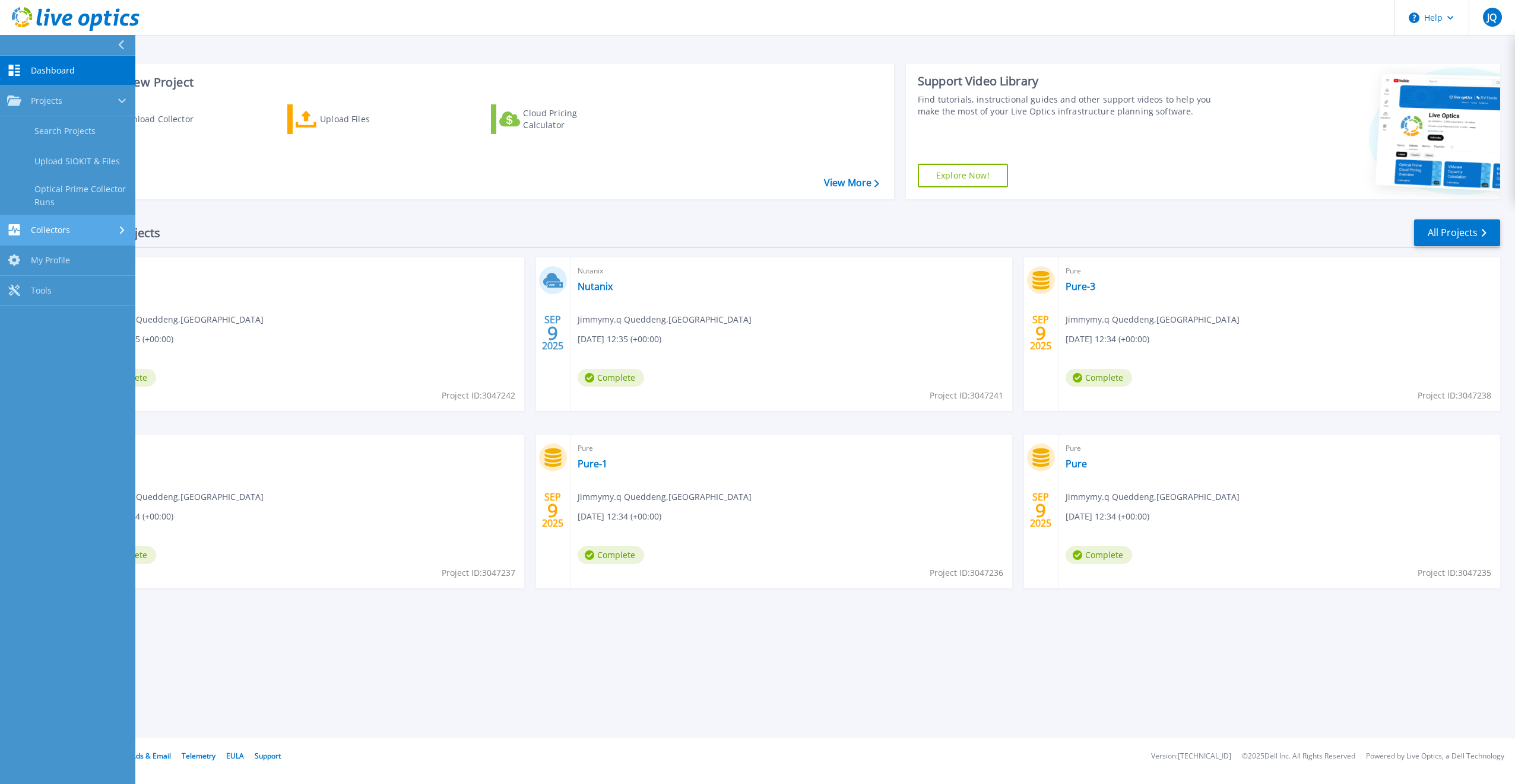
click at [75, 230] on div "Collectors" at bounding box center [68, 230] width 121 height 11
click at [273, 171] on div "Download Collector Upload Files Cloud Pricing Calculator" at bounding box center [481, 145] width 813 height 99
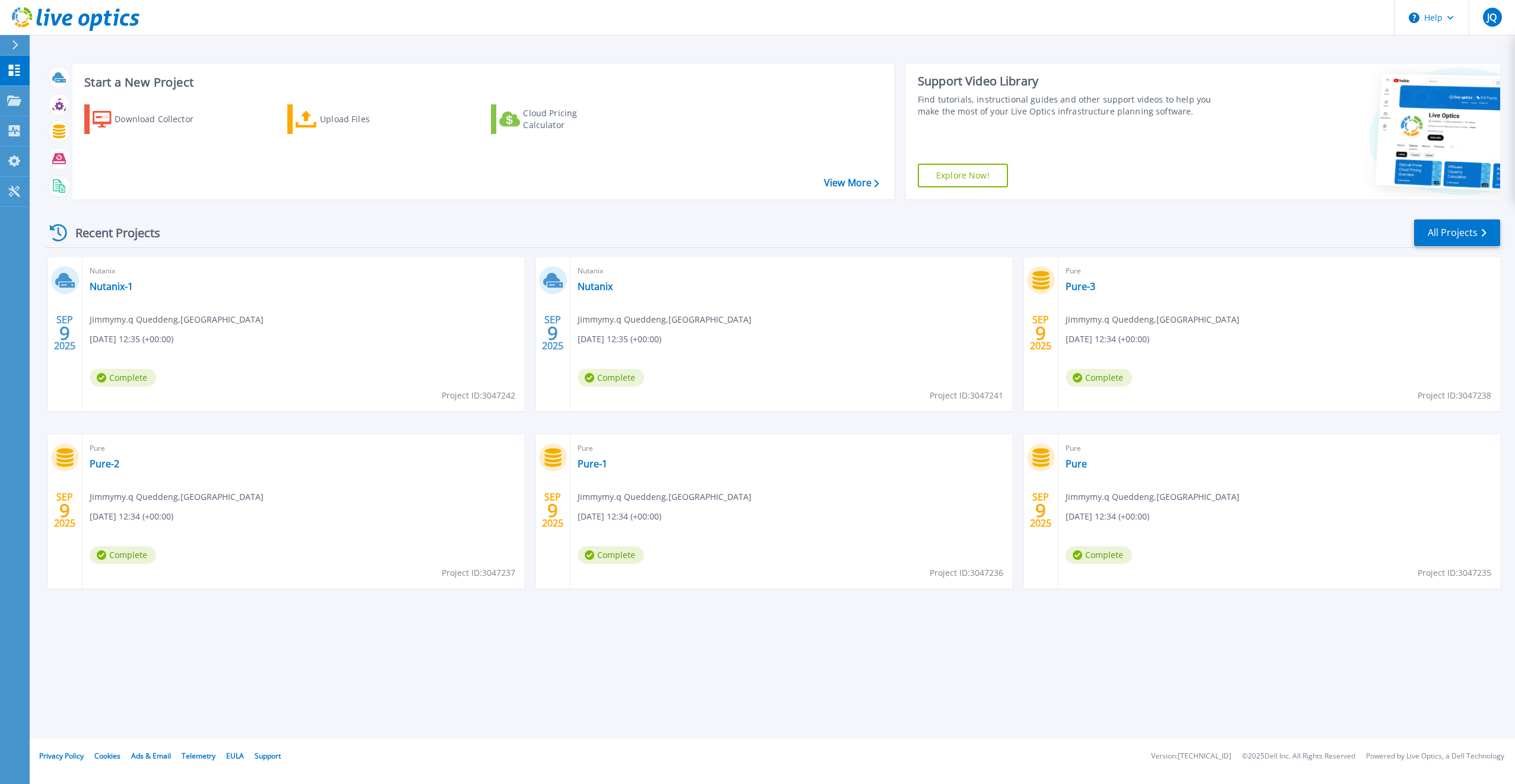
click at [14, 42] on icon at bounding box center [15, 45] width 6 height 10
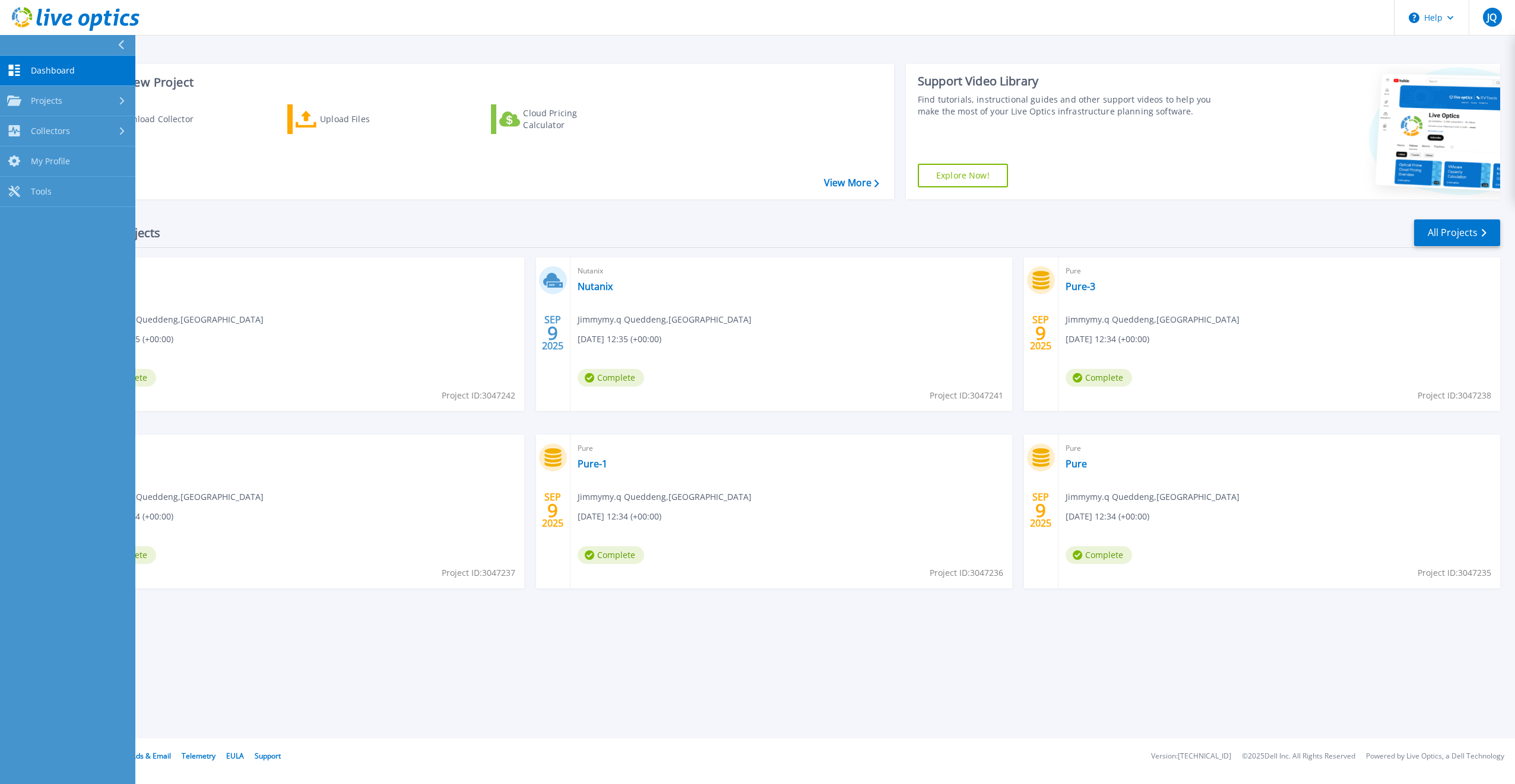
click at [54, 71] on span "Dashboard" at bounding box center [53, 70] width 44 height 10
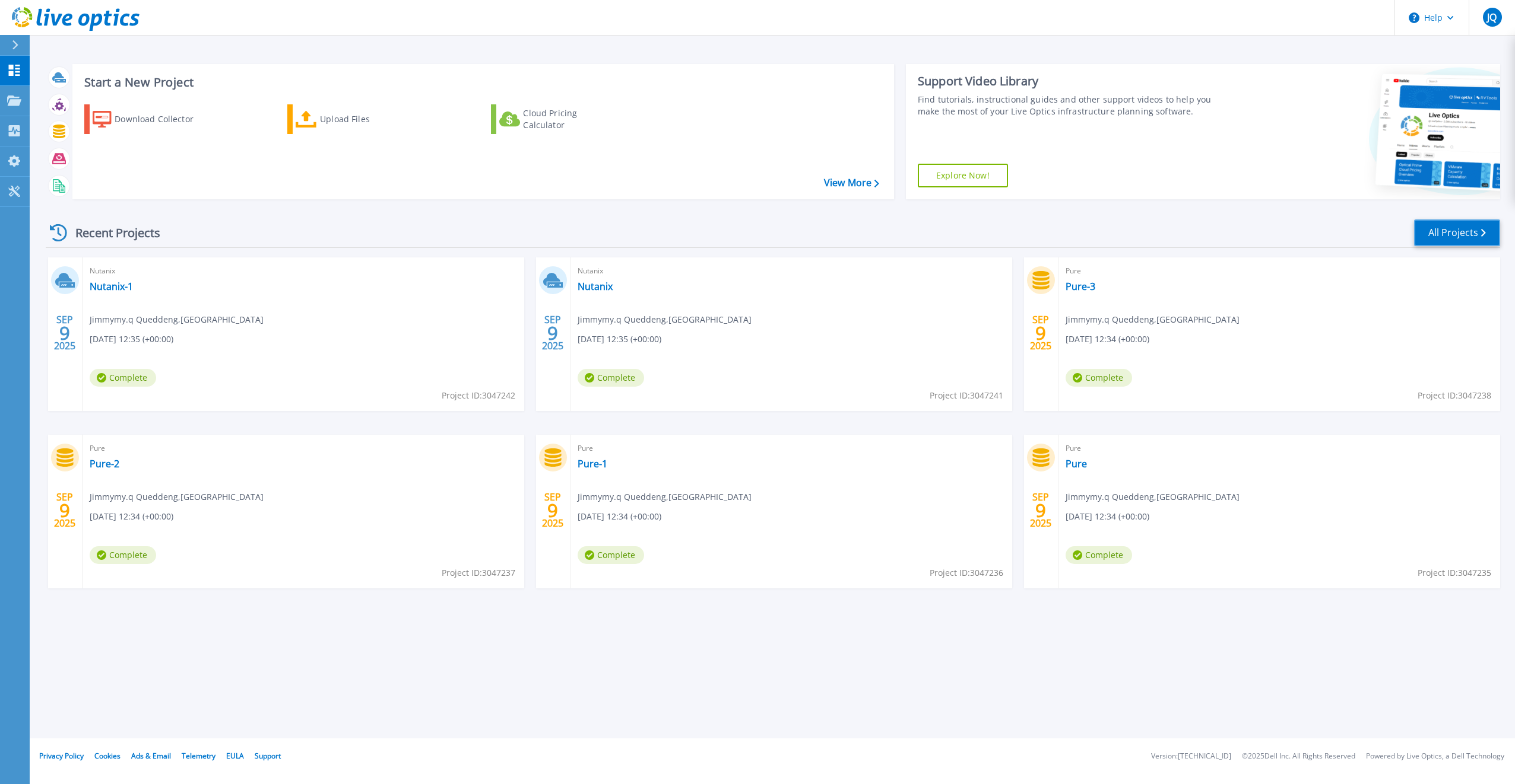
click at [1462, 235] on link "All Projects" at bounding box center [1456, 232] width 86 height 27
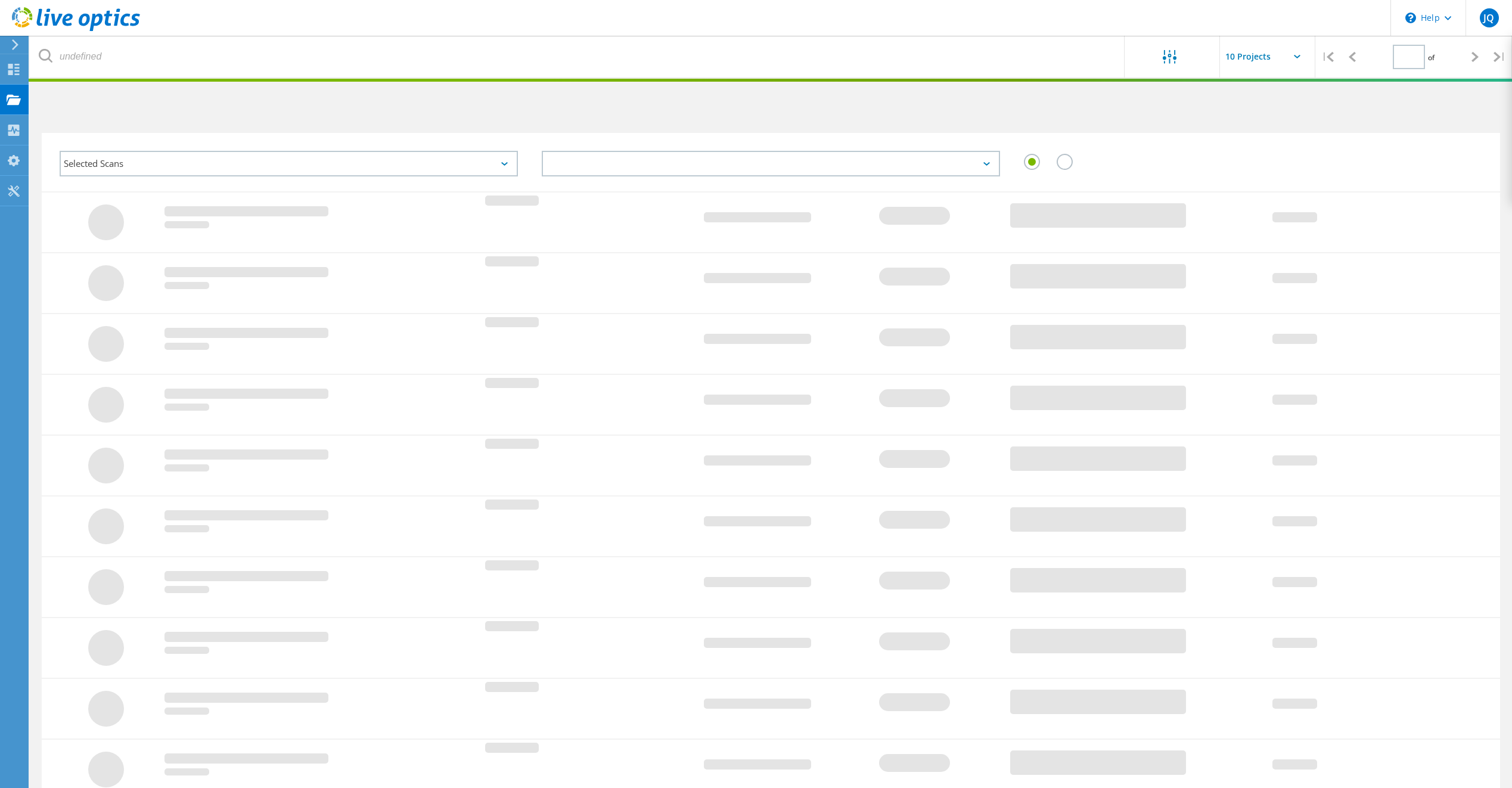
type input "1"
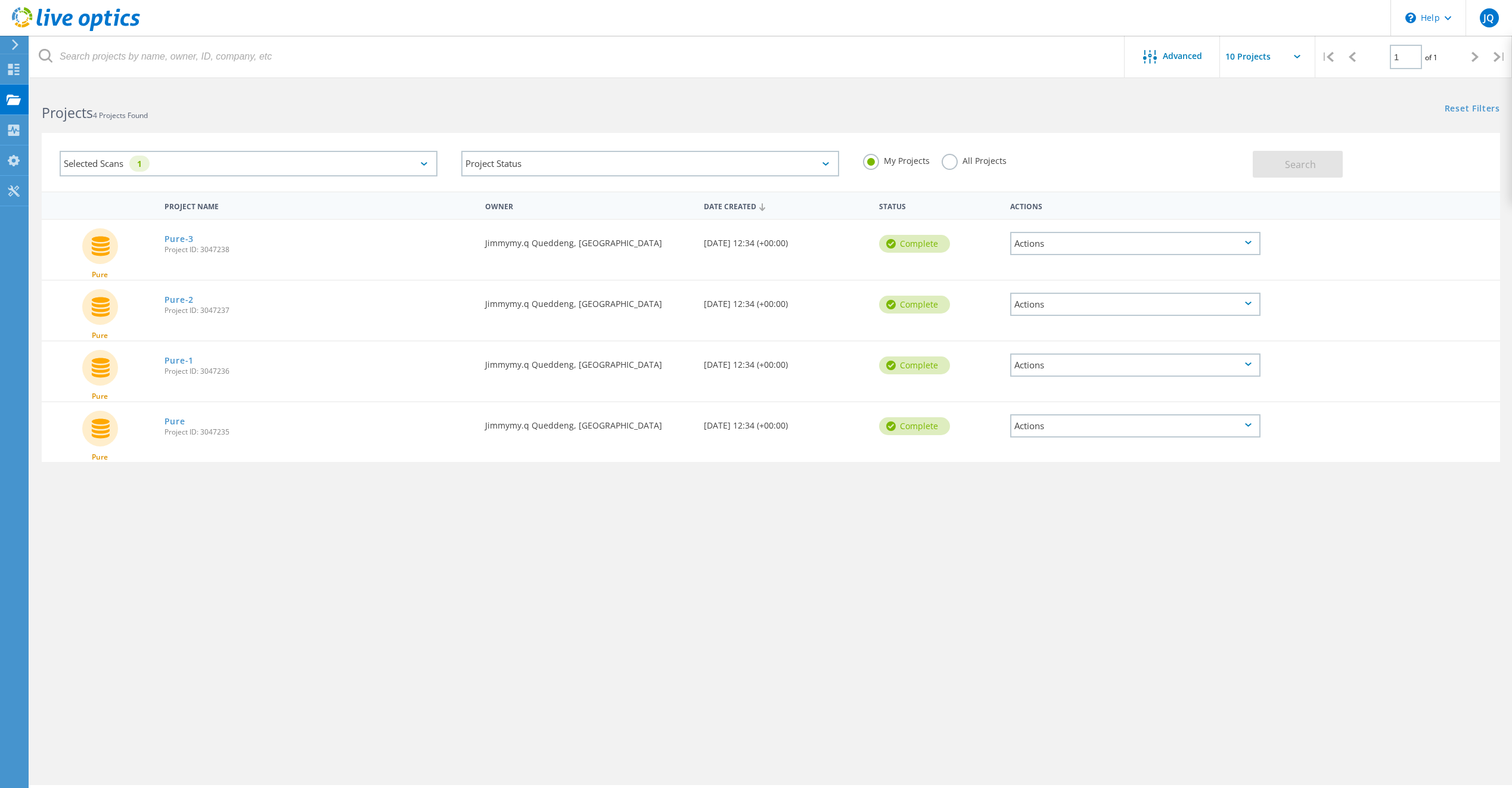
click at [428, 167] on div "Selected Scans 1" at bounding box center [248, 163] width 378 height 25
click at [101, 217] on label "Optical Prime" at bounding box center [259, 218] width 343 height 14
click at [0, 0] on input "Optical Prime" at bounding box center [0, 0] width 0 height 0
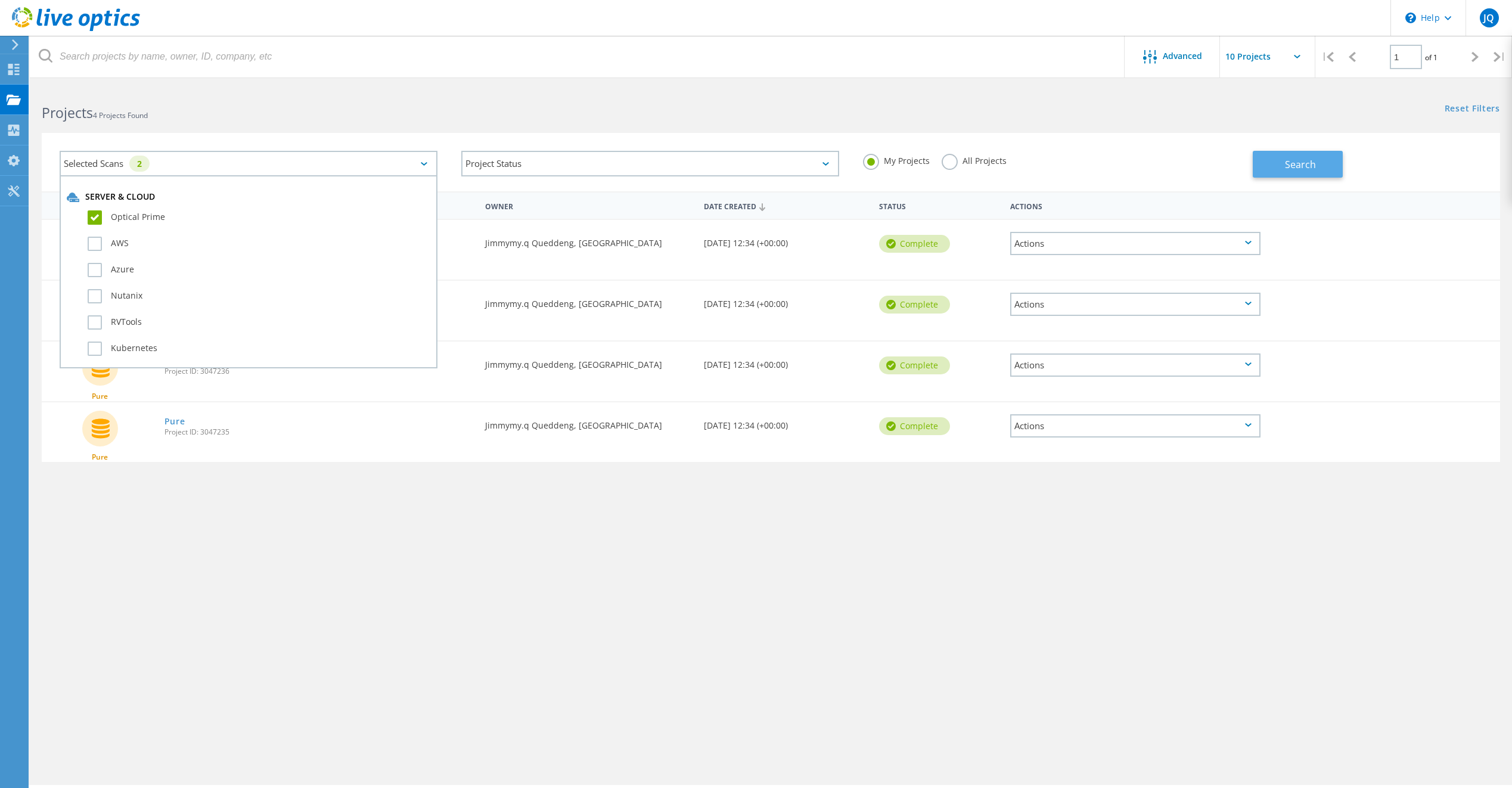
click at [1303, 163] on span "Search" at bounding box center [1301, 164] width 31 height 13
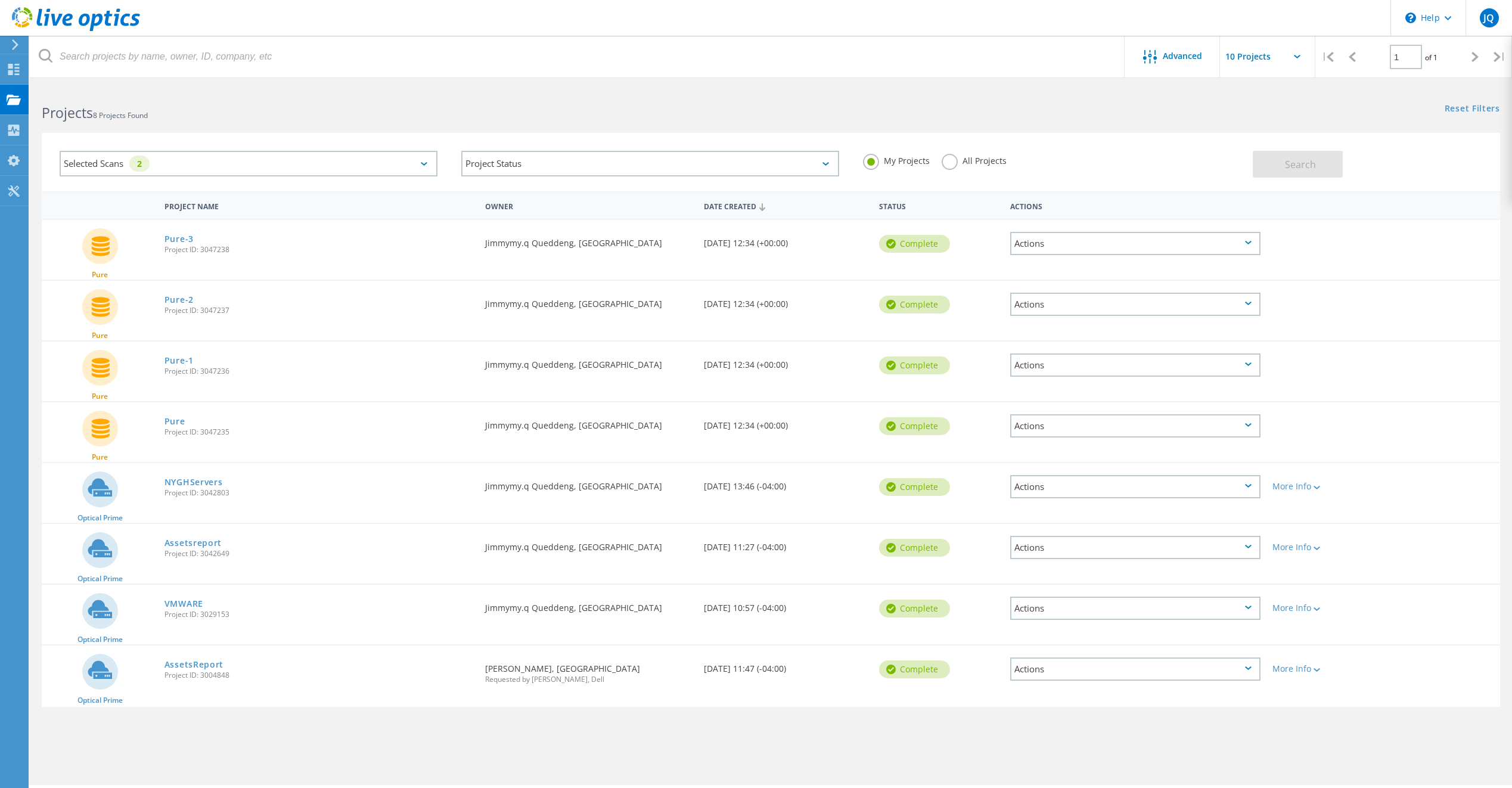
click at [418, 162] on div "Selected Scans 2" at bounding box center [248, 163] width 378 height 25
click at [97, 262] on label "Pure" at bounding box center [259, 266] width 343 height 14
click at [0, 0] on input "Pure" at bounding box center [0, 0] width 0 height 0
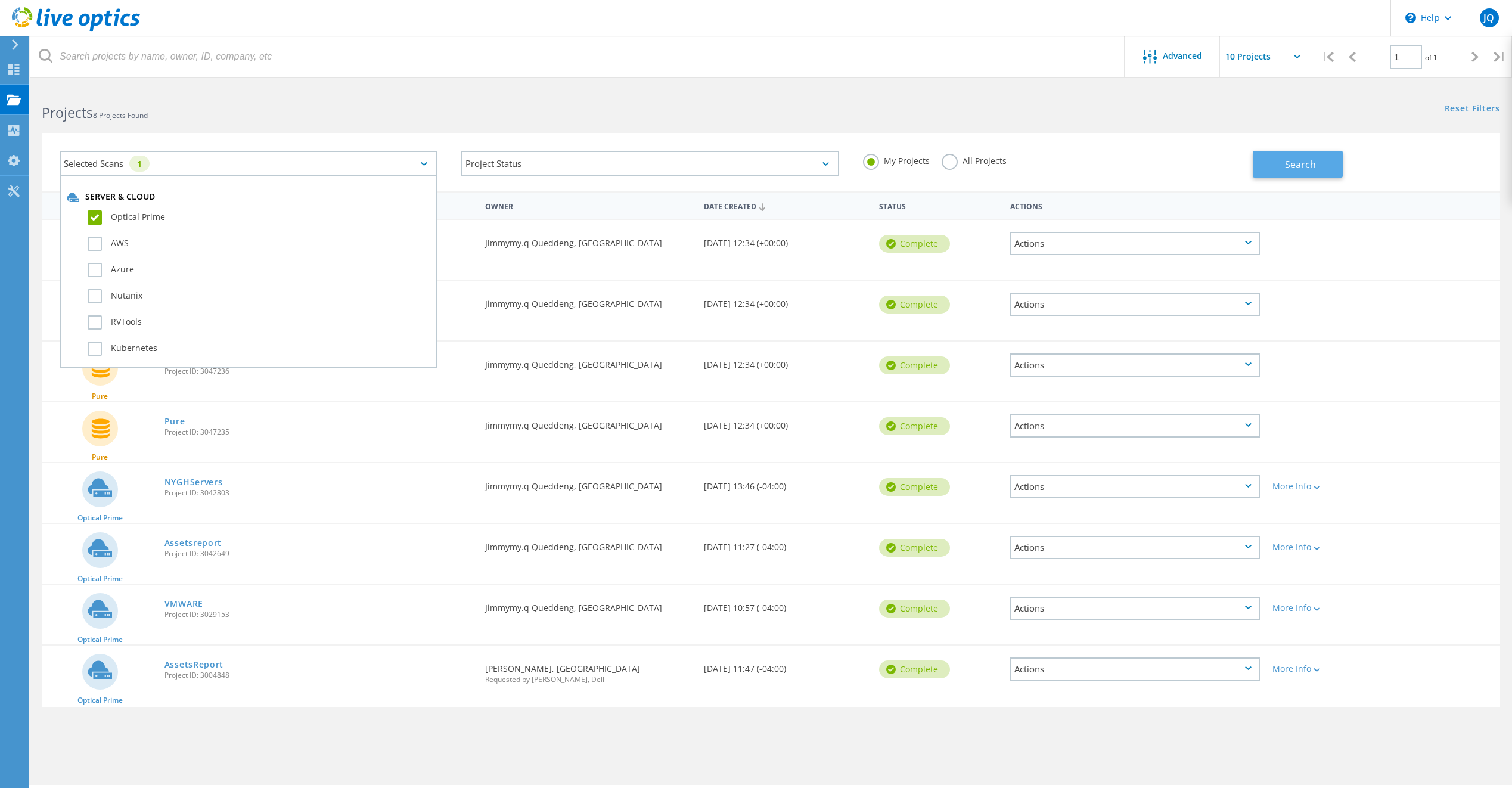
click at [1313, 162] on span "Search" at bounding box center [1301, 164] width 31 height 13
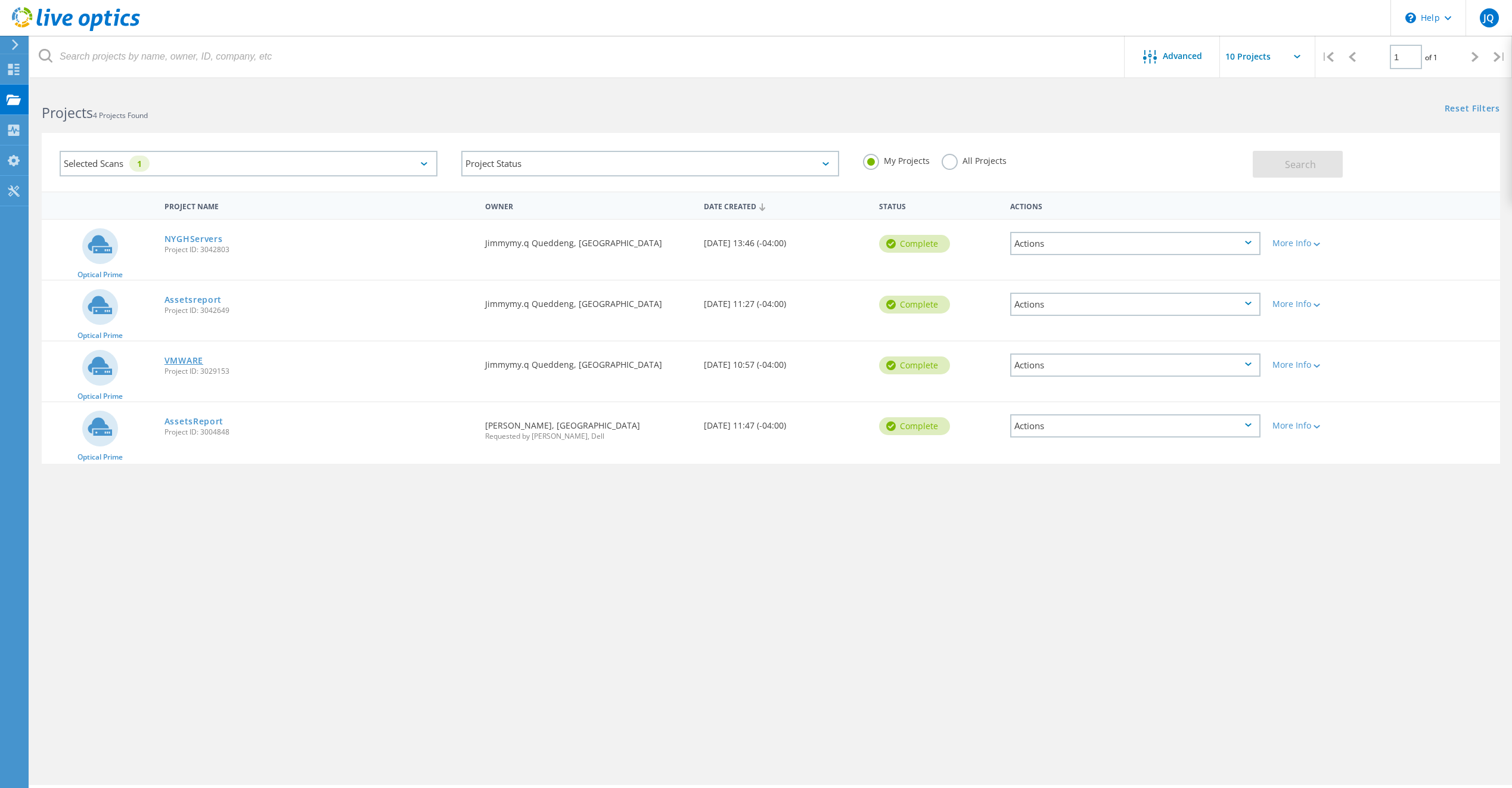
click at [190, 362] on link "VMWARE" at bounding box center [184, 361] width 39 height 9
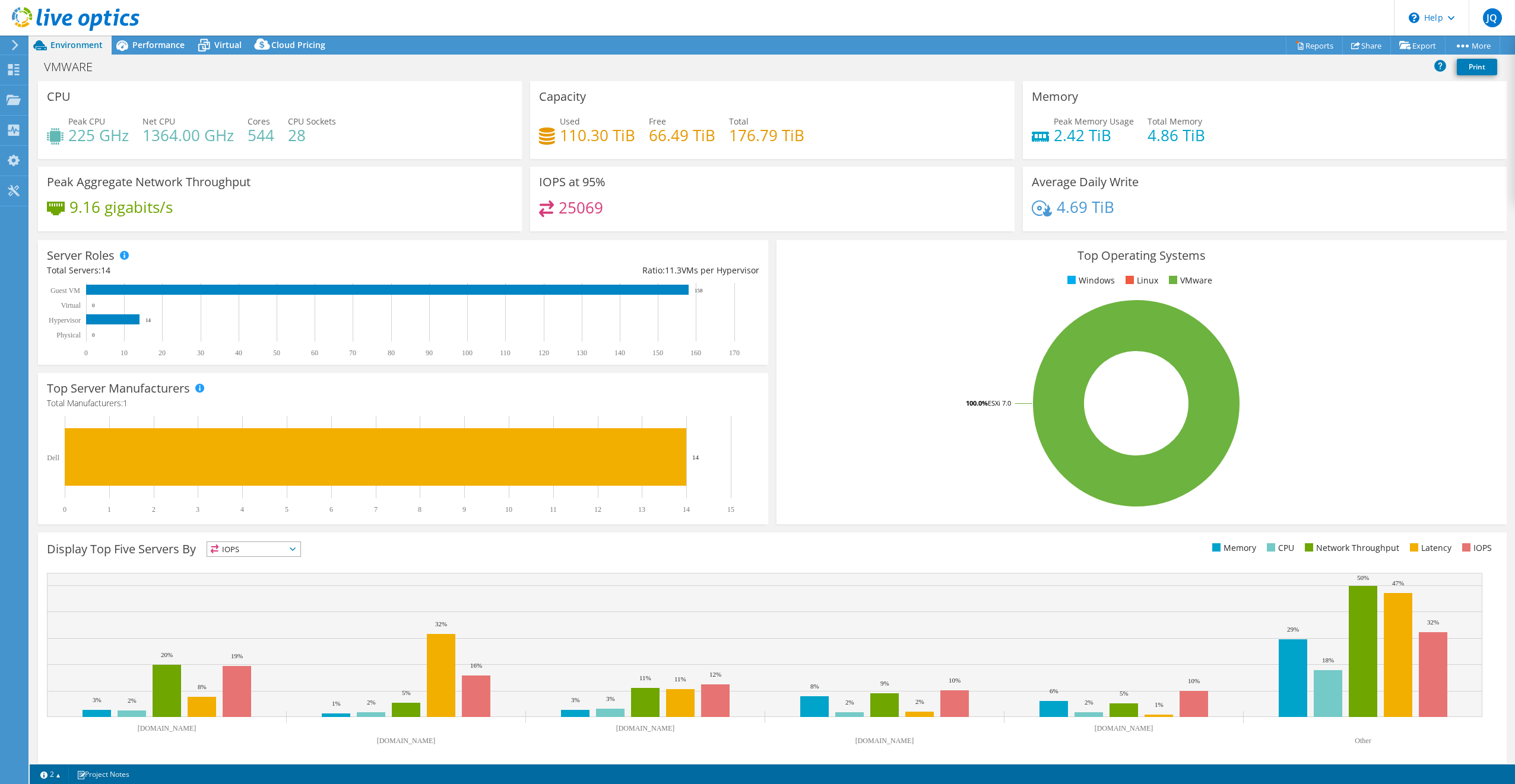
select select "USD"
click at [234, 49] on span "Virtual" at bounding box center [228, 44] width 28 height 11
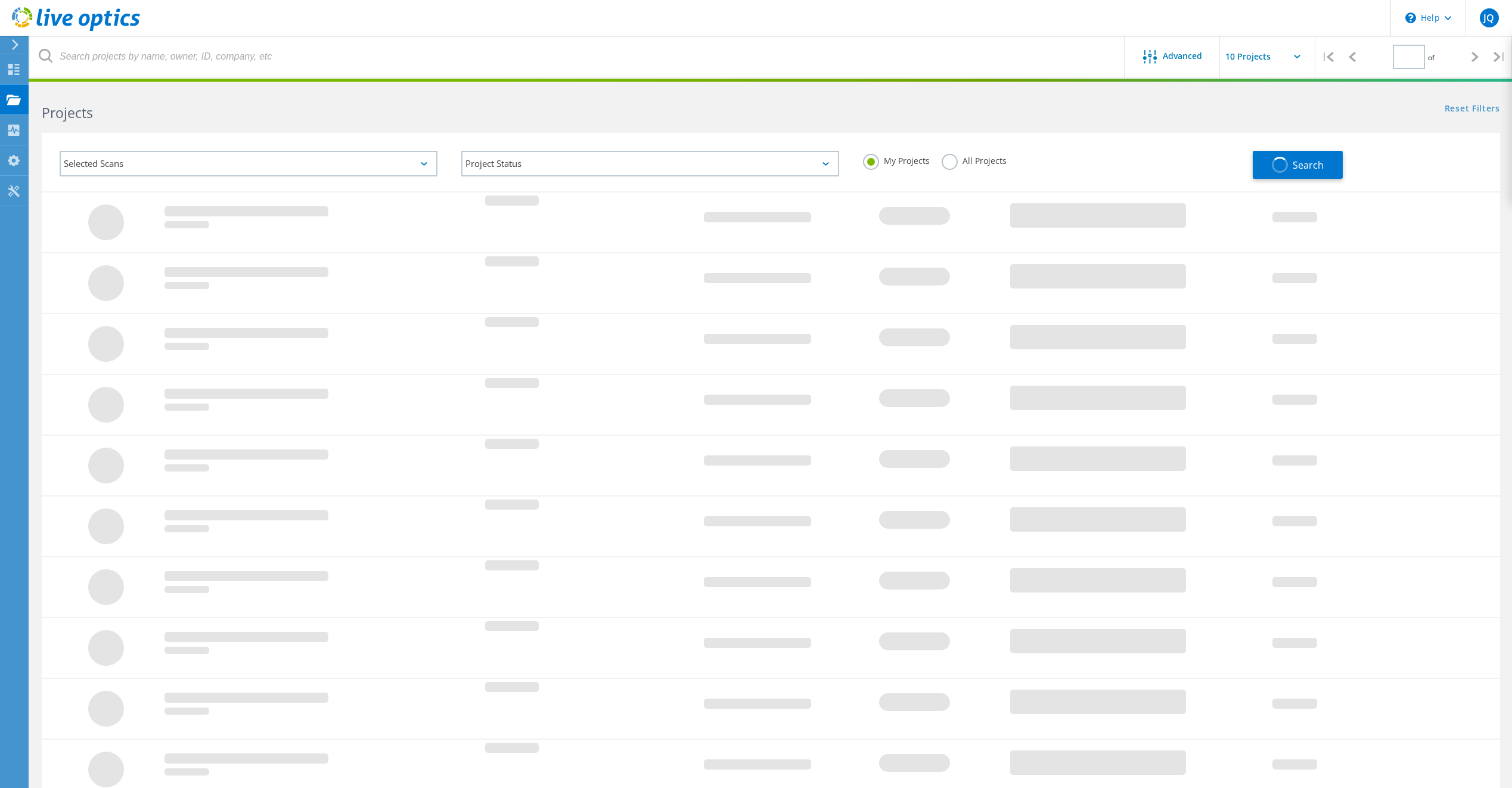
type input "1"
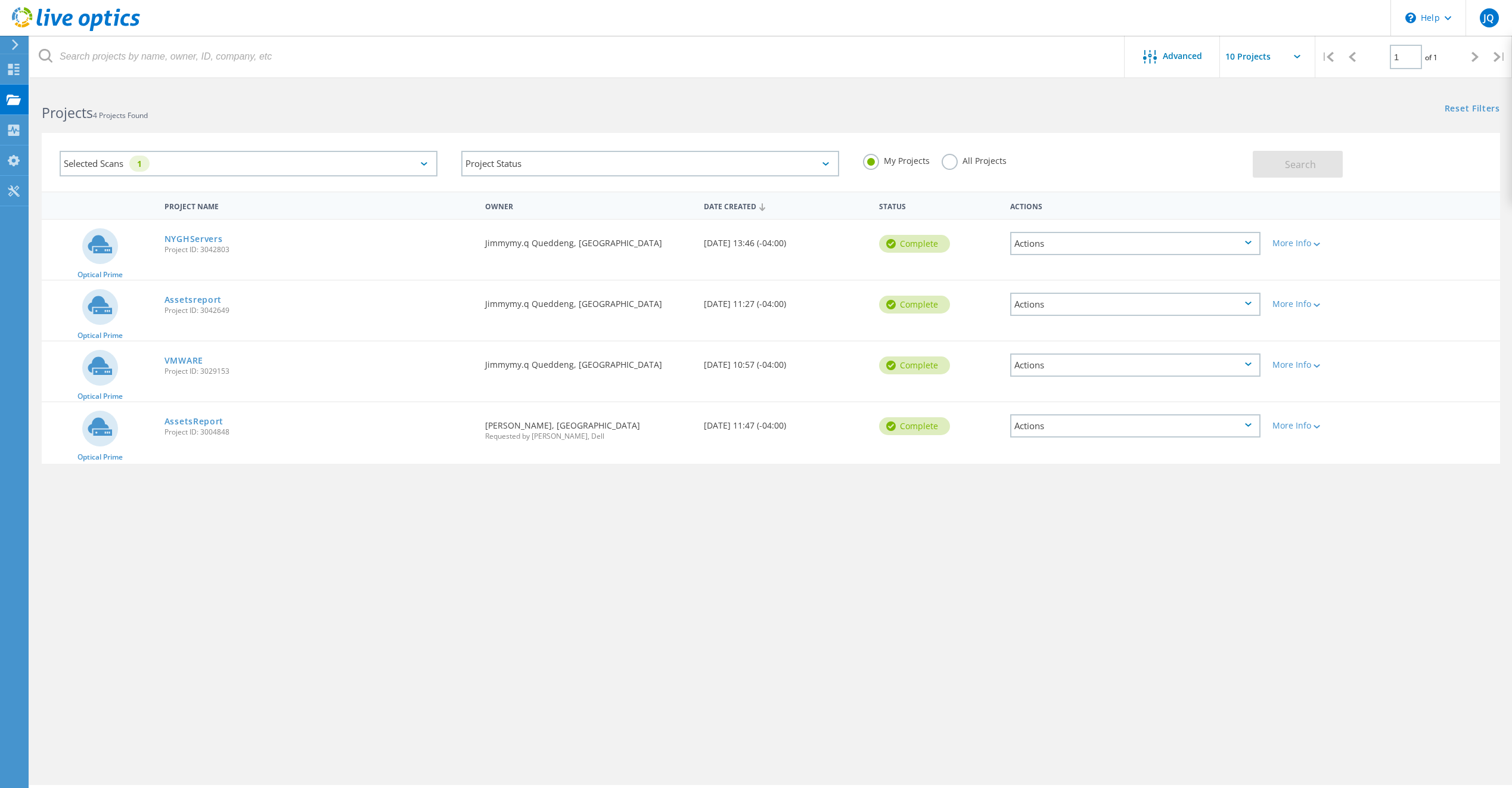
click at [425, 164] on icon at bounding box center [425, 164] width 7 height 3
click at [97, 299] on label "Nutanix" at bounding box center [259, 296] width 343 height 14
click at [0, 0] on input "Nutanix" at bounding box center [0, 0] width 0 height 0
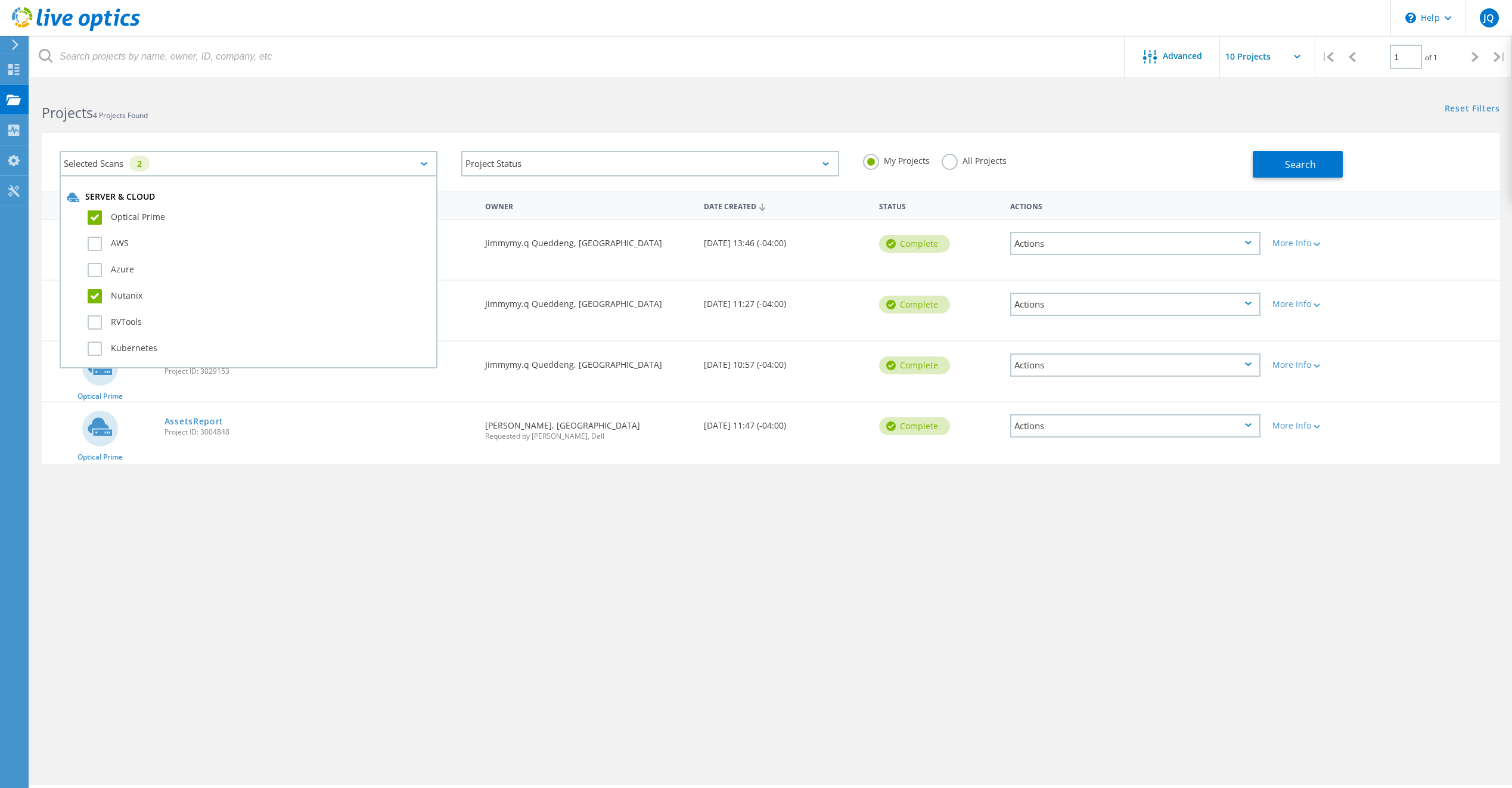
click at [936, 515] on div "Advanced | 1 of 1 | Email Address Project Name Company Date Created Project Id …" at bounding box center [770, 435] width 1482 height 699
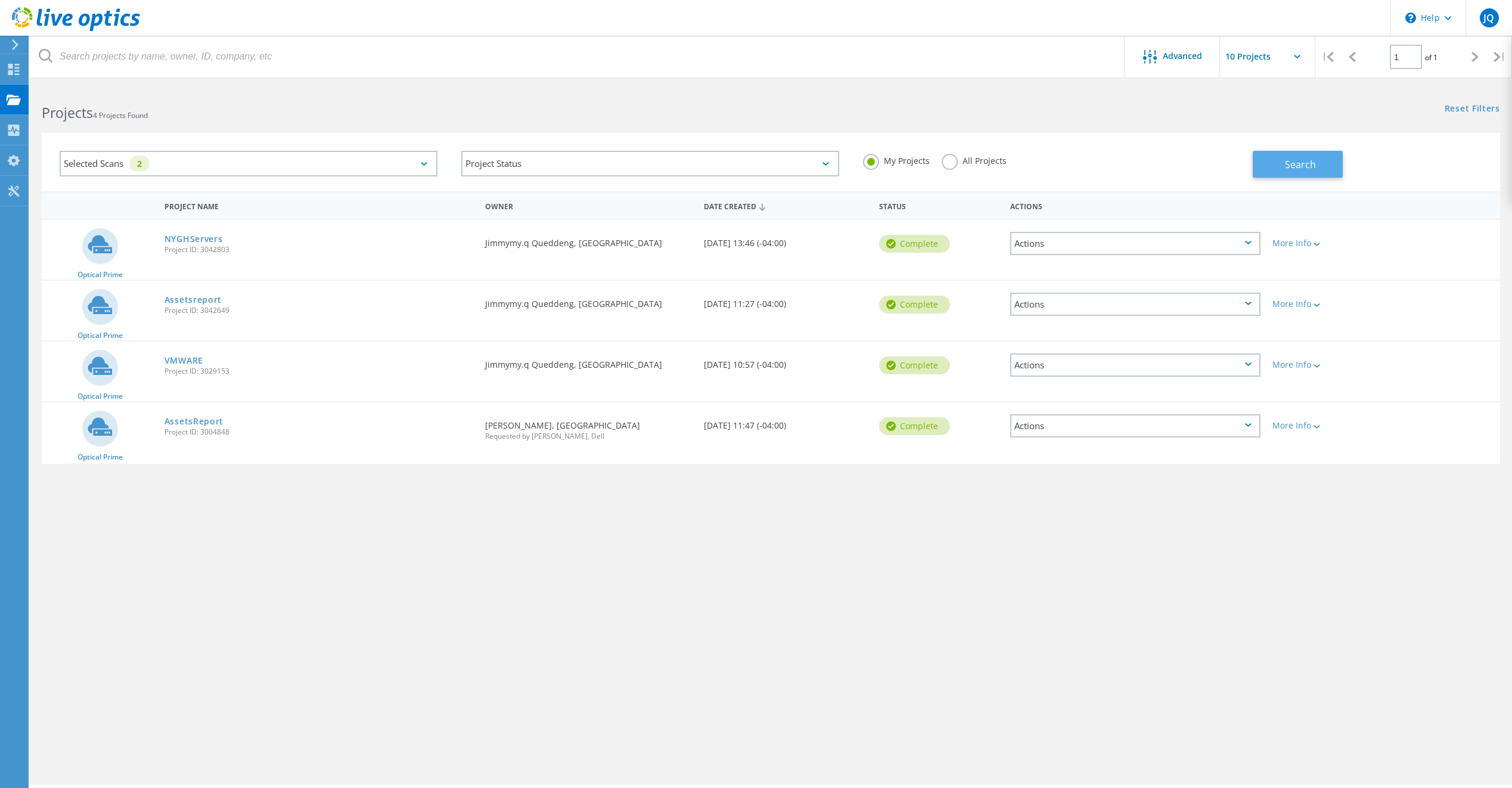
click at [1312, 166] on span "Search" at bounding box center [1301, 164] width 31 height 13
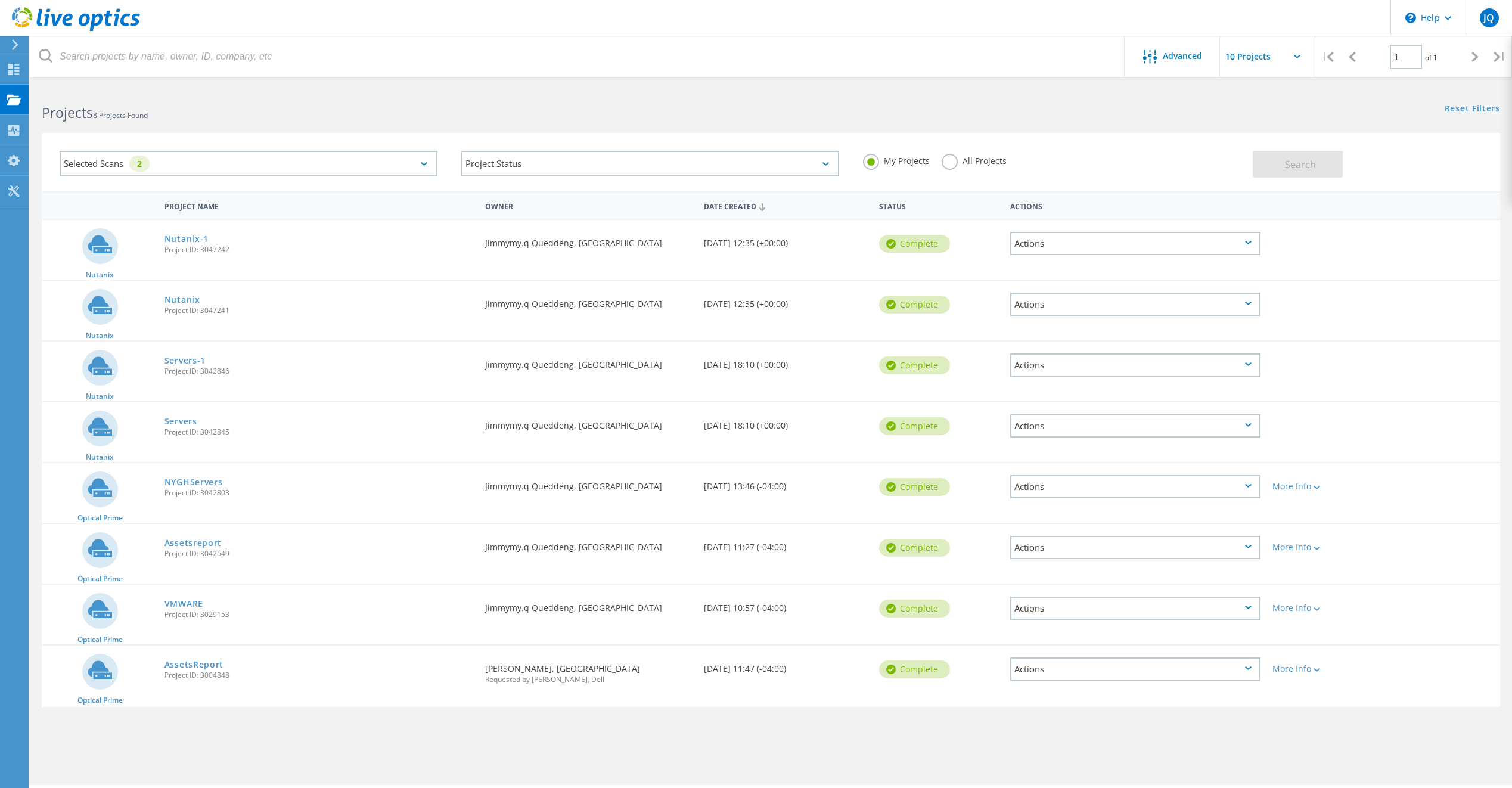
click at [424, 161] on div "Selected Scans 2" at bounding box center [248, 163] width 378 height 25
click at [96, 297] on label "Nutanix" at bounding box center [259, 296] width 343 height 14
click at [0, 0] on input "Nutanix" at bounding box center [0, 0] width 0 height 0
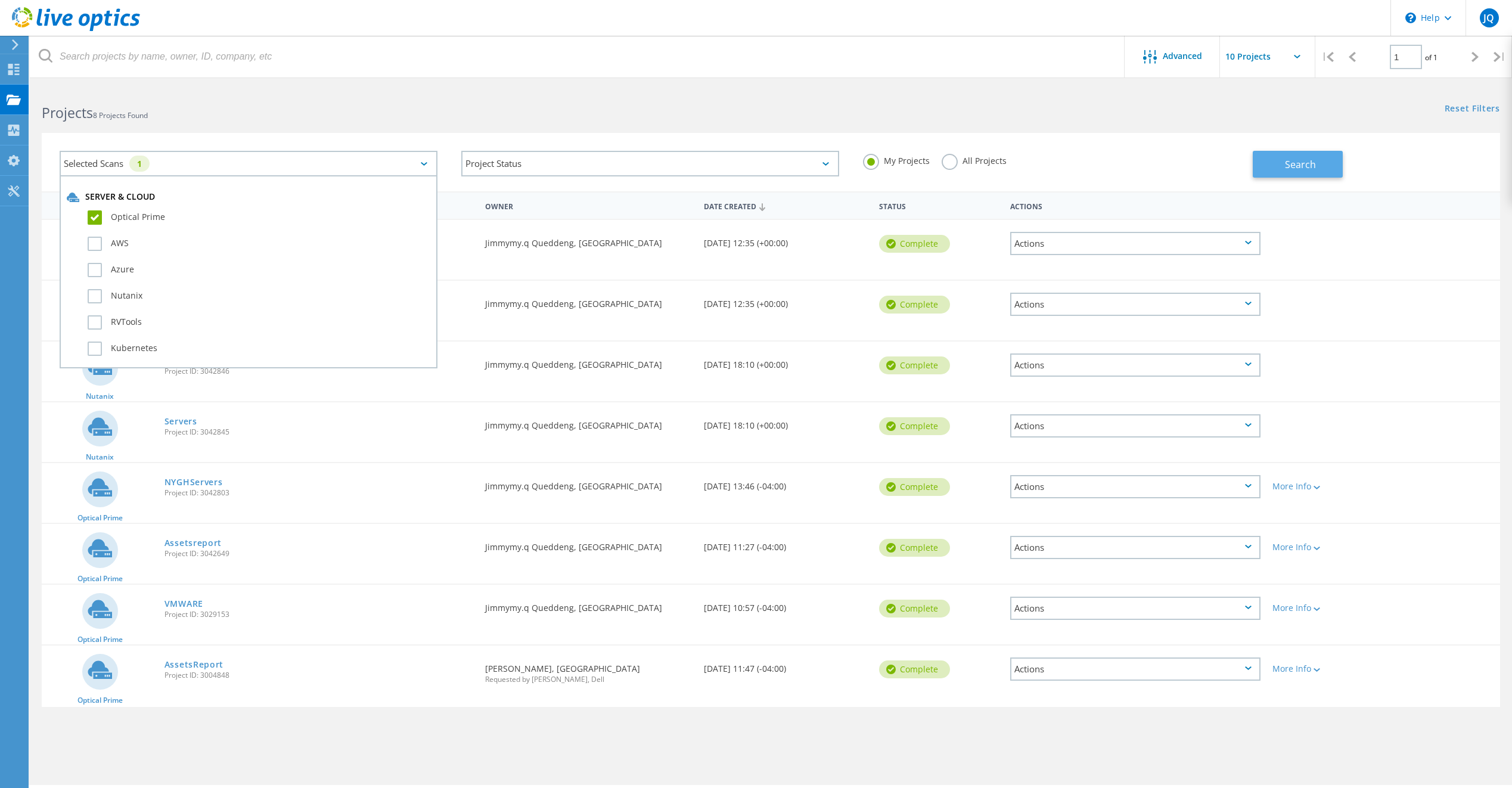
click at [1320, 166] on button "Search" at bounding box center [1298, 164] width 90 height 27
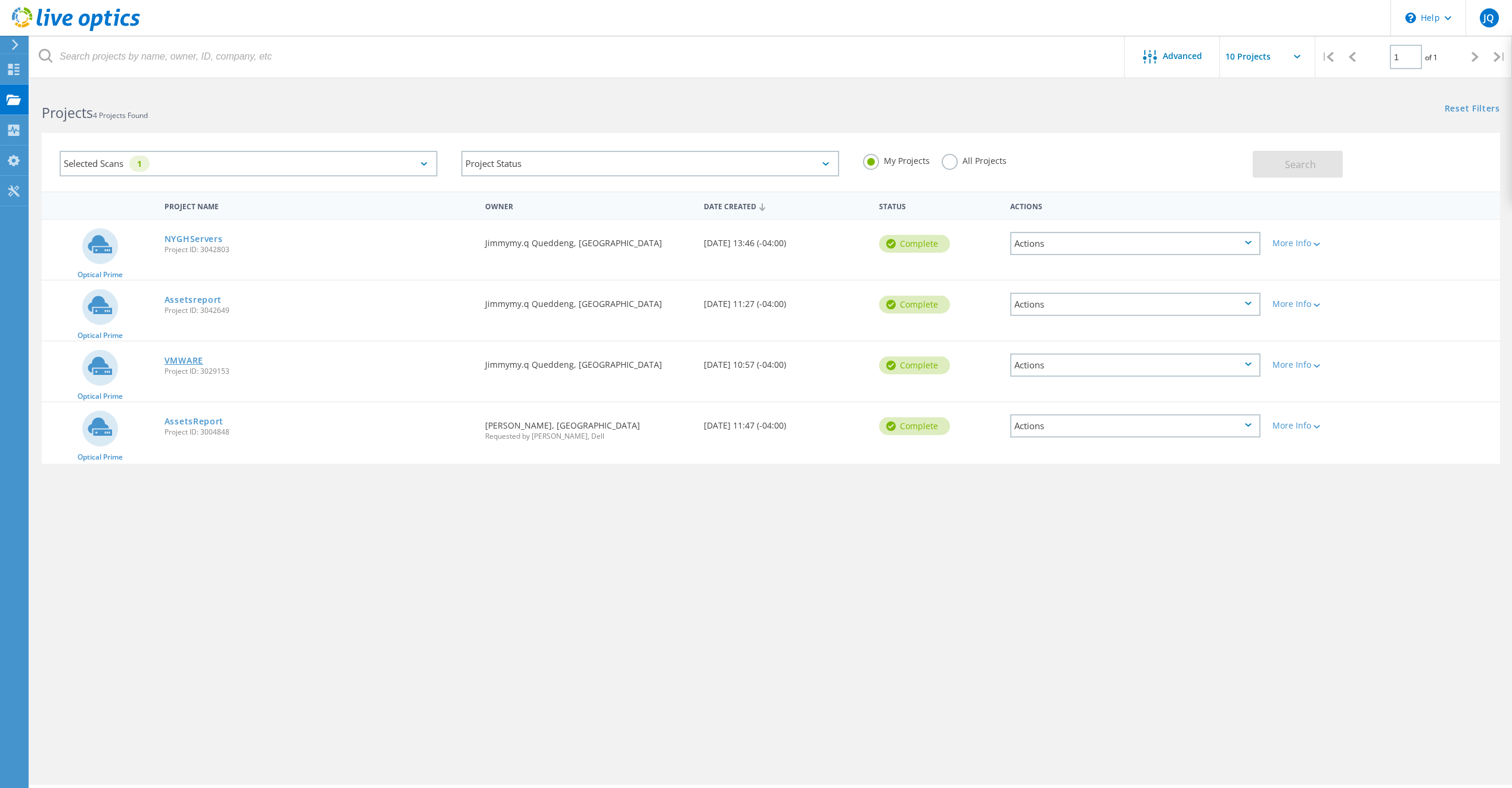
click at [185, 359] on link "VMWARE" at bounding box center [184, 361] width 39 height 9
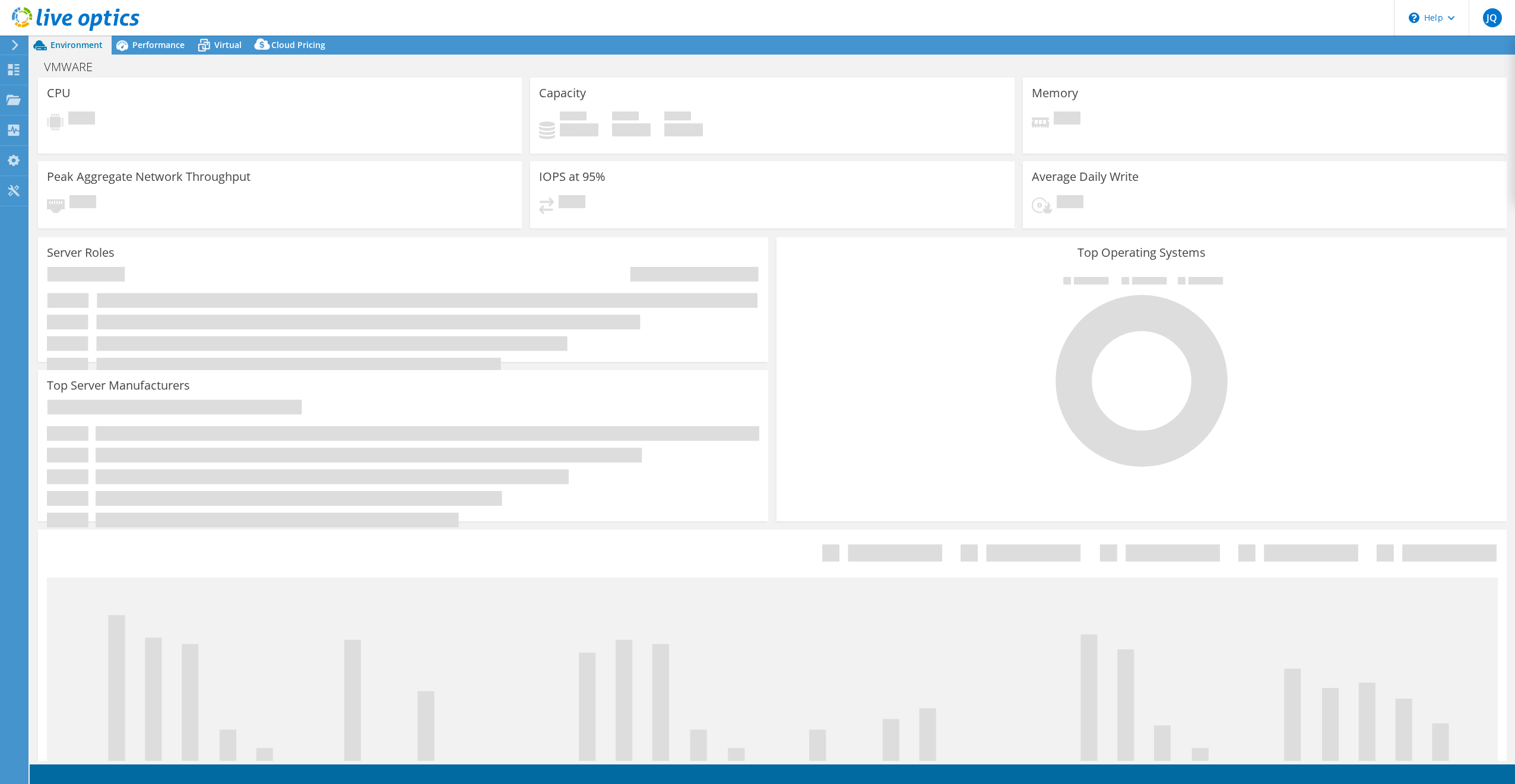
select select "USD"
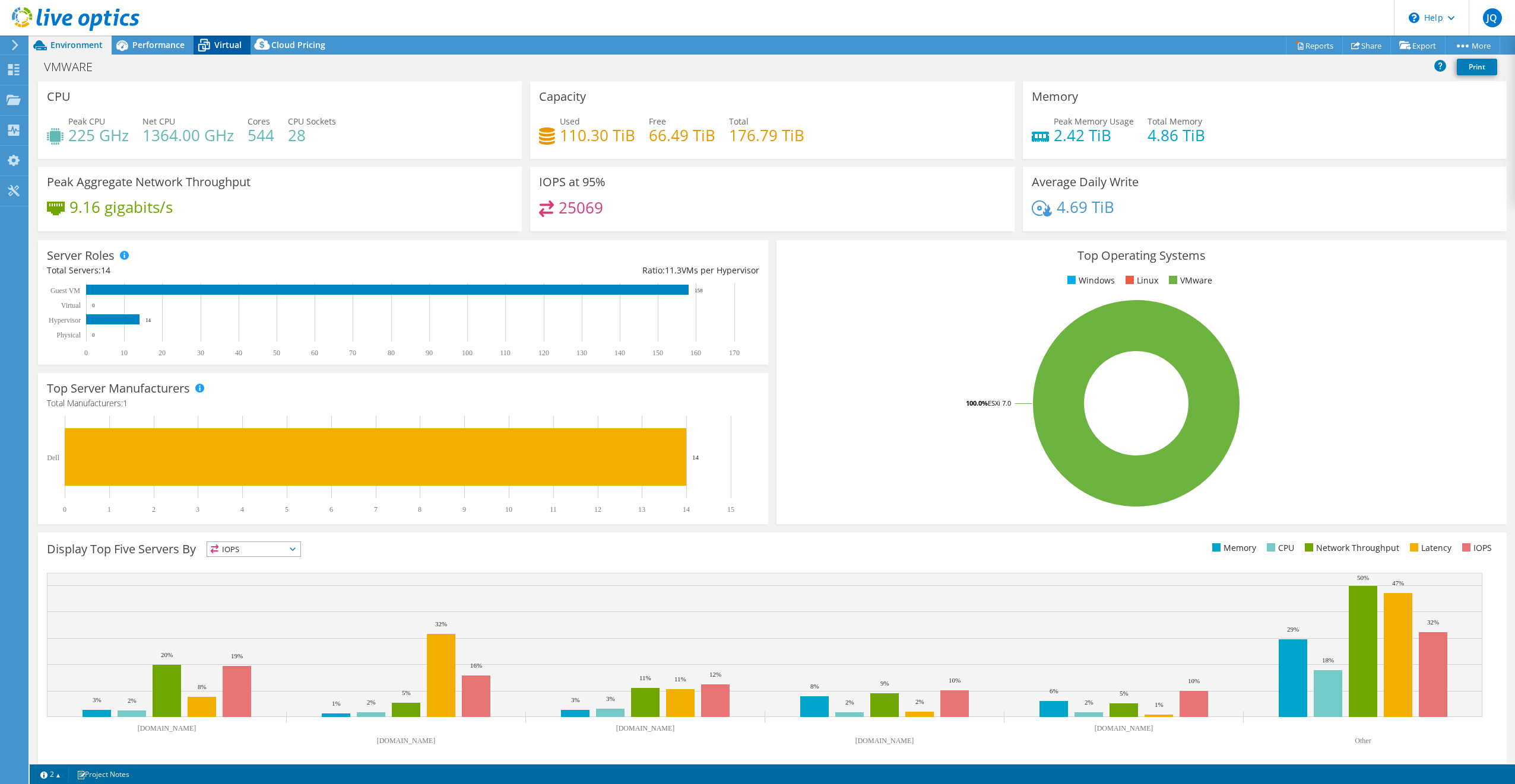
click at [229, 45] on span "Virtual" at bounding box center [228, 44] width 28 height 11
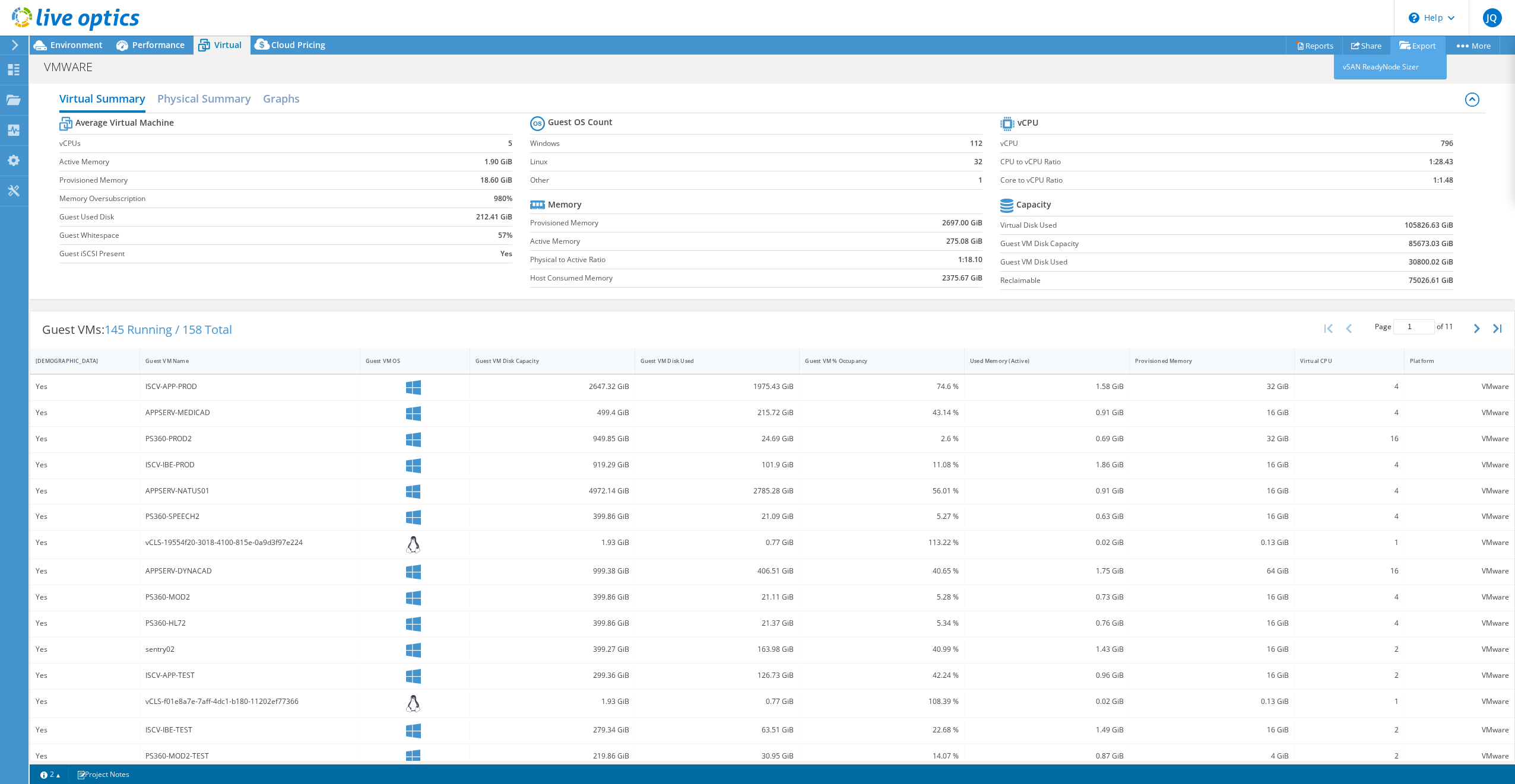
click at [1426, 44] on link "Export" at bounding box center [1418, 45] width 55 height 18
click at [1244, 73] on div "VMWARE Print" at bounding box center [772, 66] width 1486 height 22
click at [1408, 43] on link "Export" at bounding box center [1418, 45] width 55 height 18
click at [1305, 43] on link "Reports" at bounding box center [1314, 45] width 57 height 18
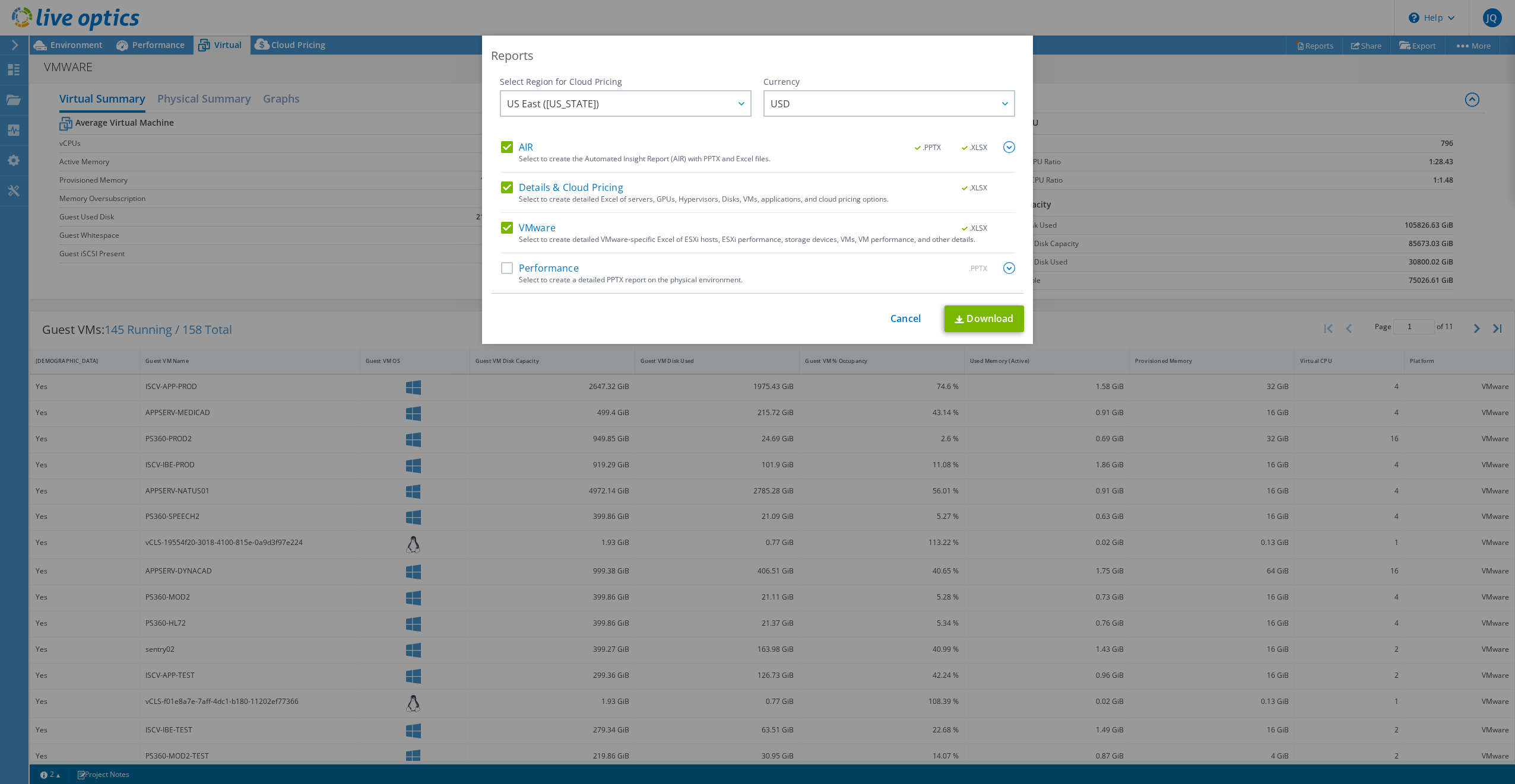
click at [508, 148] on label "AIR" at bounding box center [517, 147] width 32 height 12
click at [0, 0] on input "AIR" at bounding box center [0, 0] width 0 height 0
click at [506, 182] on label "Details & Cloud Pricing" at bounding box center [562, 188] width 122 height 12
click at [0, 0] on input "Details & Cloud Pricing" at bounding box center [0, 0] width 0 height 0
click at [579, 107] on div "US East (Virginia) Asia Pacific (Hong Kong) Asia Pacific (Mumbai) Asia Pacific …" at bounding box center [626, 105] width 251 height 29
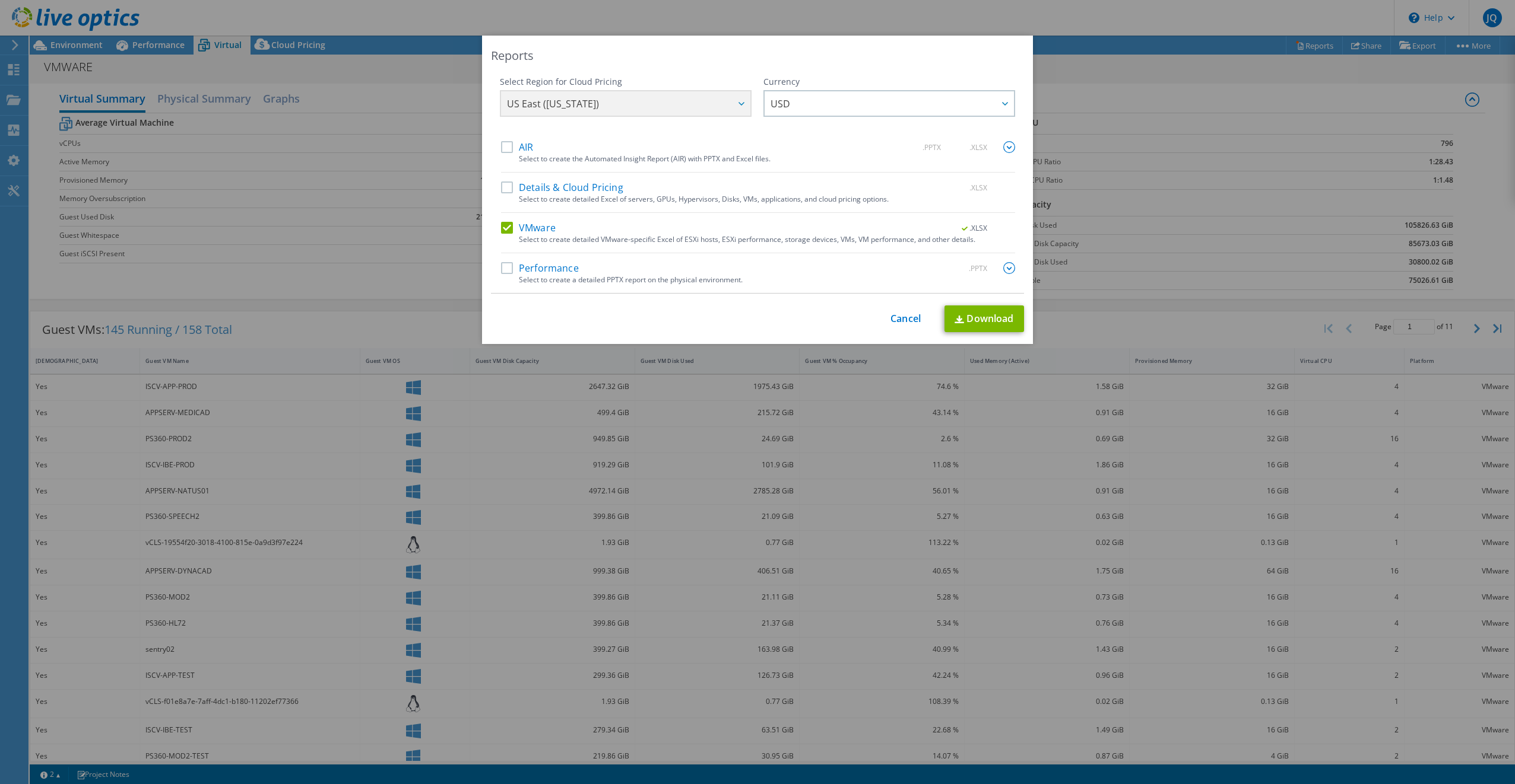
click at [712, 105] on div "US East (Virginia) Asia Pacific (Hong Kong) Asia Pacific (Mumbai) Asia Pacific …" at bounding box center [626, 105] width 251 height 29
click at [972, 321] on link "Download" at bounding box center [985, 319] width 80 height 27
click at [901, 321] on link "Cancel" at bounding box center [905, 319] width 30 height 11
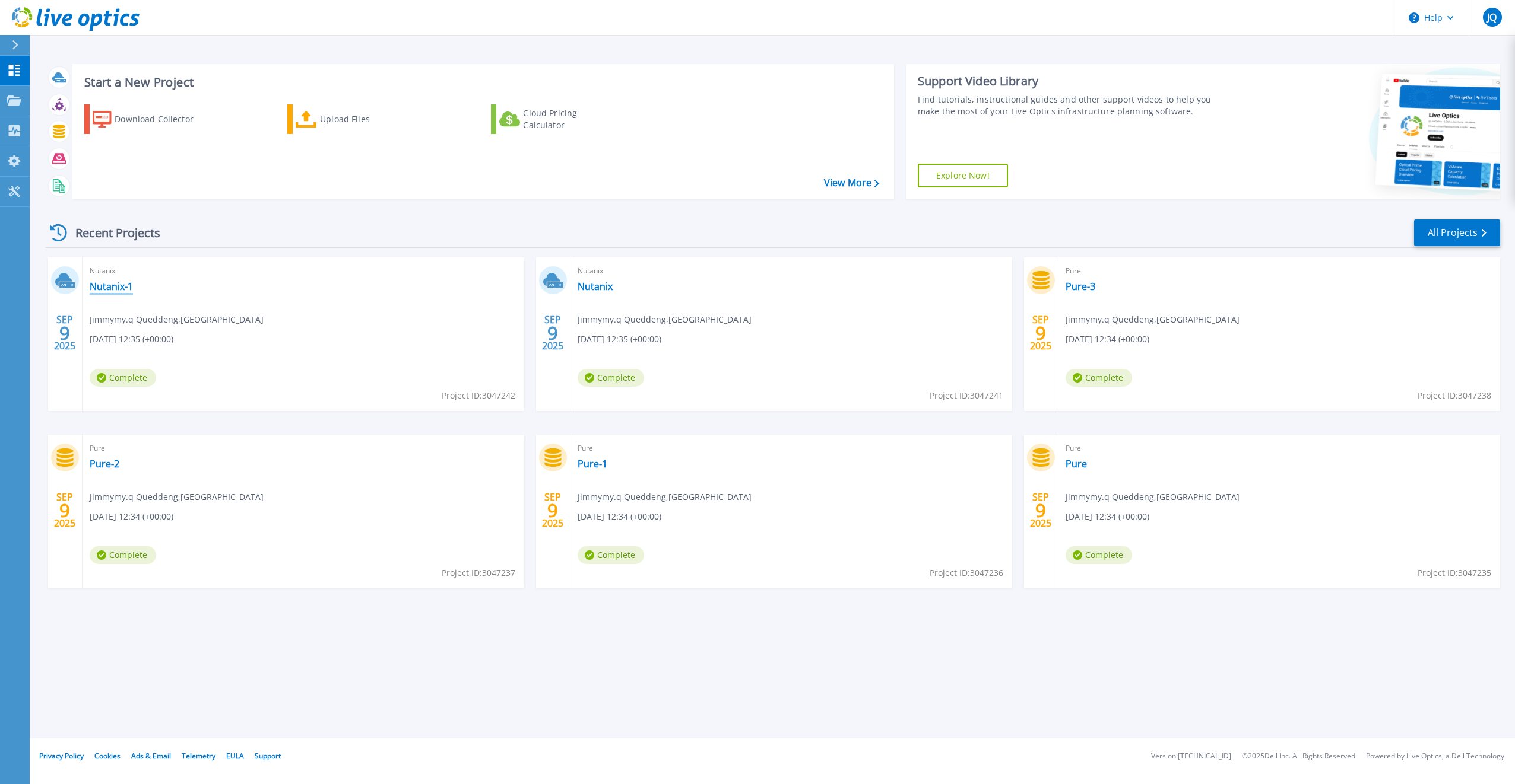
click at [108, 289] on link "Nutanix-1" at bounding box center [111, 287] width 43 height 12
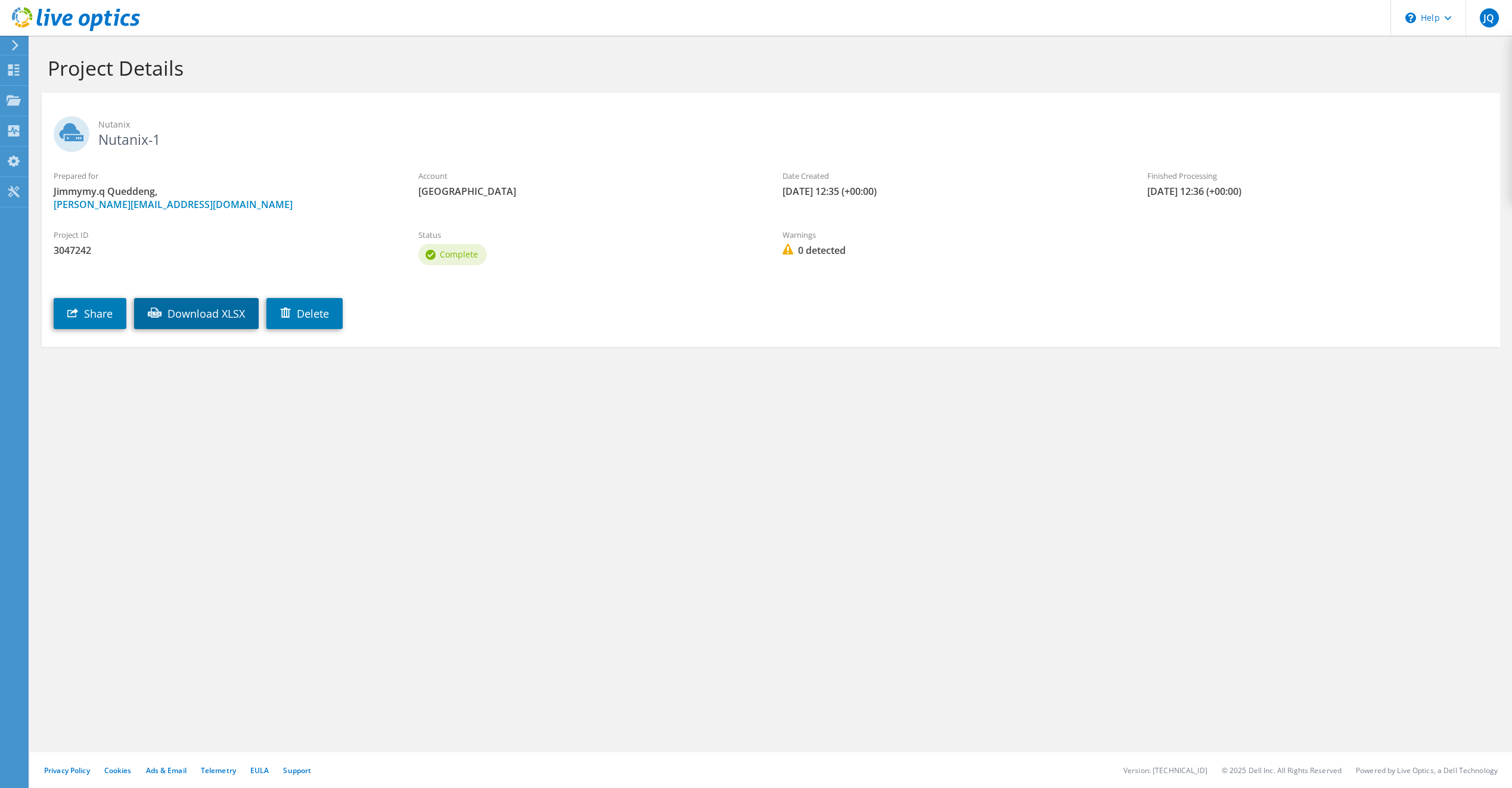
click at [204, 316] on link "Download XLSX" at bounding box center [196, 313] width 124 height 31
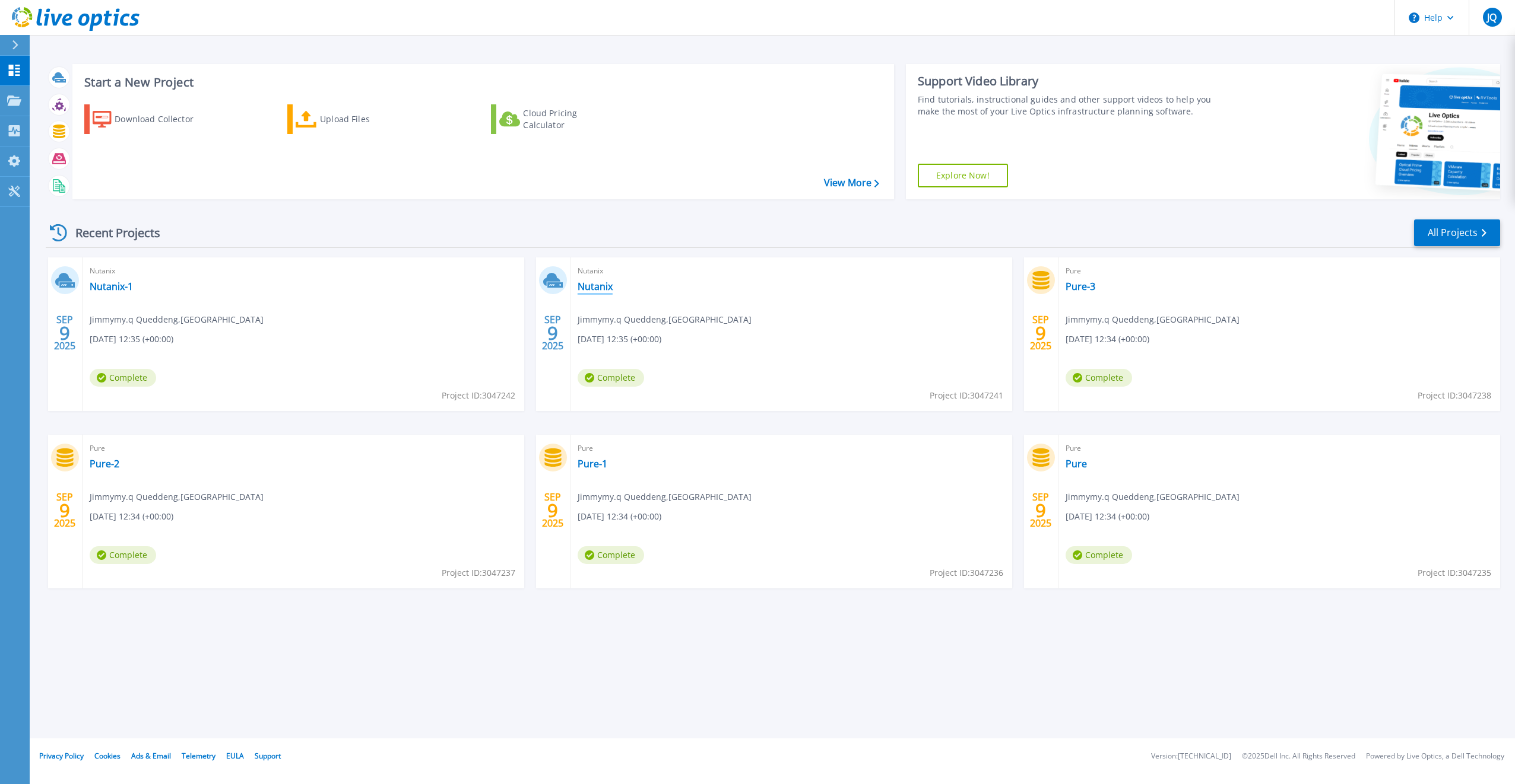
click at [599, 286] on link "Nutanix" at bounding box center [595, 287] width 35 height 12
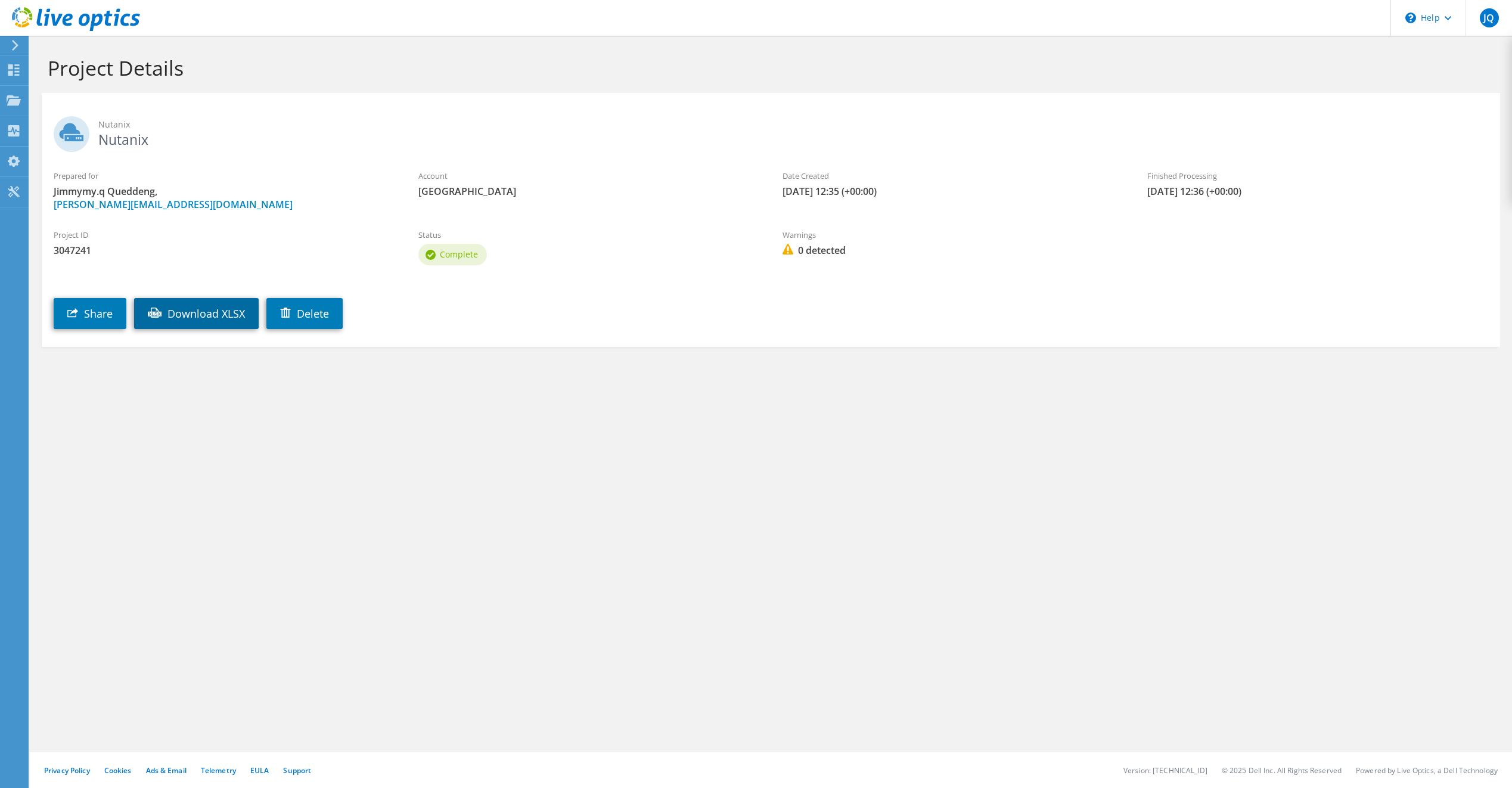
click at [207, 322] on link "Download XLSX" at bounding box center [196, 313] width 124 height 31
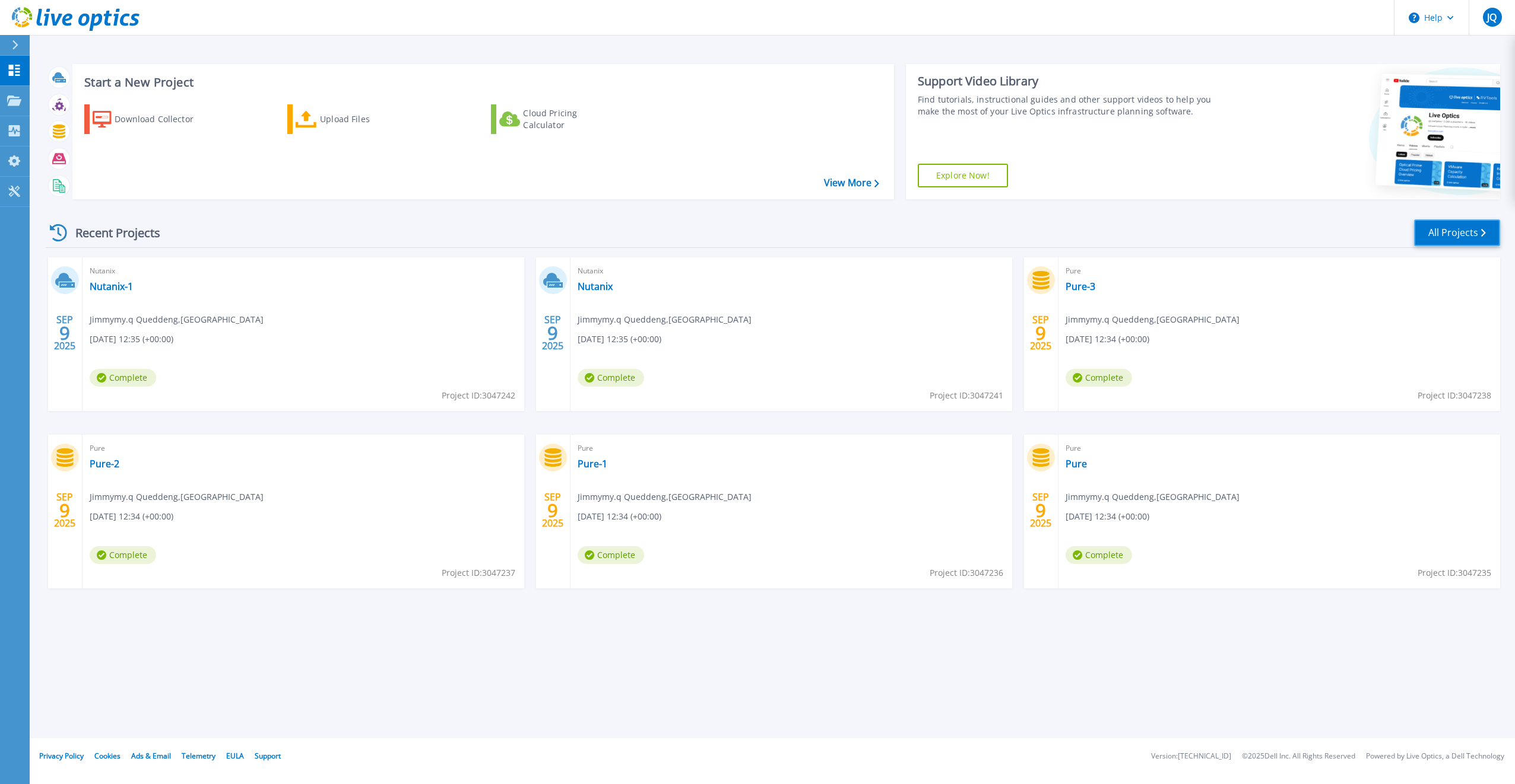
click at [1458, 235] on link "All Projects" at bounding box center [1456, 232] width 86 height 27
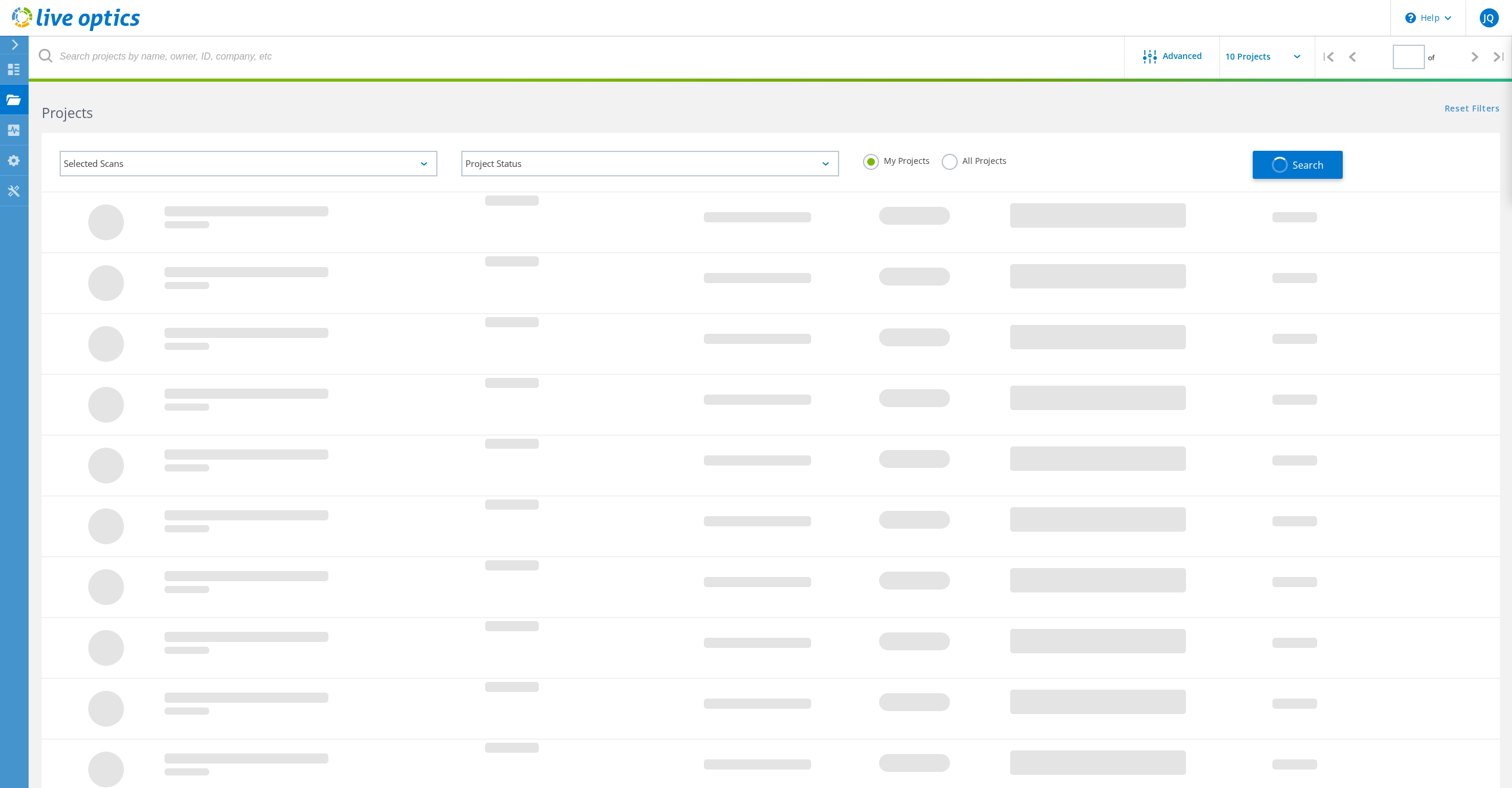
type input "1"
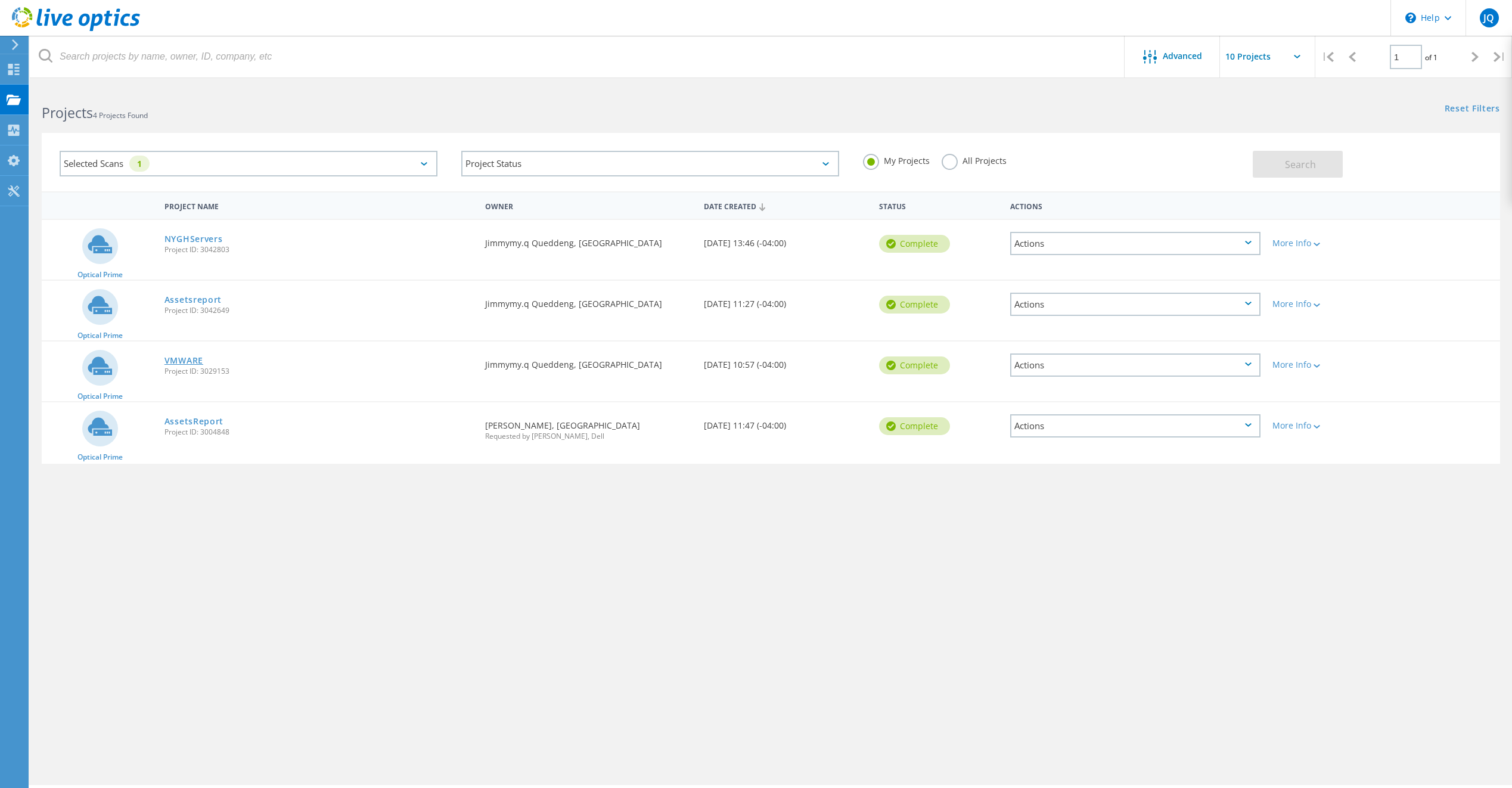
click at [192, 362] on link "VMWARE" at bounding box center [184, 361] width 39 height 9
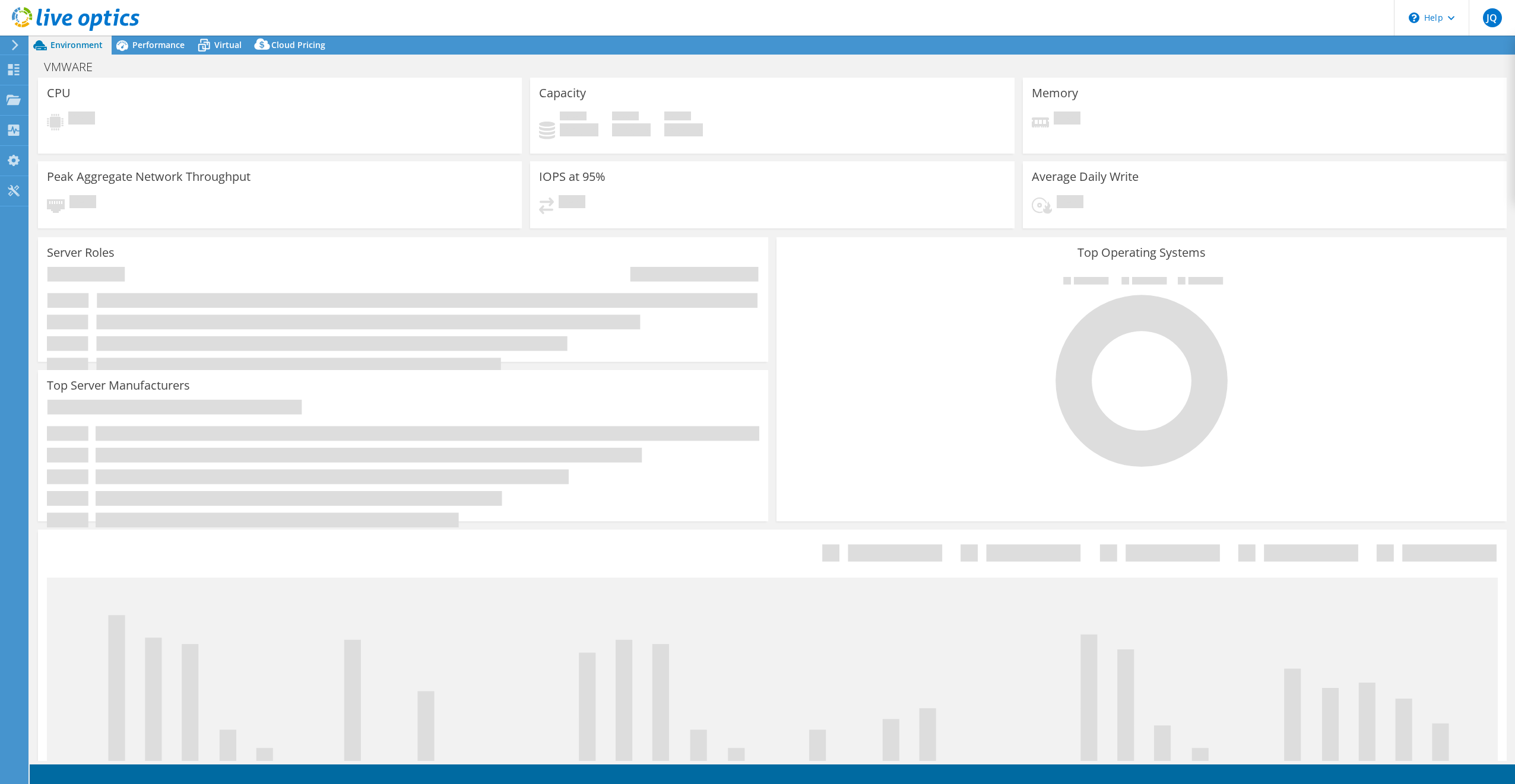
select select "USD"
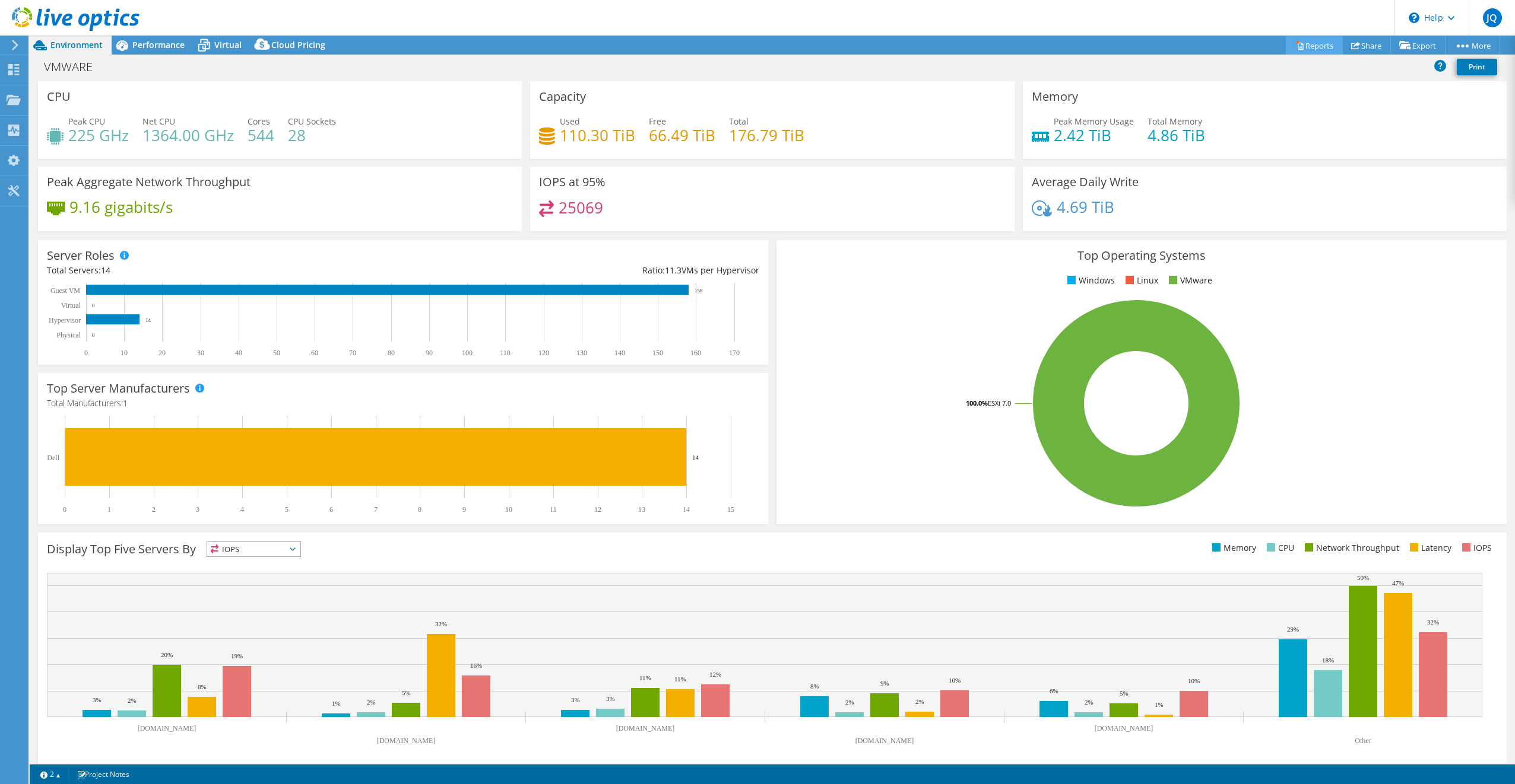
click at [1304, 42] on link "Reports" at bounding box center [1314, 45] width 57 height 18
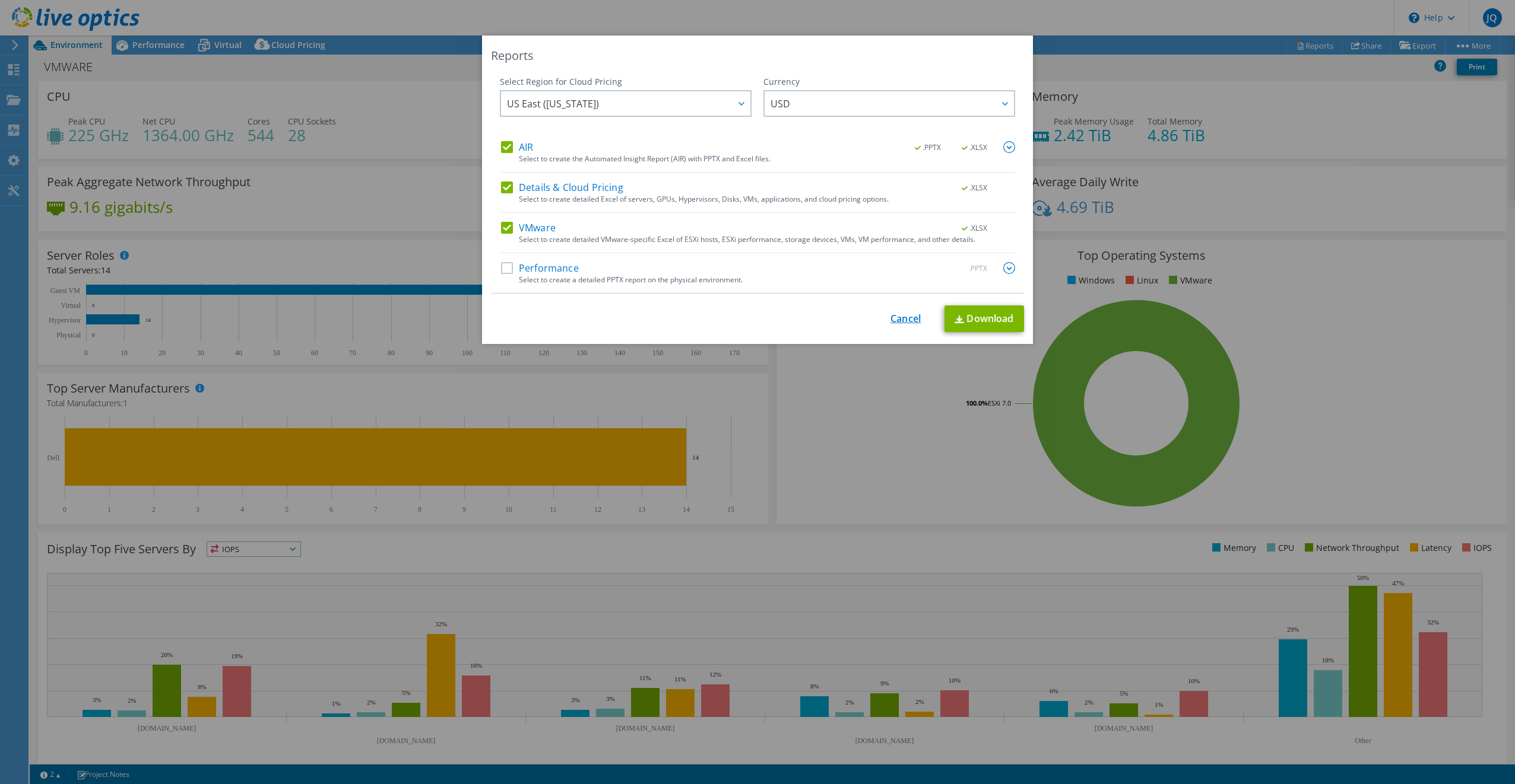
click at [910, 317] on link "Cancel" at bounding box center [905, 319] width 30 height 11
